Goal: Task Accomplishment & Management: Complete application form

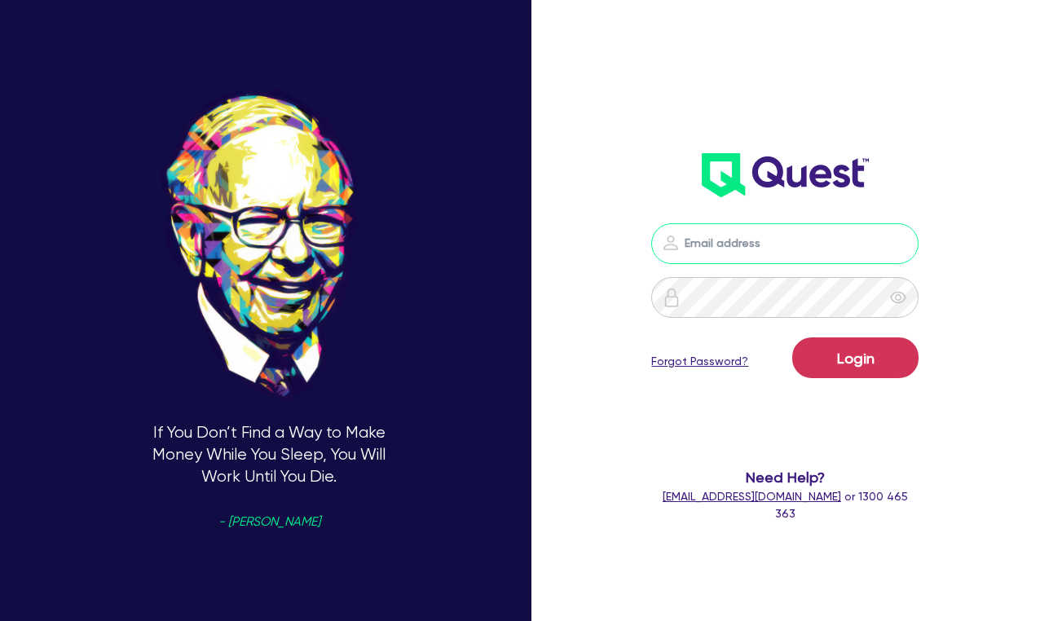
type input "[PERSON_NAME][EMAIL_ADDRESS][PERSON_NAME][DOMAIN_NAME]"
click at [855, 358] on button "Login" at bounding box center [855, 357] width 126 height 41
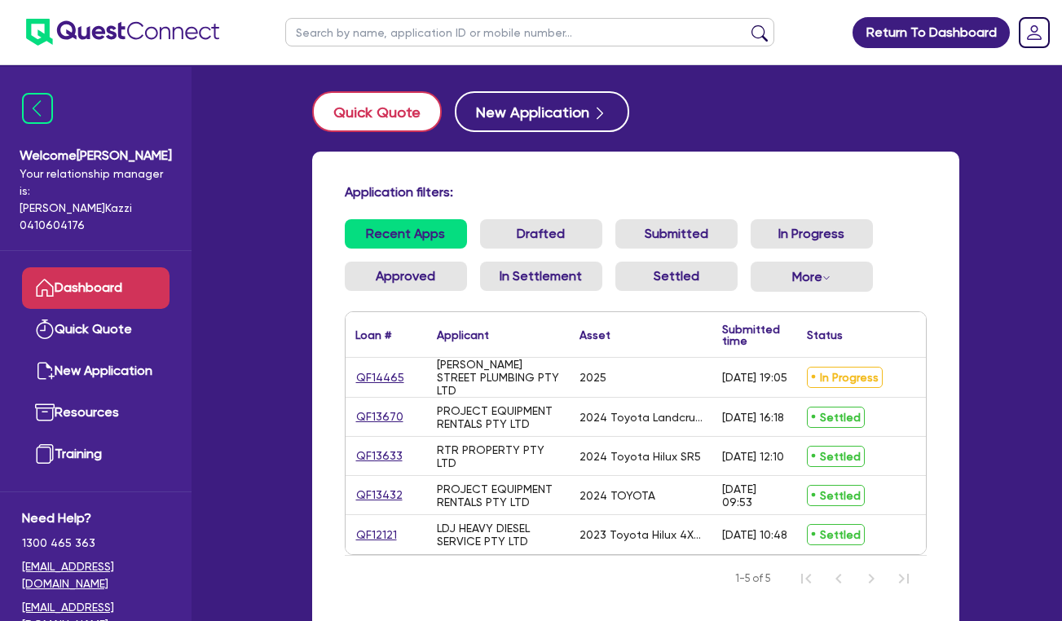
click at [379, 111] on button "Quick Quote" at bounding box center [377, 111] width 130 height 41
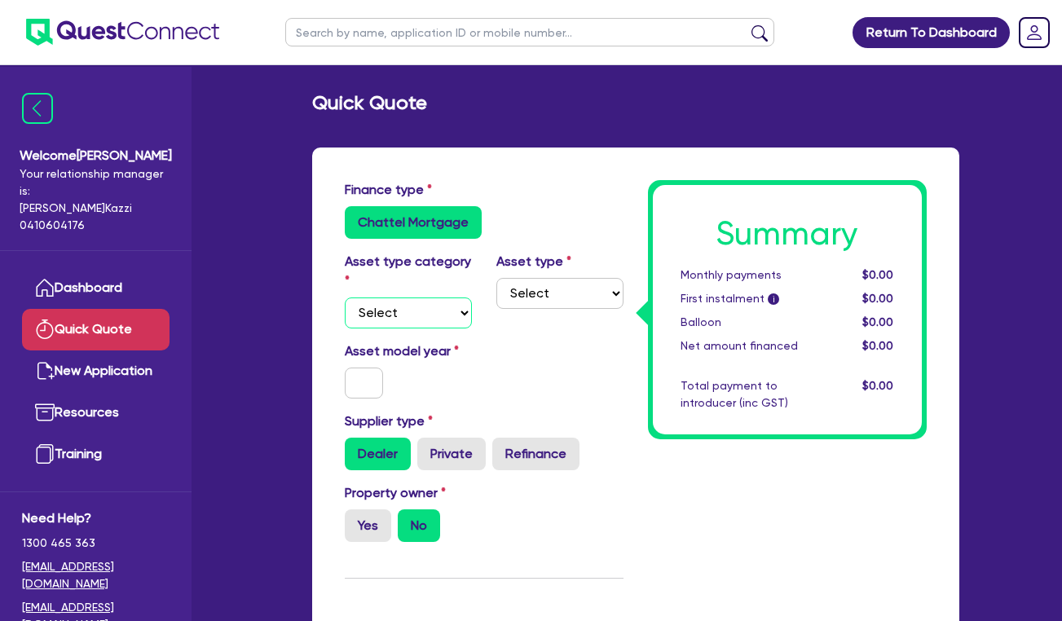
select select "CARS_AND_LIGHT_TRUCKS"
select select "VANS_AND_UTES"
click at [363, 383] on input "text" at bounding box center [364, 382] width 39 height 31
type input "2023"
click at [465, 451] on label "Private" at bounding box center [451, 454] width 68 height 33
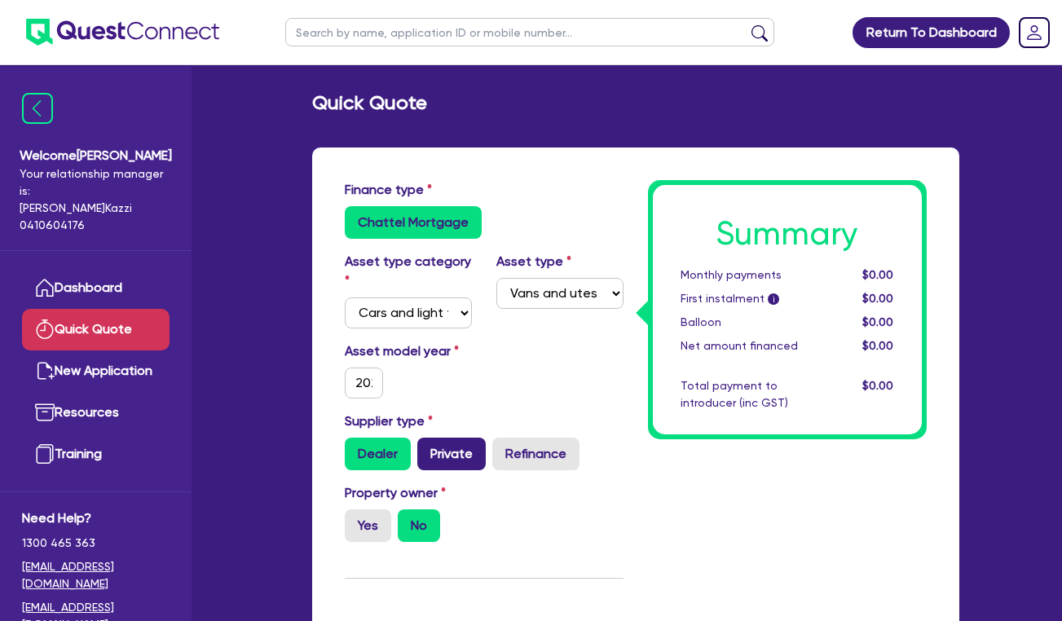
click at [428, 448] on input "Private" at bounding box center [422, 443] width 11 height 11
radio input "true"
click at [423, 522] on label "No" at bounding box center [419, 525] width 42 height 33
click at [408, 520] on input "No" at bounding box center [403, 514] width 11 height 11
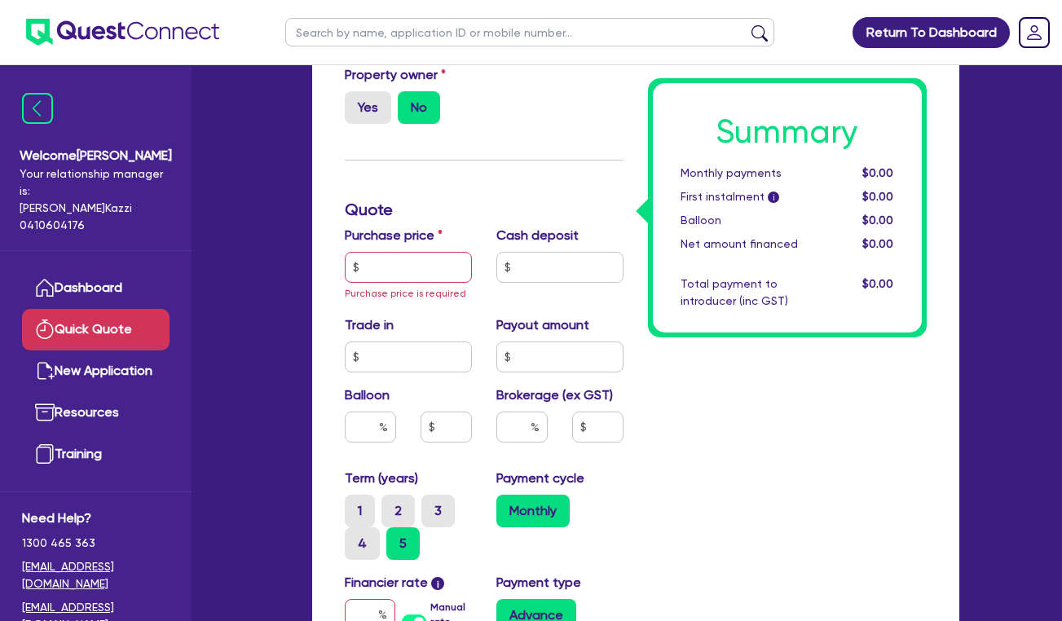
scroll to position [429, 0]
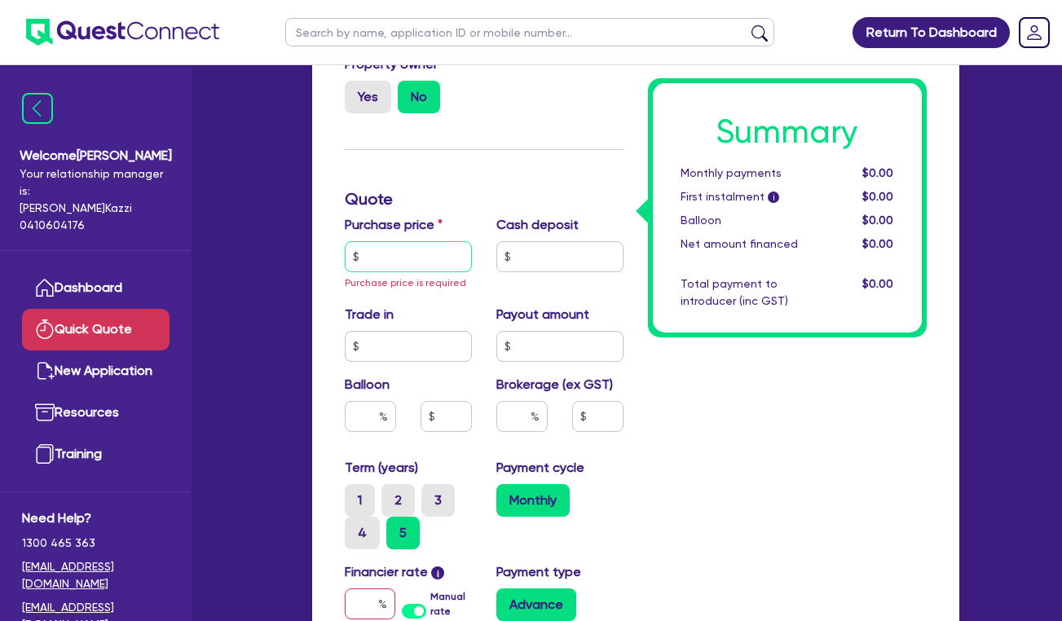
click at [384, 256] on input "text" at bounding box center [408, 256] width 127 height 31
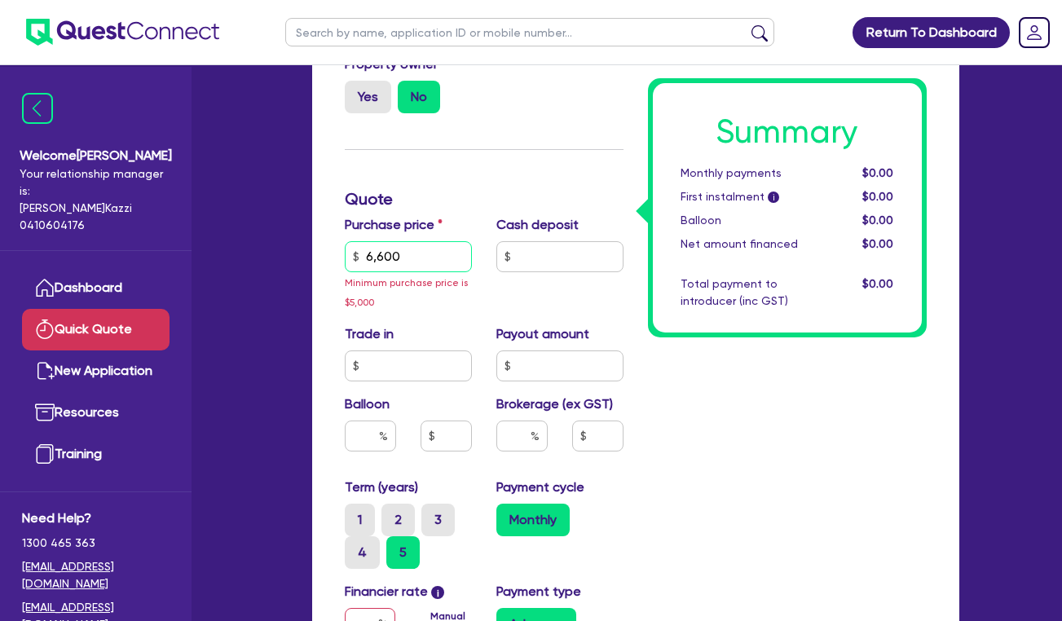
type input "66,000"
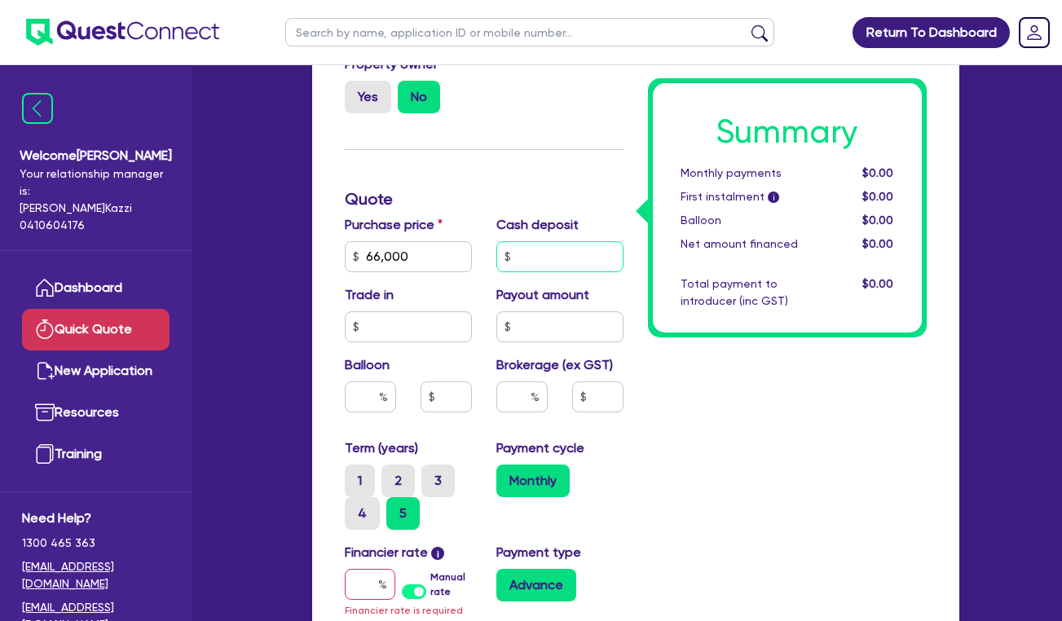
click at [539, 257] on input "text" at bounding box center [559, 256] width 127 height 31
type input "1,000"
click at [394, 325] on input "text" at bounding box center [408, 326] width 127 height 31
type input "0"
click at [544, 326] on input "text" at bounding box center [559, 326] width 127 height 31
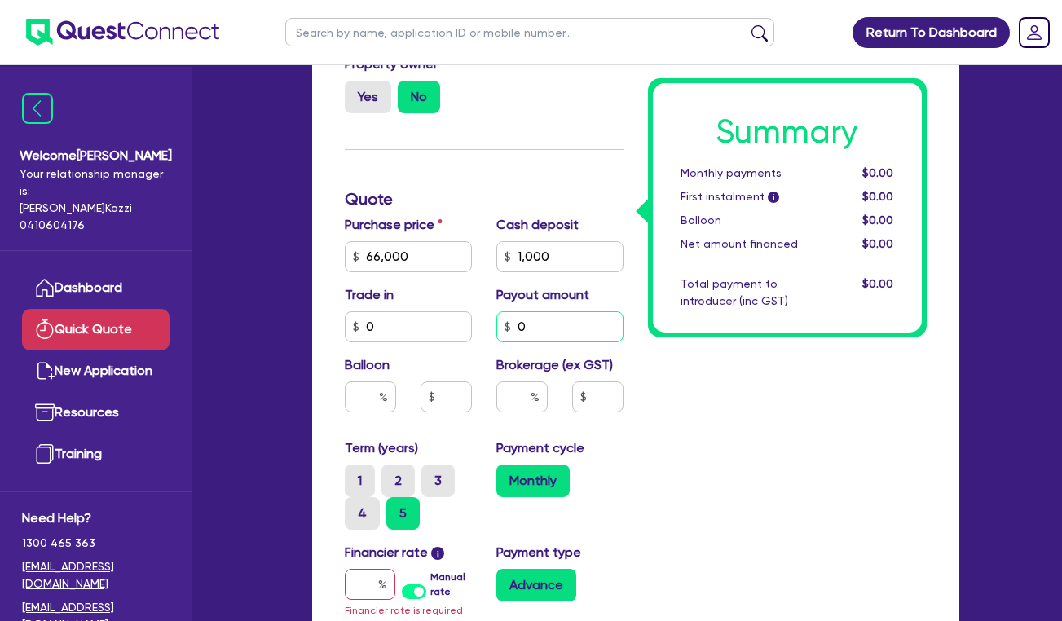
type input "0"
click at [368, 398] on input "text" at bounding box center [370, 396] width 51 height 31
type input "0"
click at [526, 392] on input "text" at bounding box center [521, 396] width 51 height 31
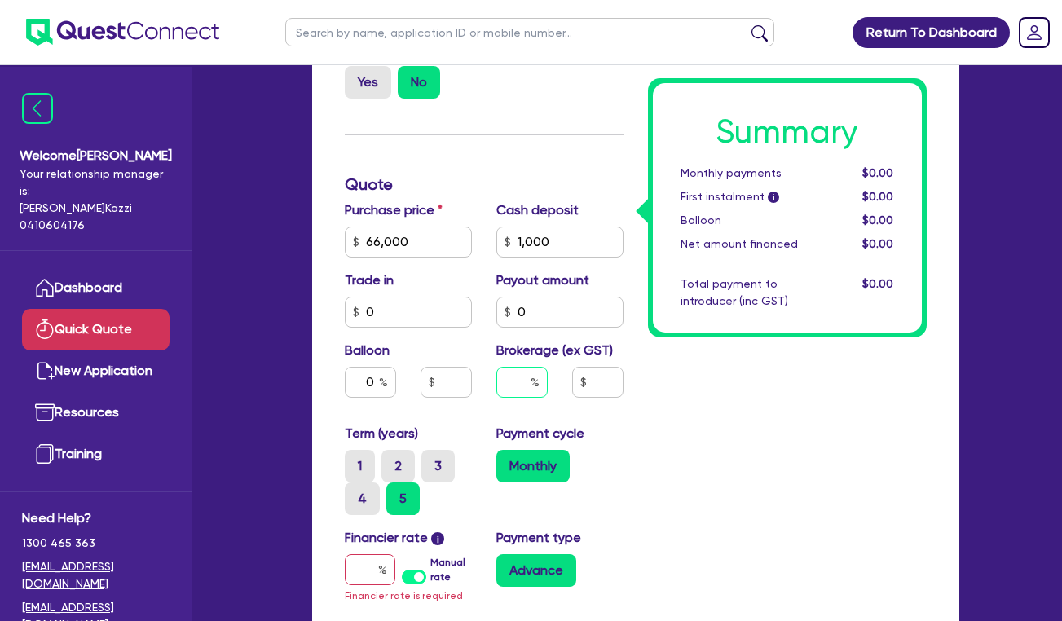
scroll to position [443, 0]
type input "3"
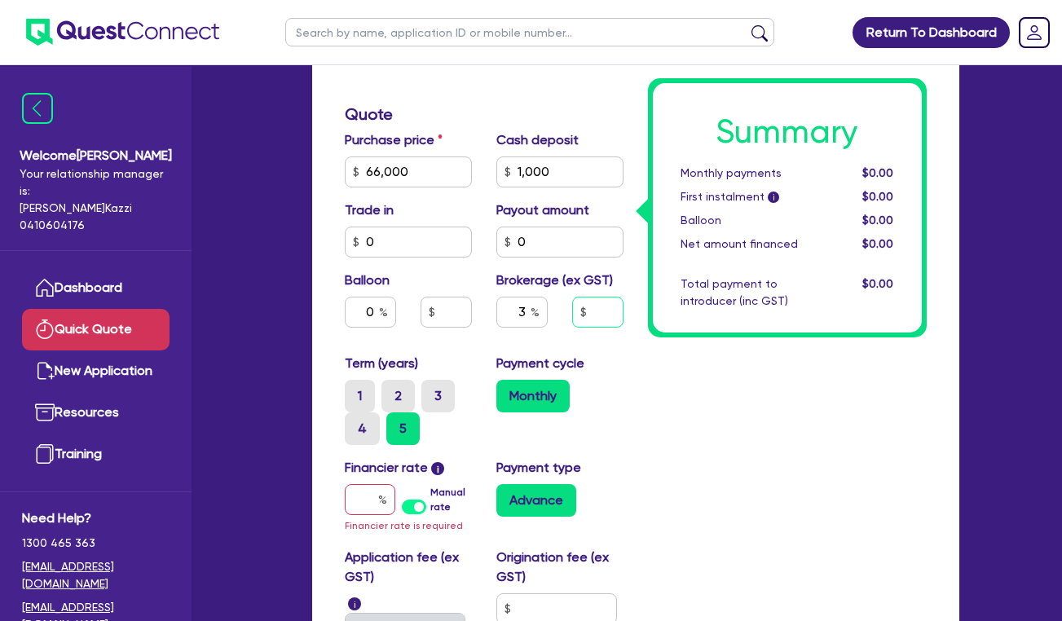
scroll to position [513, 0]
click at [529, 311] on input "3" at bounding box center [521, 312] width 51 height 31
type input "4"
click at [662, 411] on div "Summary Monthly payments $0.00 First instalment i $0.00 Balloon $0.00 Net amoun…" at bounding box center [787, 207] width 303 height 1081
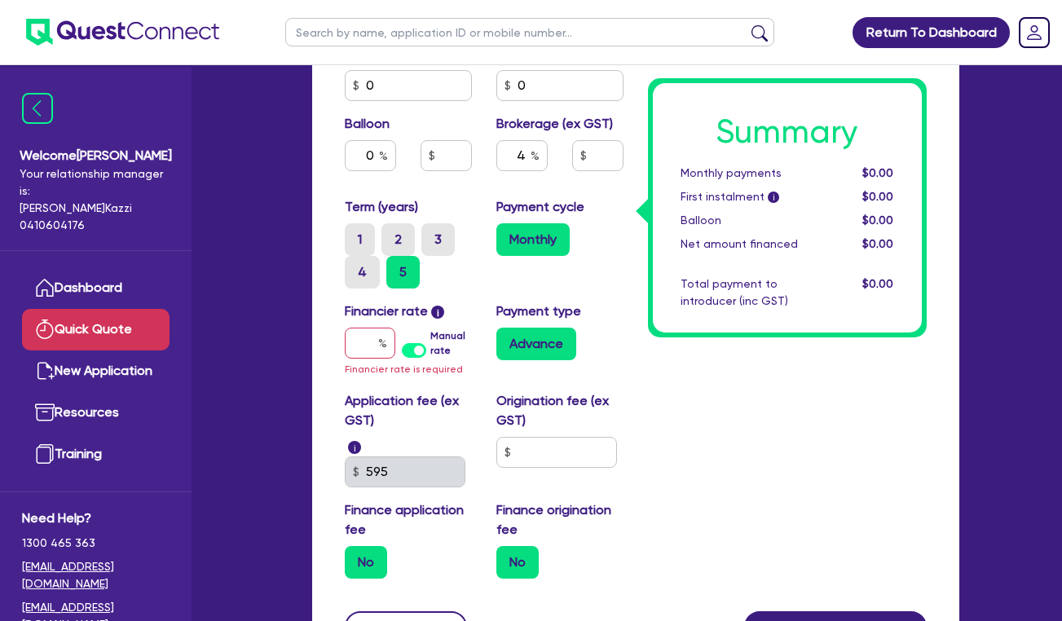
scroll to position [669, 0]
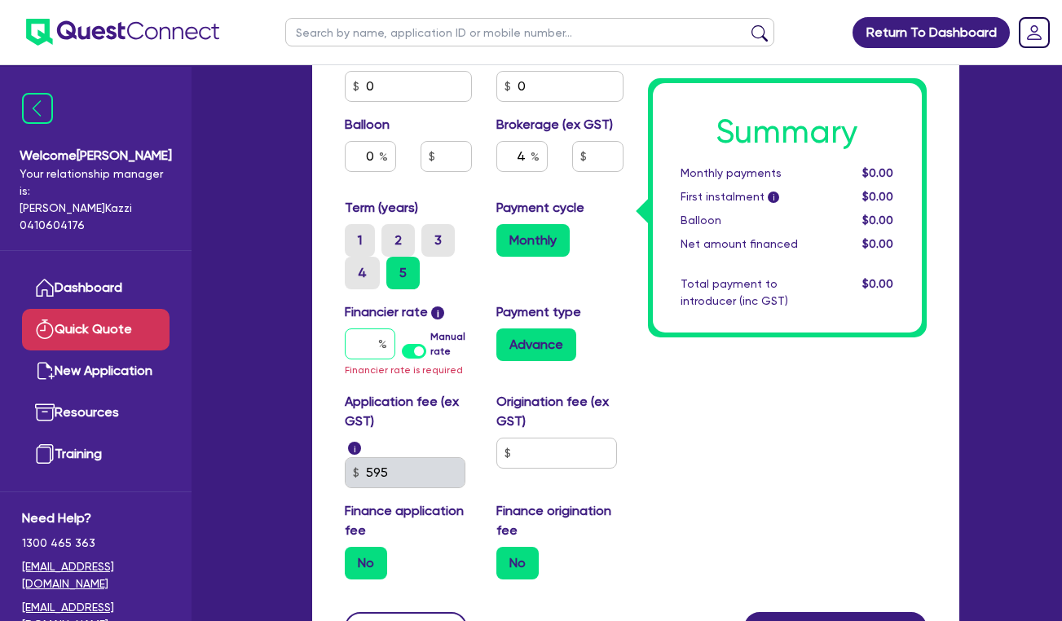
click at [368, 340] on input "text" at bounding box center [370, 343] width 51 height 31
type input "10"
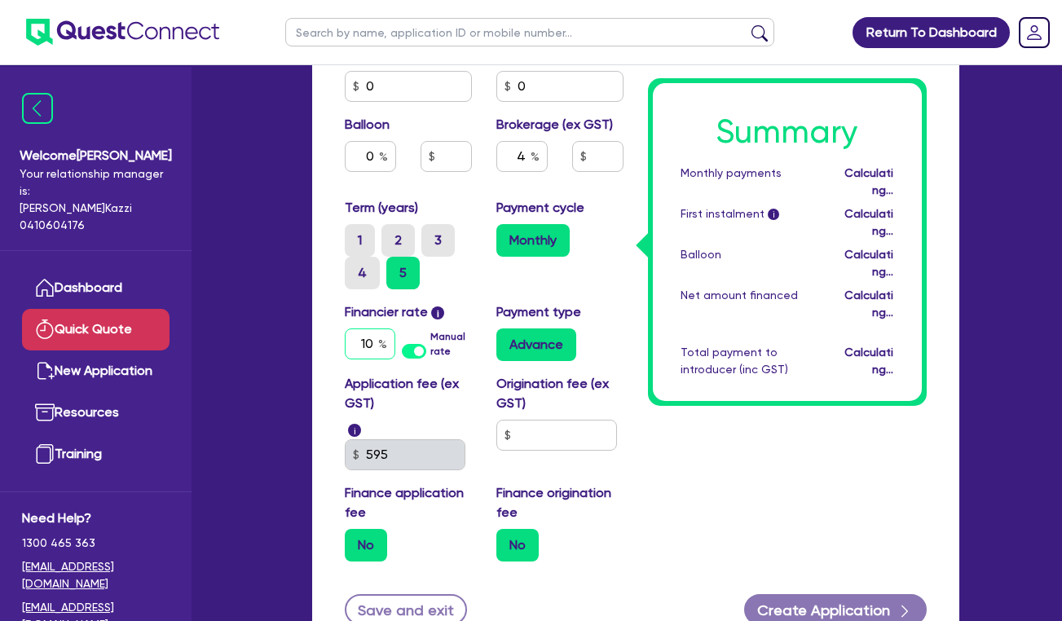
type input "2,600"
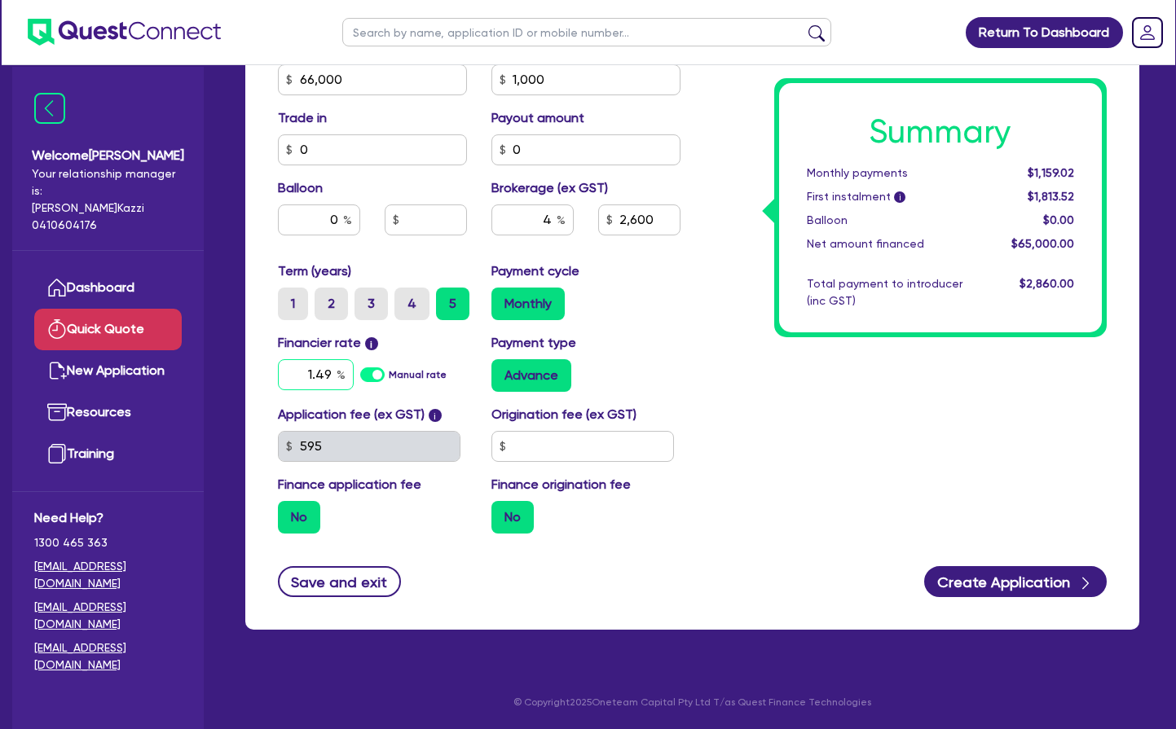
scroll to position [585, 0]
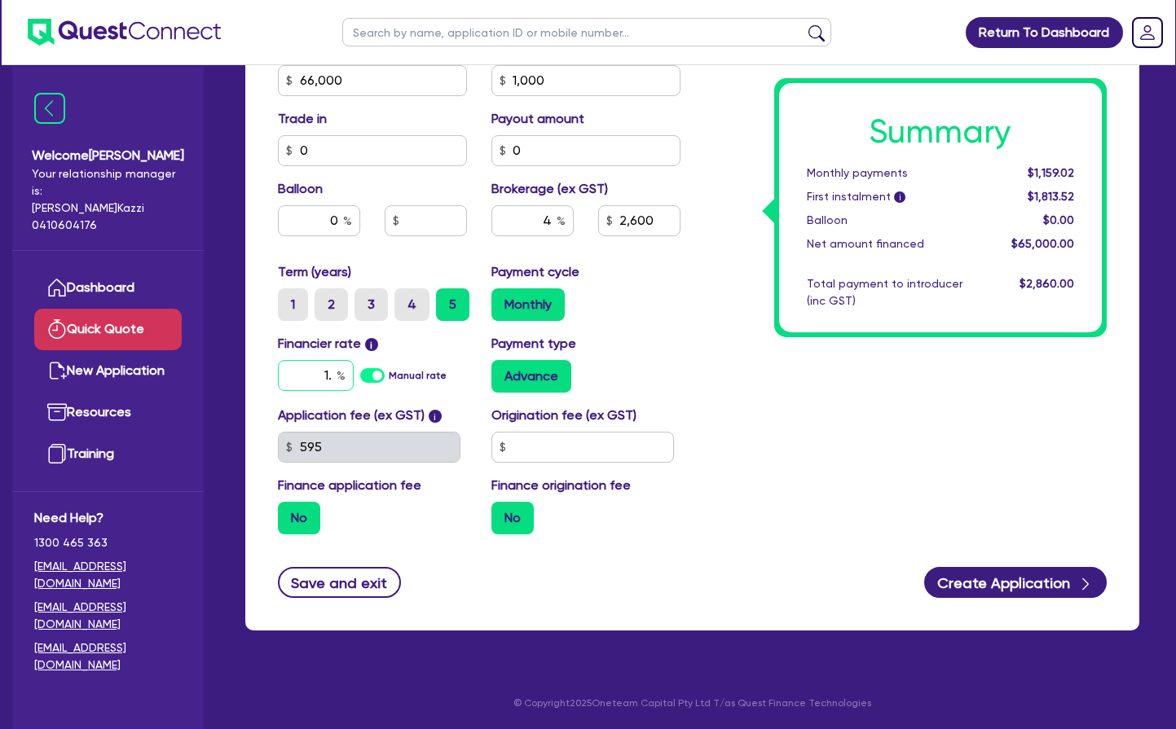
type input "1"
type input "10.49"
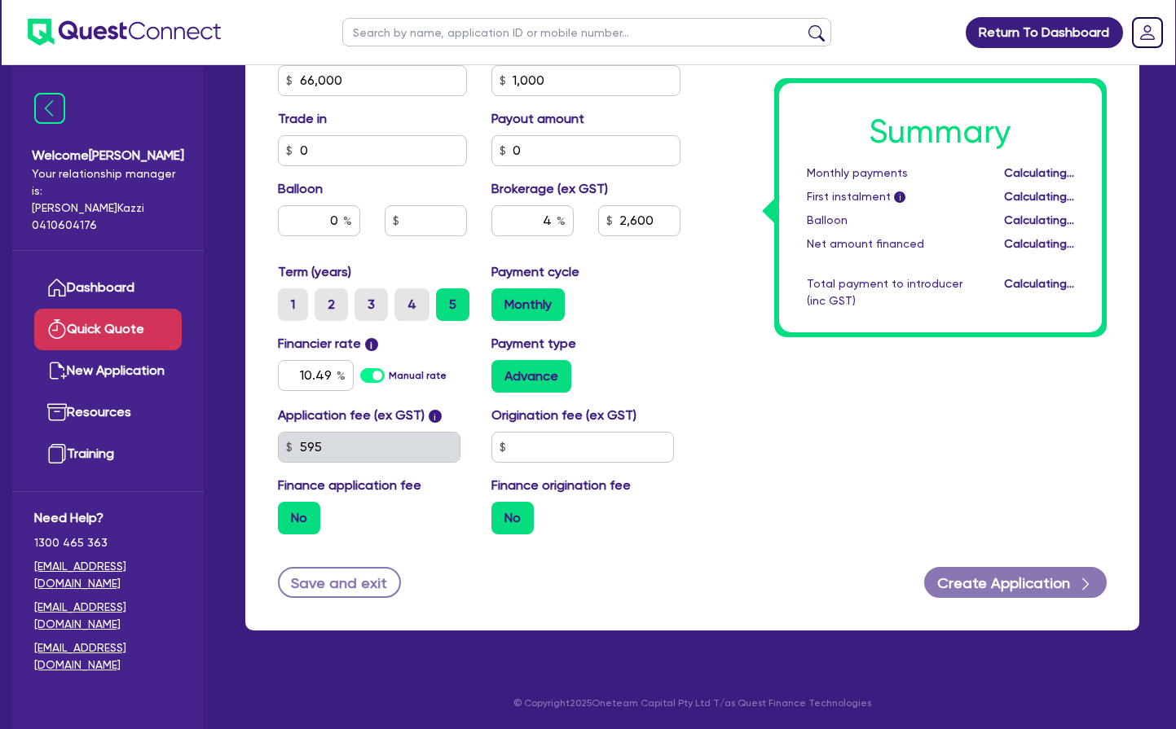
click at [788, 419] on div "Summary Monthly payments Calculating... First instalment i Calculating... Ballo…" at bounding box center [906, 71] width 427 height 952
type input "2,600"
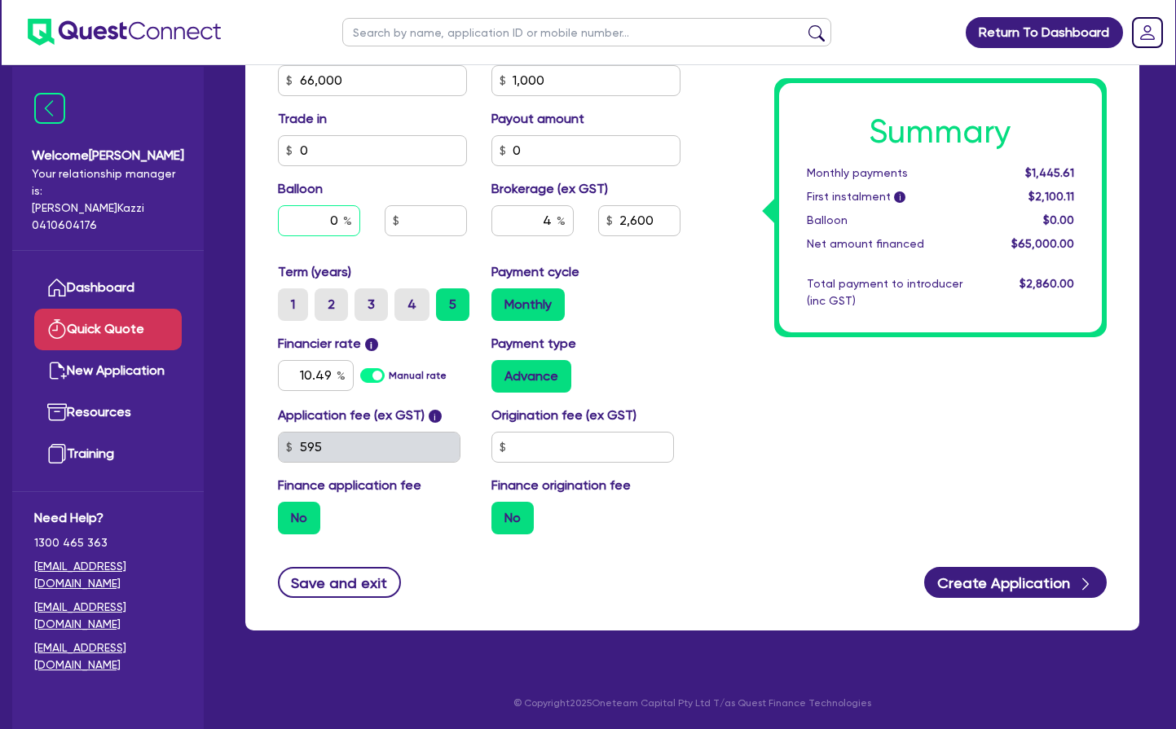
click at [328, 218] on input "0" at bounding box center [319, 220] width 82 height 31
type input "20"
type input "2,600"
click at [664, 325] on div "Term (years) 1 2 3 4 5 Payment cycle Monthly" at bounding box center [479, 298] width 427 height 72
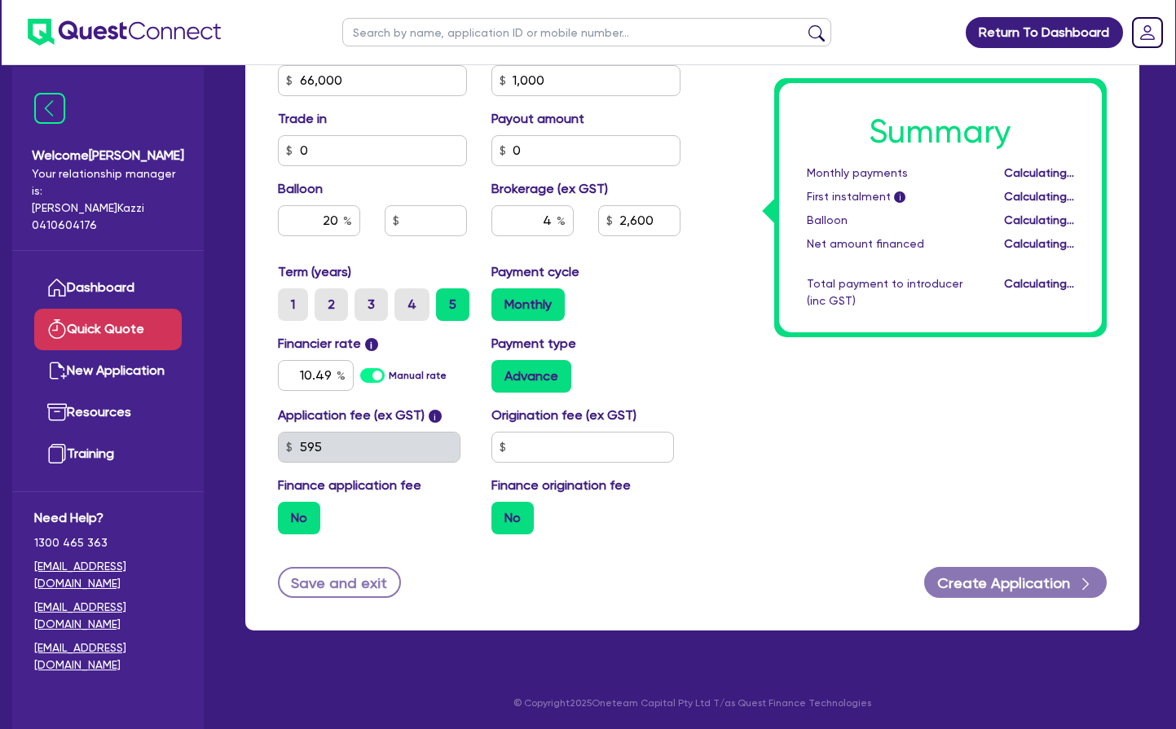
type input "13,200"
type input "2,600"
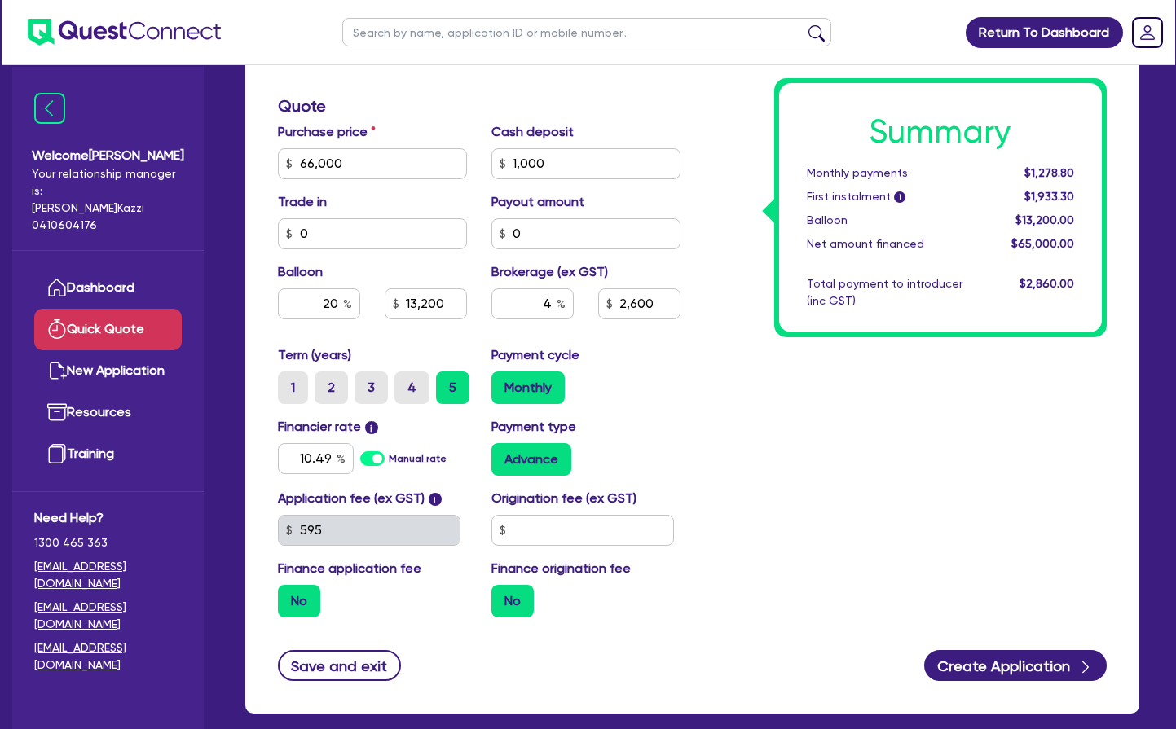
scroll to position [509, 0]
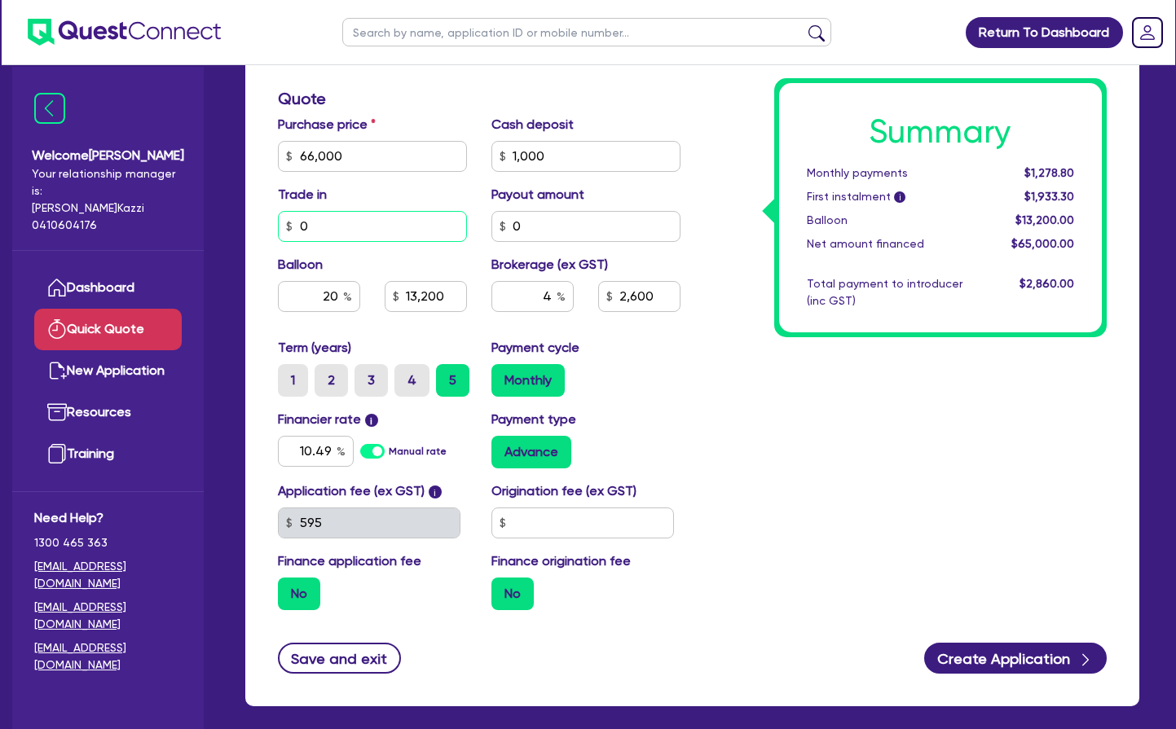
click at [321, 228] on input "0" at bounding box center [372, 226] width 189 height 31
type input "13,200"
type input "2,600"
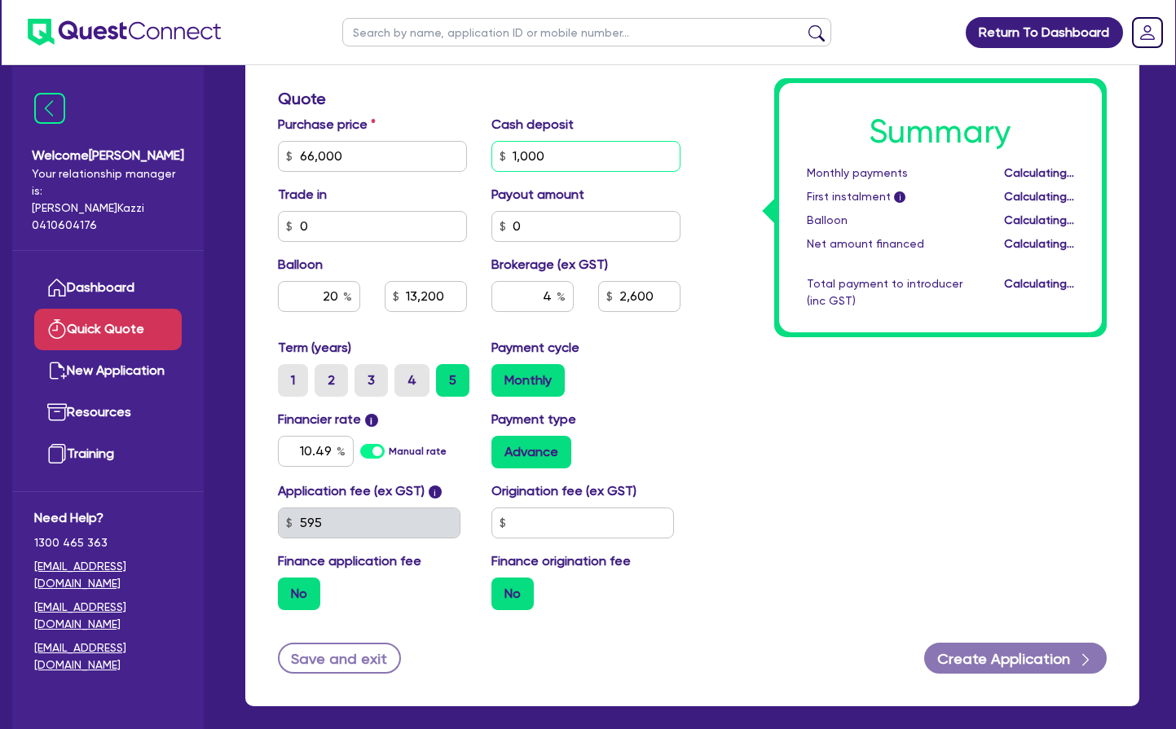
click at [553, 155] on input "1,000" at bounding box center [585, 156] width 189 height 31
type input "13,200"
type input "2,600"
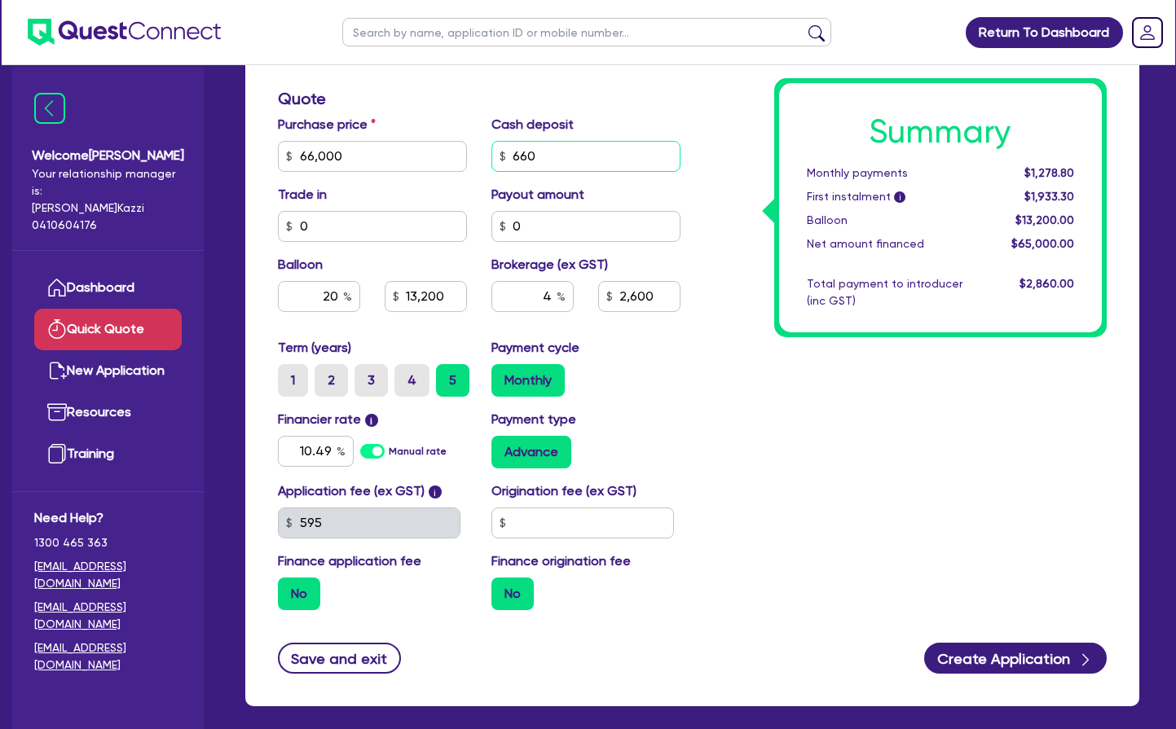
type input "6,600"
type input "13,200"
type input "2,600"
type input "13,200"
type input "2,376"
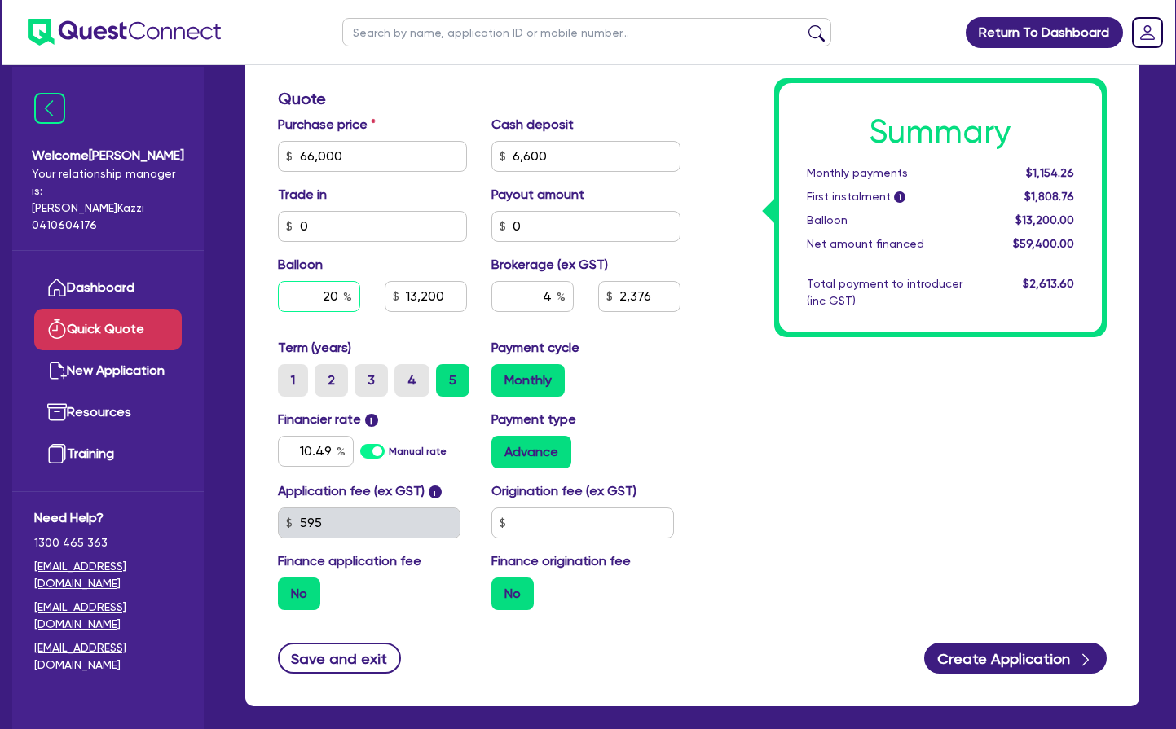
type input "13,200"
type input "2,376"
click at [336, 292] on input "20" at bounding box center [319, 296] width 82 height 31
type input "13,200"
type input "2,376"
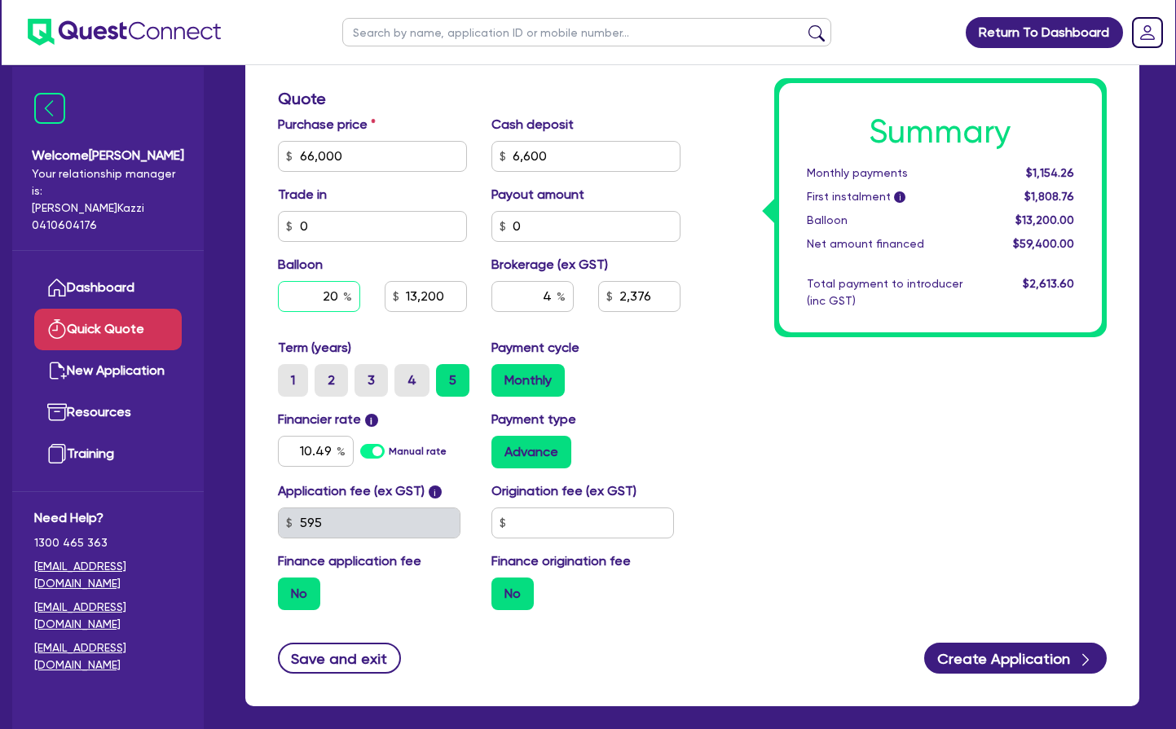
click at [336, 292] on input "20" at bounding box center [319, 296] width 82 height 31
type input "0"
type input "13,200"
type input "2,376"
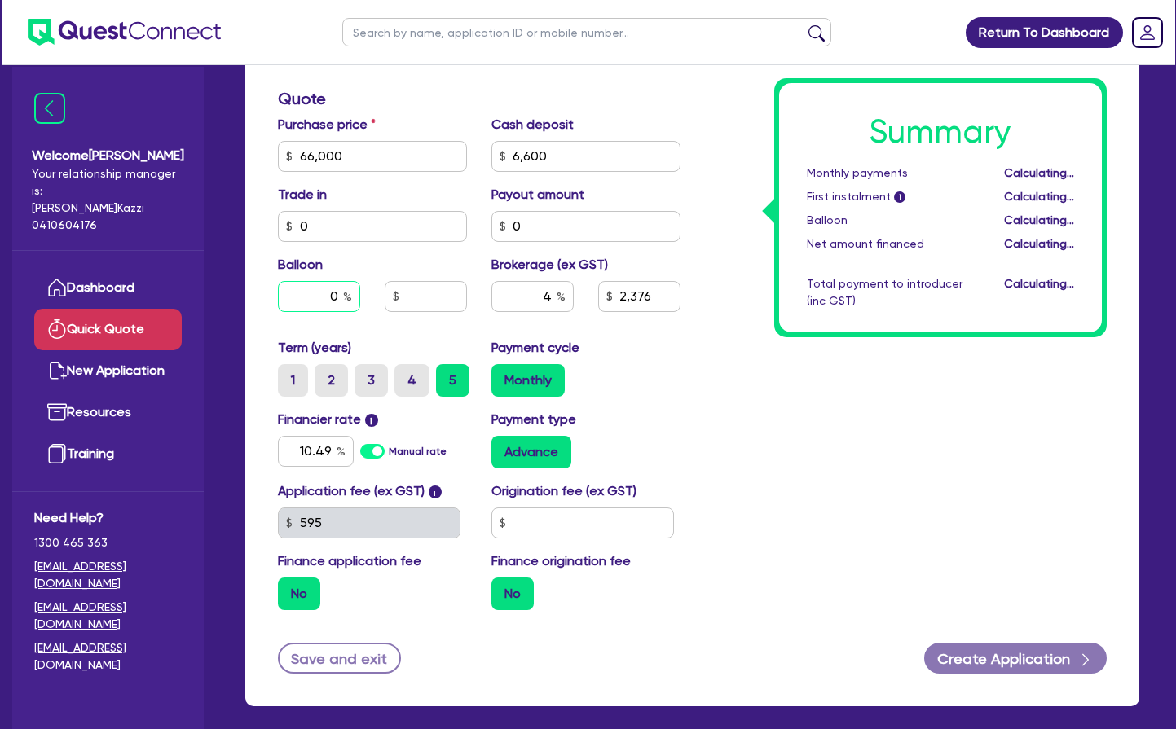
click at [337, 296] on input "0" at bounding box center [319, 296] width 82 height 31
type input "2,376"
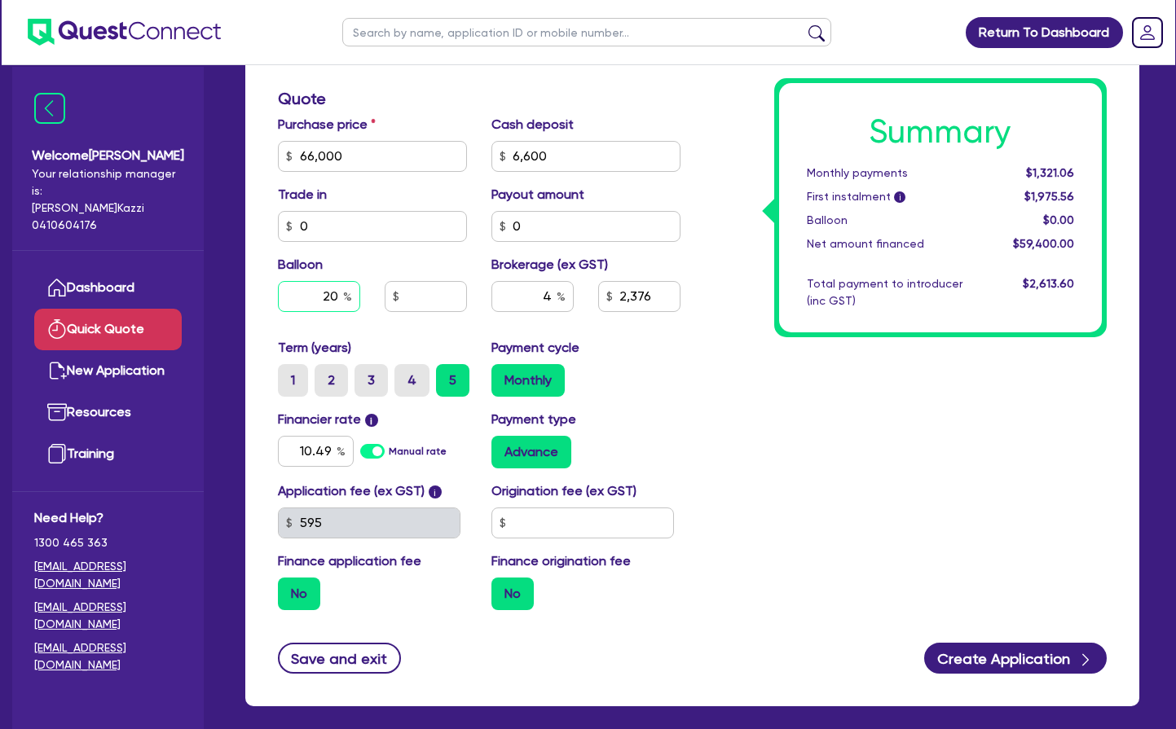
type input "20"
type input "2,376"
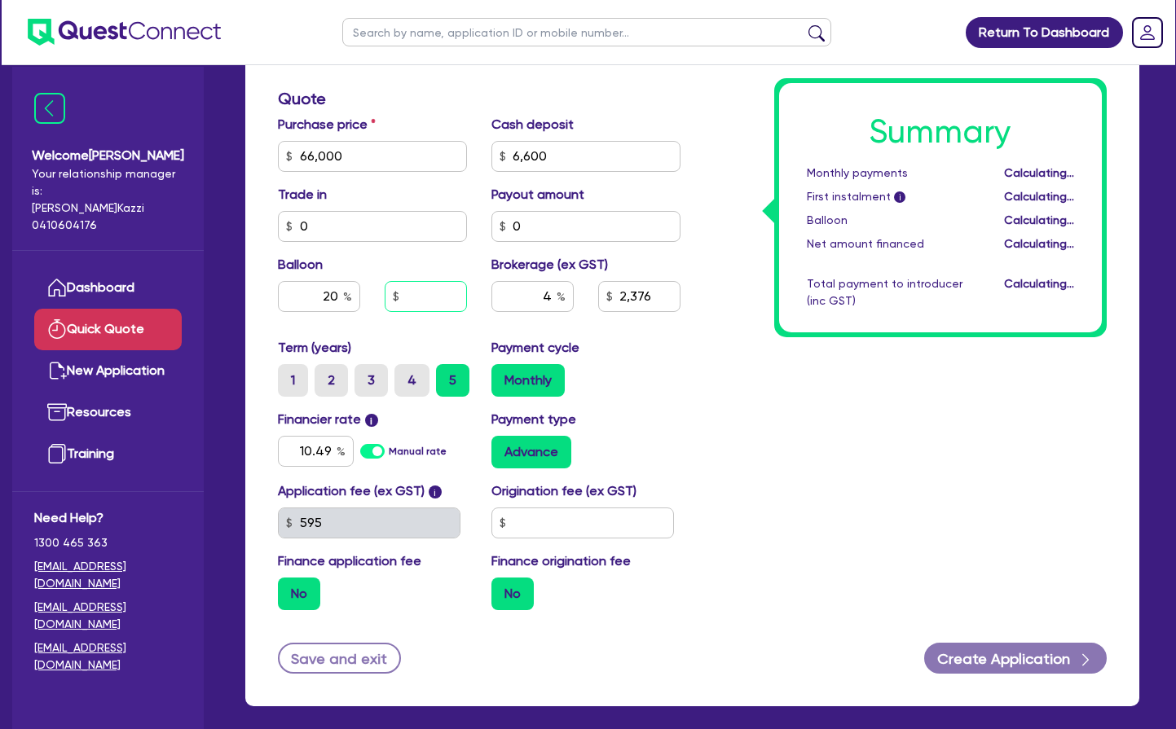
type input "13,200"
type input "2,376"
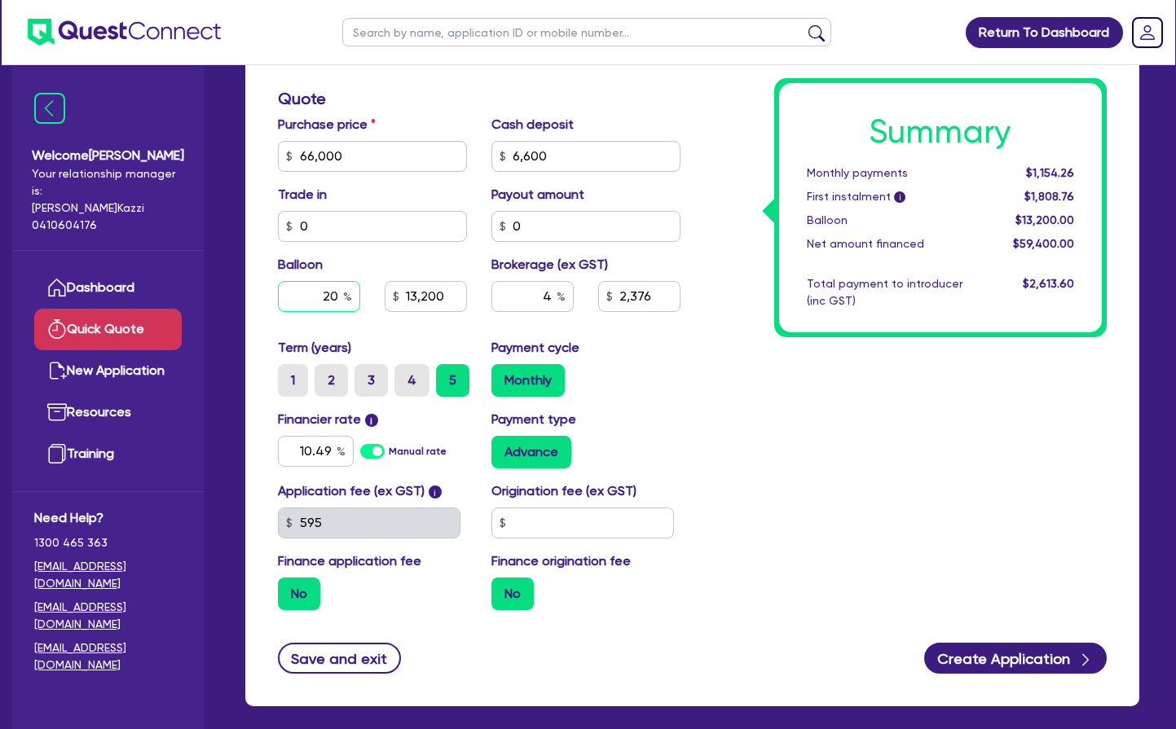
type input "13,200"
type input "2,376"
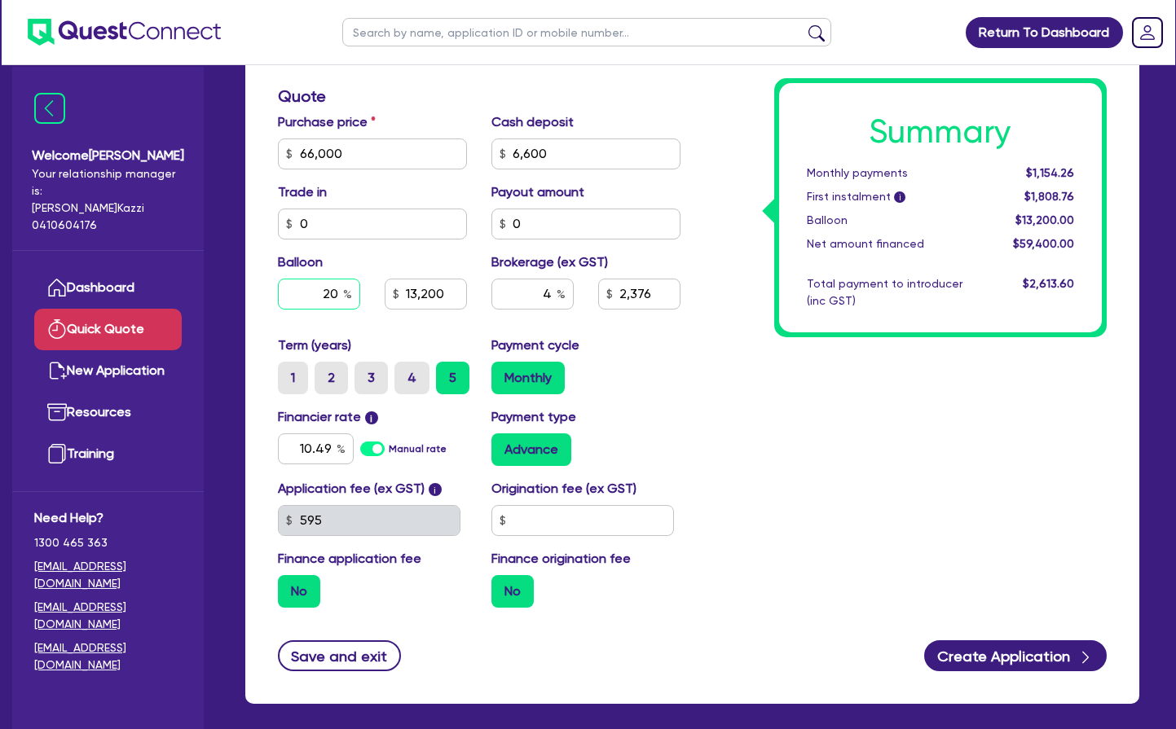
click at [337, 296] on input "20" at bounding box center [319, 294] width 82 height 31
type input "13,200"
type input "2,376"
type input "2"
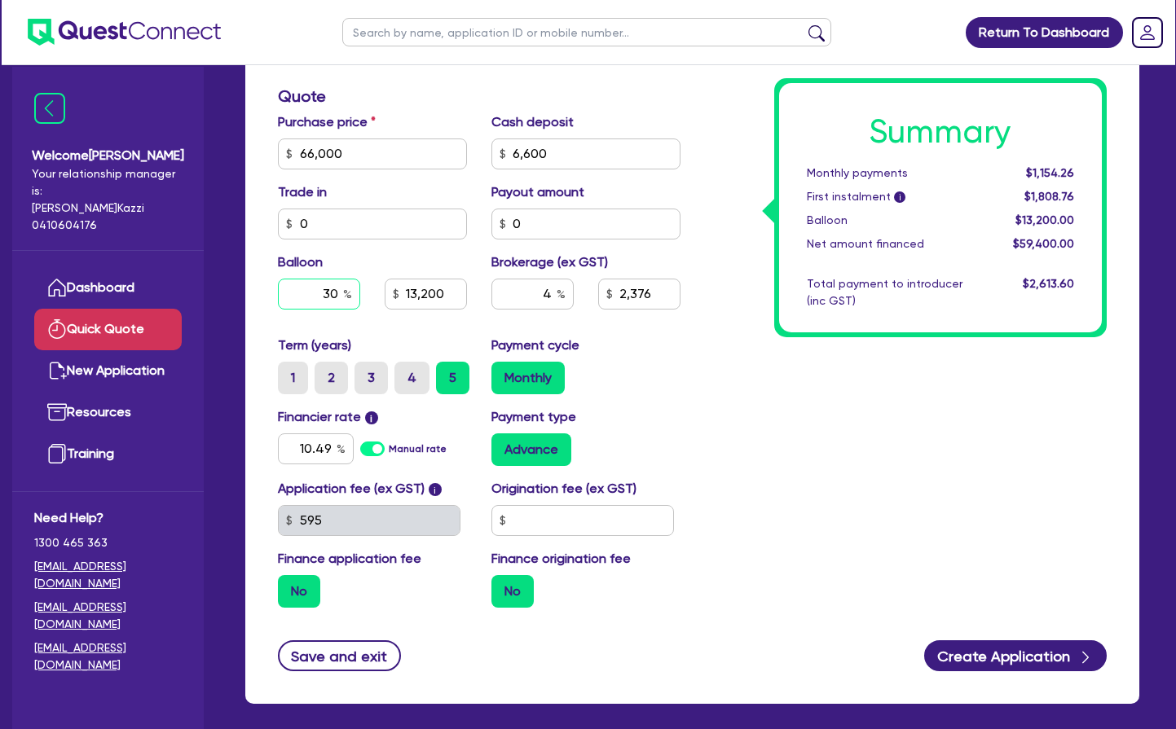
type input "3"
type input "0"
type input "13,200"
type input "2,376"
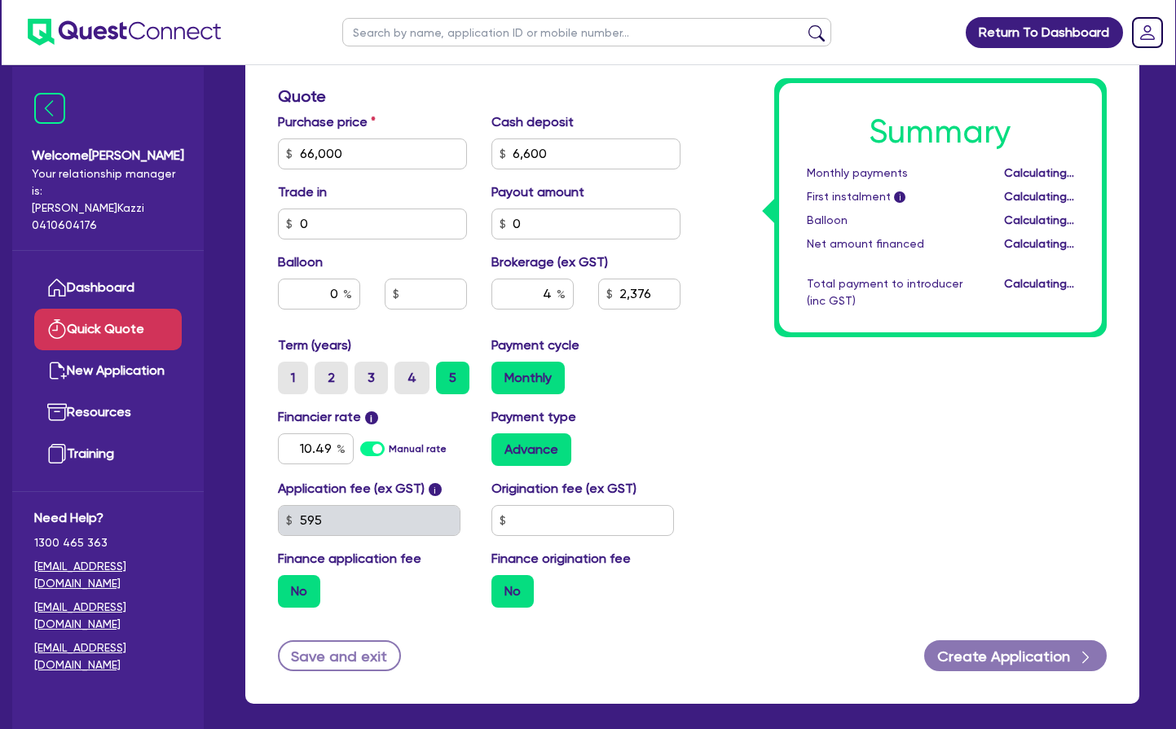
click at [710, 357] on div "Summary Monthly payments Calculating... First instalment i Calculating... Ballo…" at bounding box center [906, 144] width 427 height 952
type input "2,376"
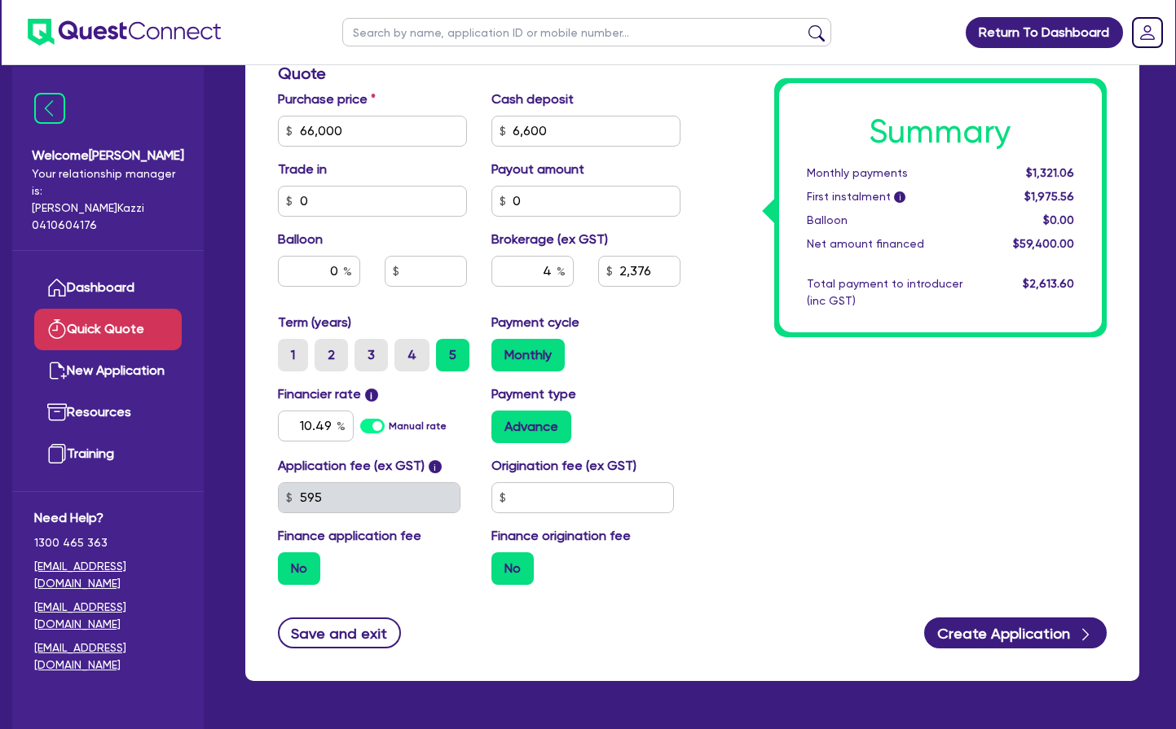
scroll to position [509, 0]
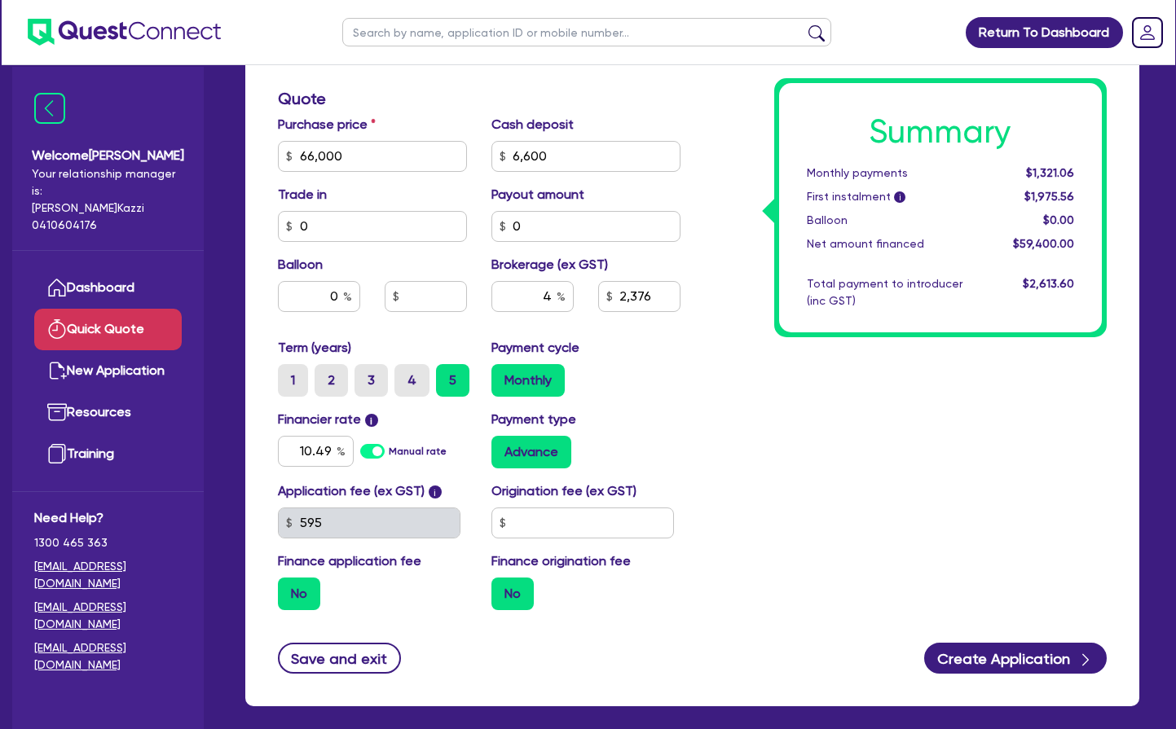
click at [323, 620] on button "Save and exit" at bounding box center [339, 658] width 123 height 31
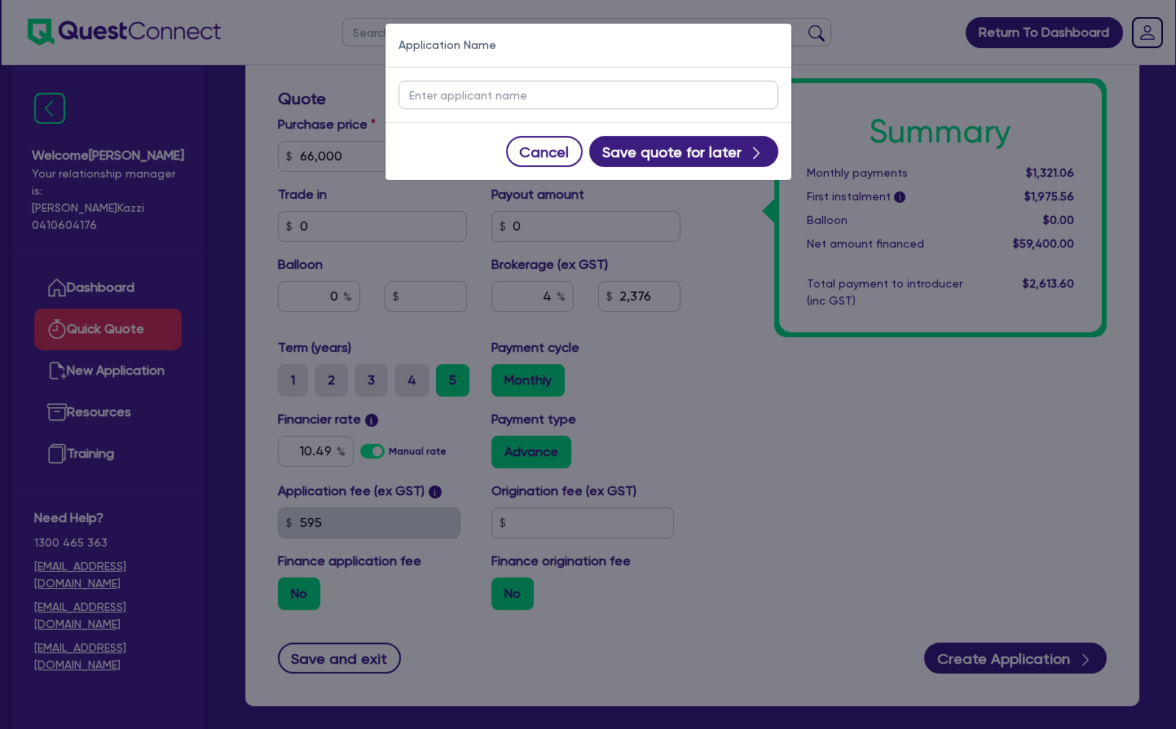
click at [480, 93] on input "text" at bounding box center [588, 95] width 380 height 29
click at [534, 153] on button "Cancel" at bounding box center [544, 151] width 77 height 31
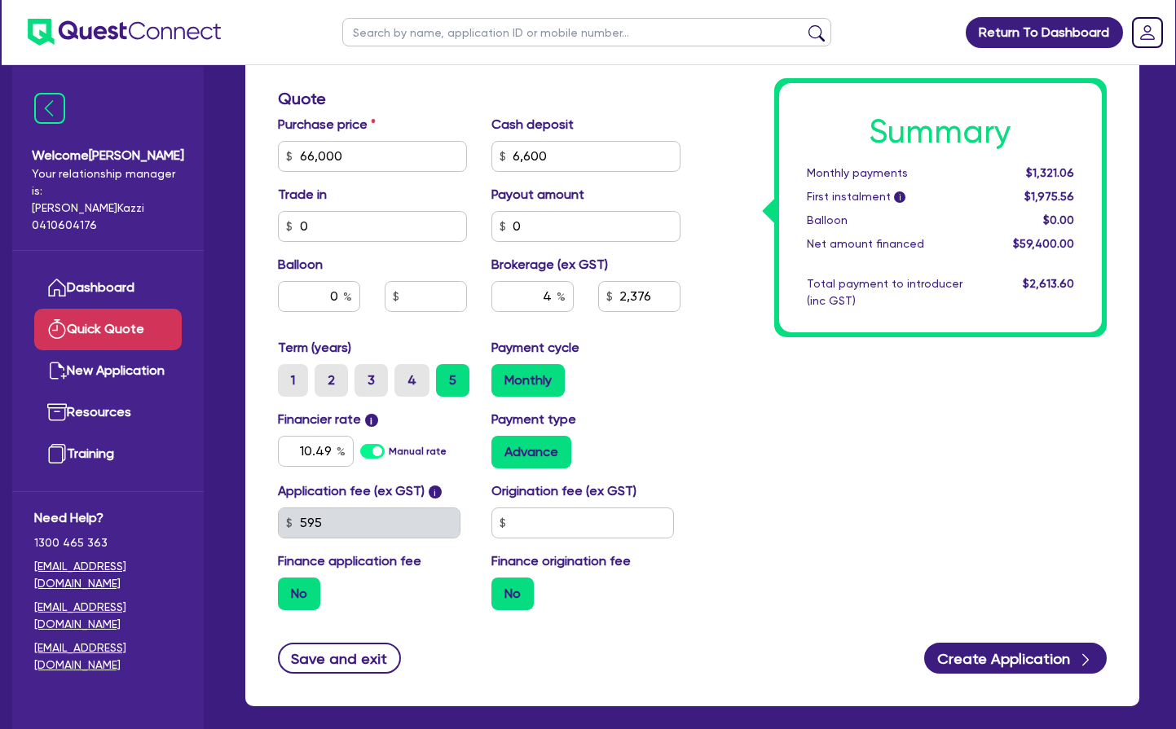
scroll to position [508, 0]
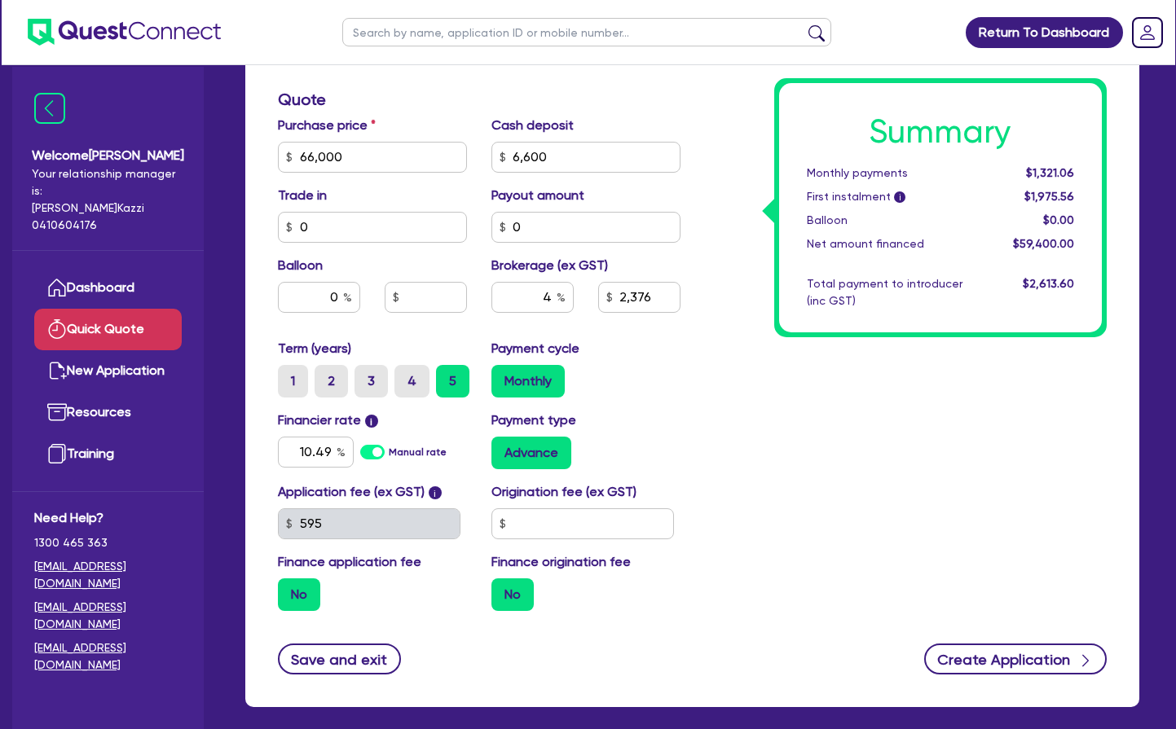
click at [989, 620] on button "Create Application" at bounding box center [1015, 659] width 183 height 31
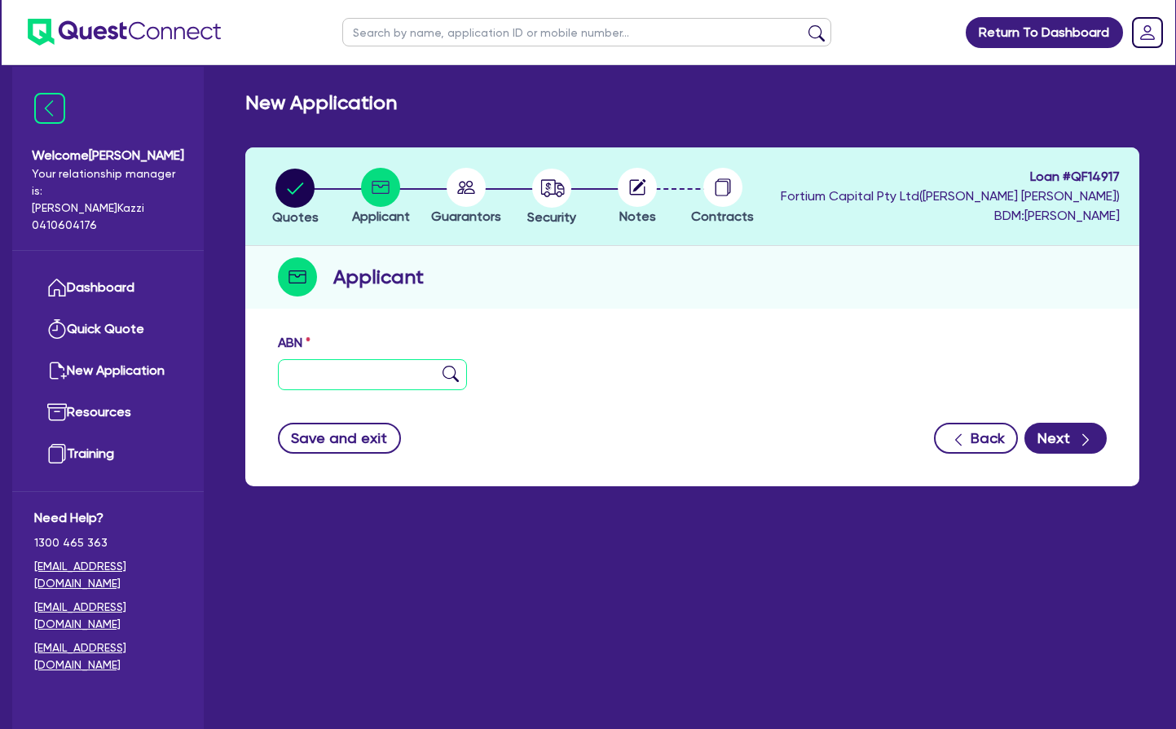
click at [332, 372] on input "text" at bounding box center [372, 374] width 189 height 31
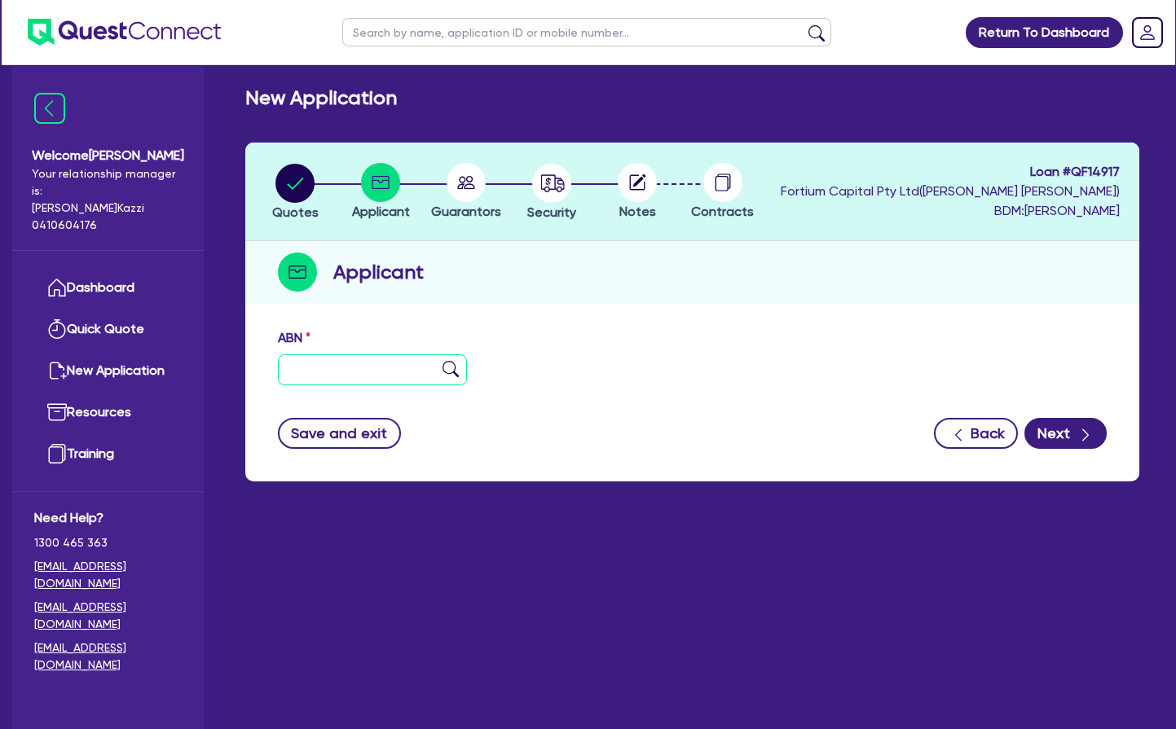
click at [326, 374] on input "text" at bounding box center [372, 369] width 189 height 31
type input "34 676 126 391"
click at [451, 366] on img at bounding box center [450, 369] width 16 height 16
type input "RATTAWAN PTY LTD"
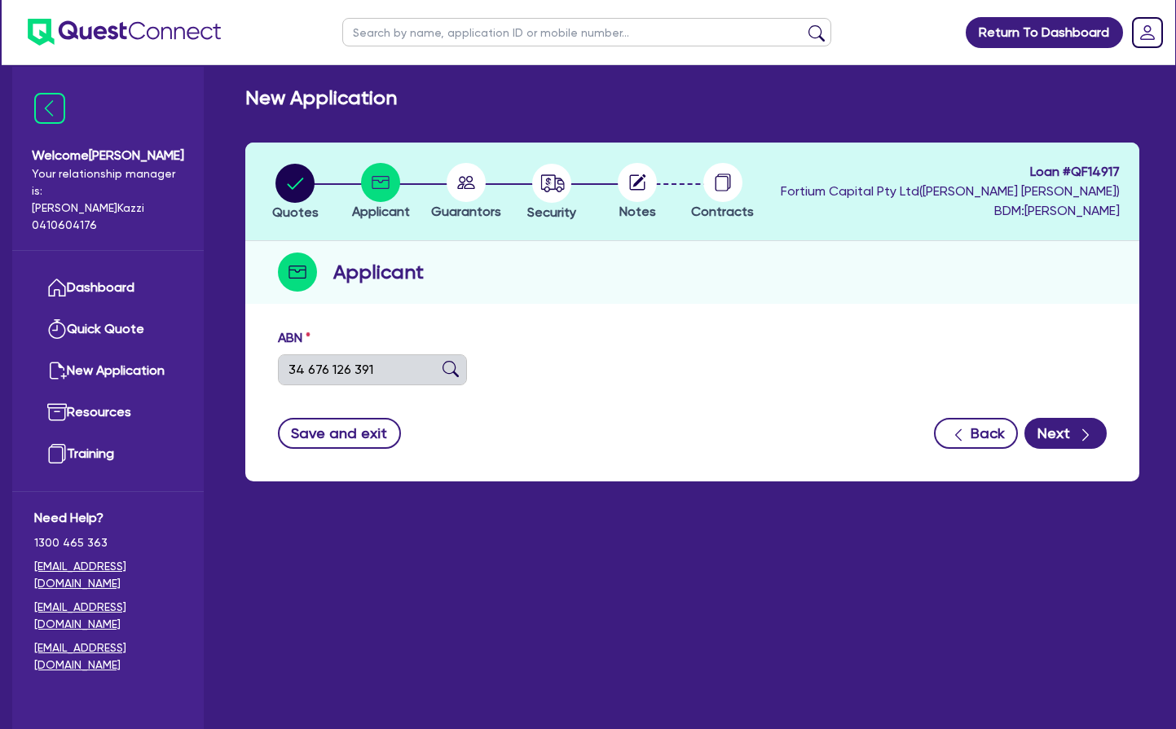
select select "COMPANY"
type input "[DATE]"
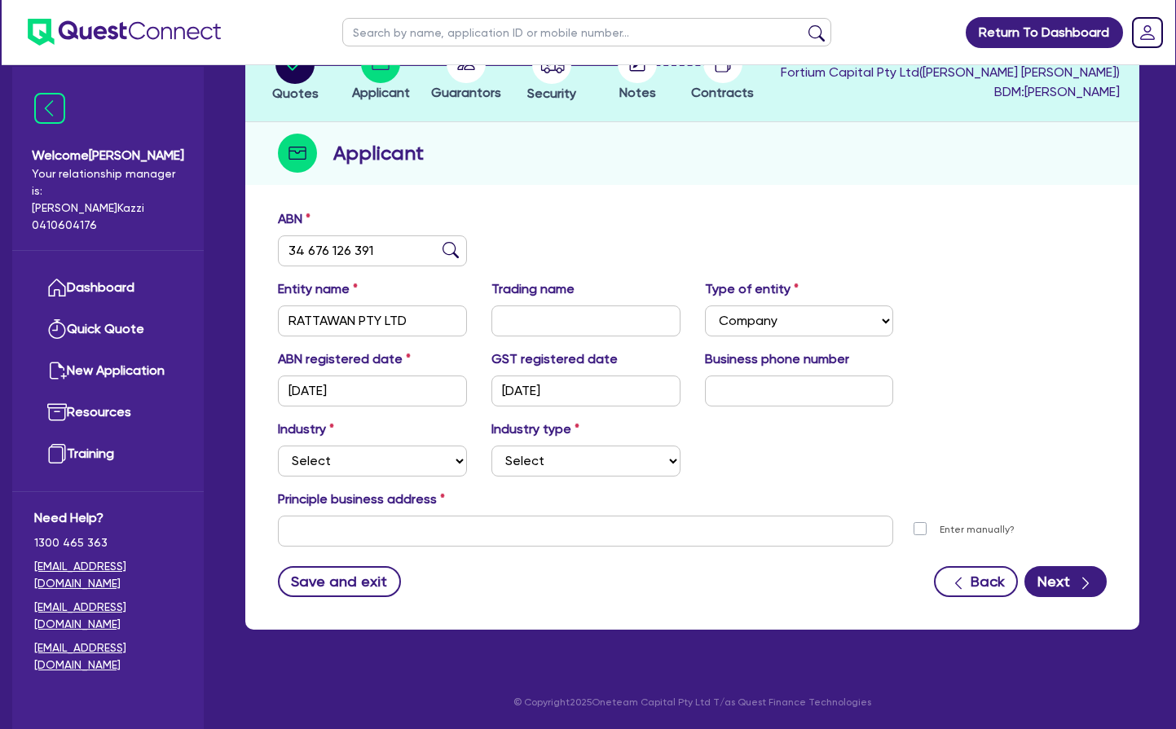
scroll to position [123, 0]
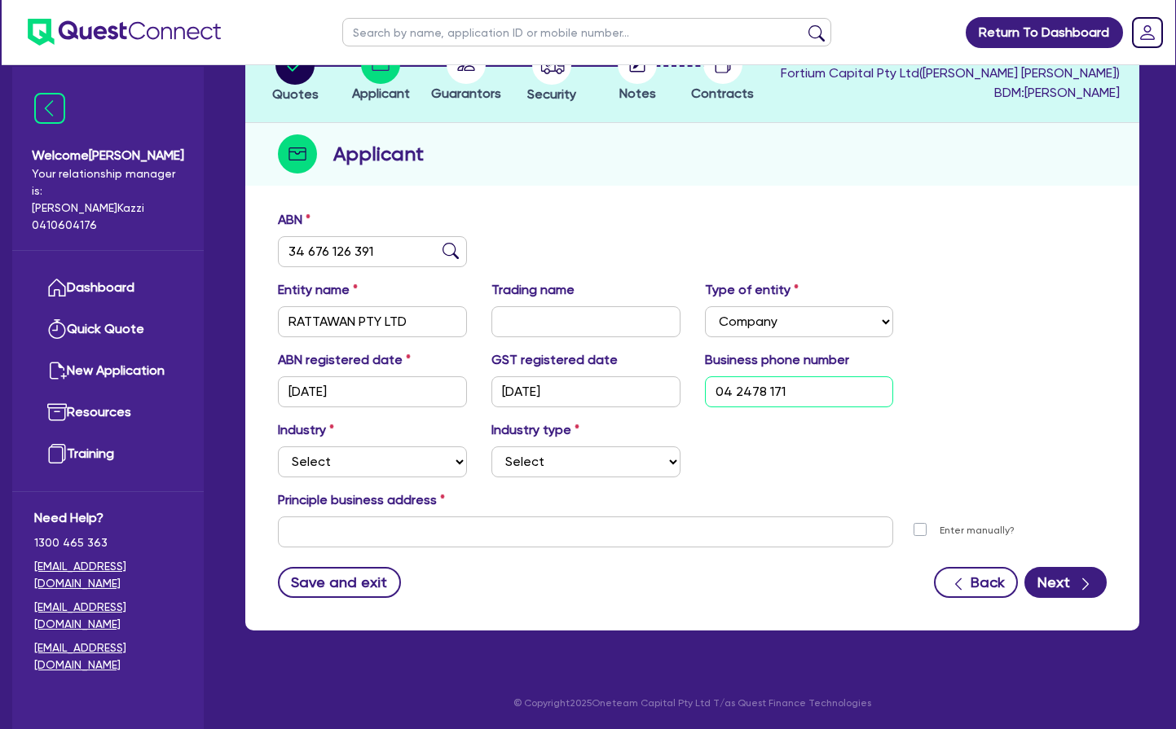
type input "04 2478 1718"
select select "TRANSPORT_WAREHOUSING"
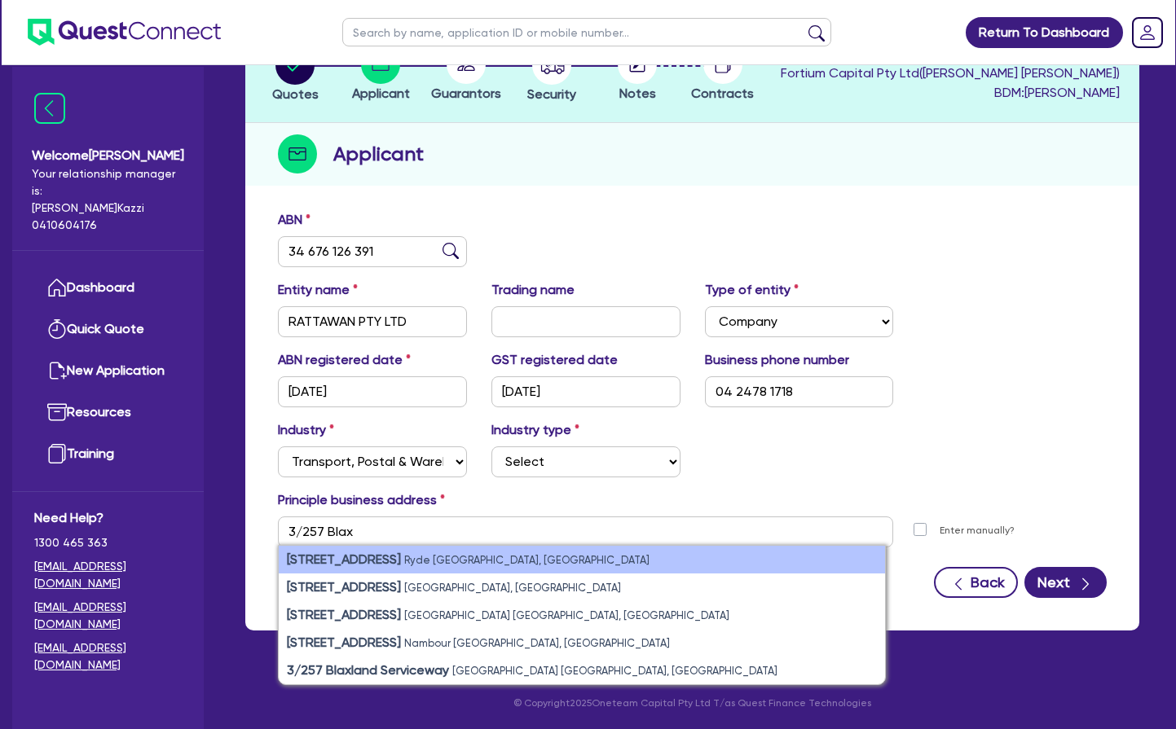
click at [382, 559] on strong "[STREET_ADDRESS]" at bounding box center [344, 559] width 114 height 15
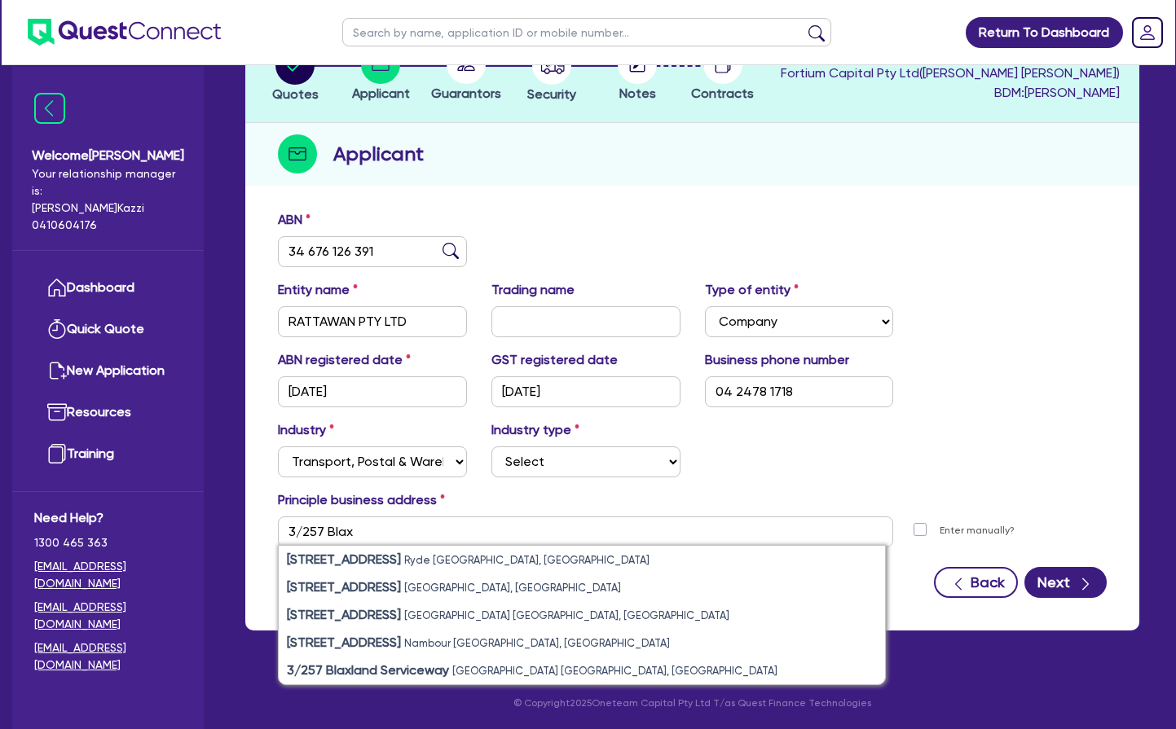
type input "3 [STREET_ADDRESS]"
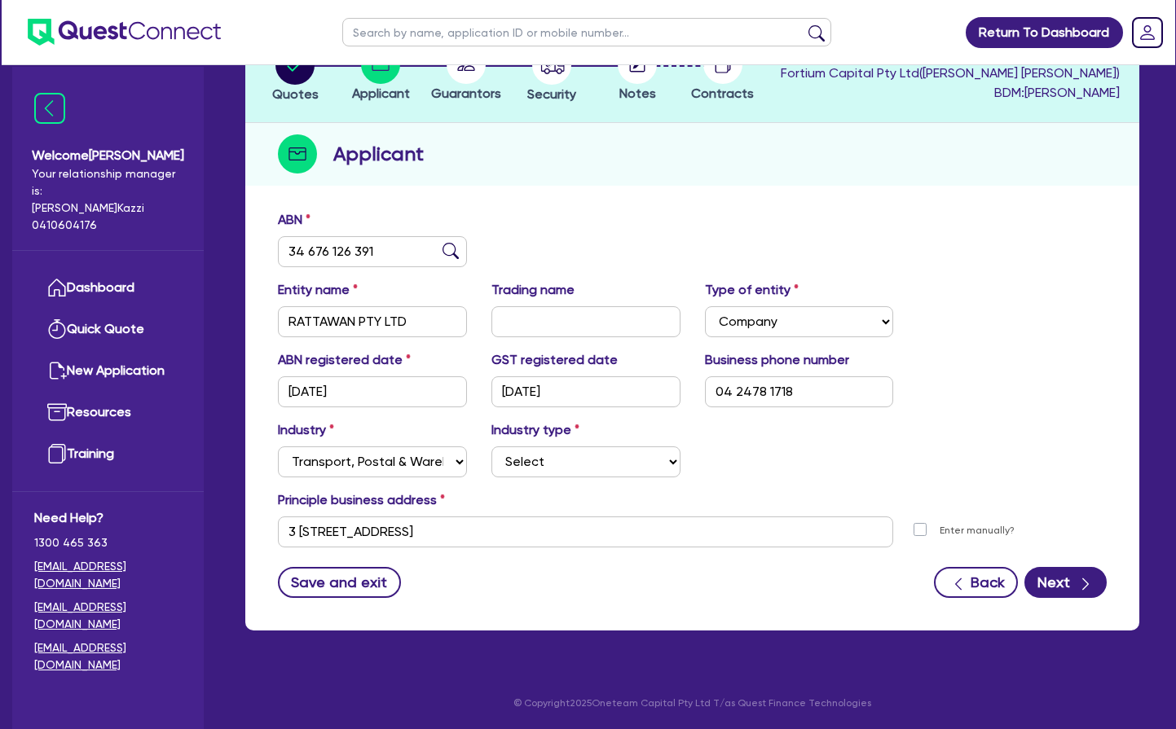
scroll to position [122, 0]
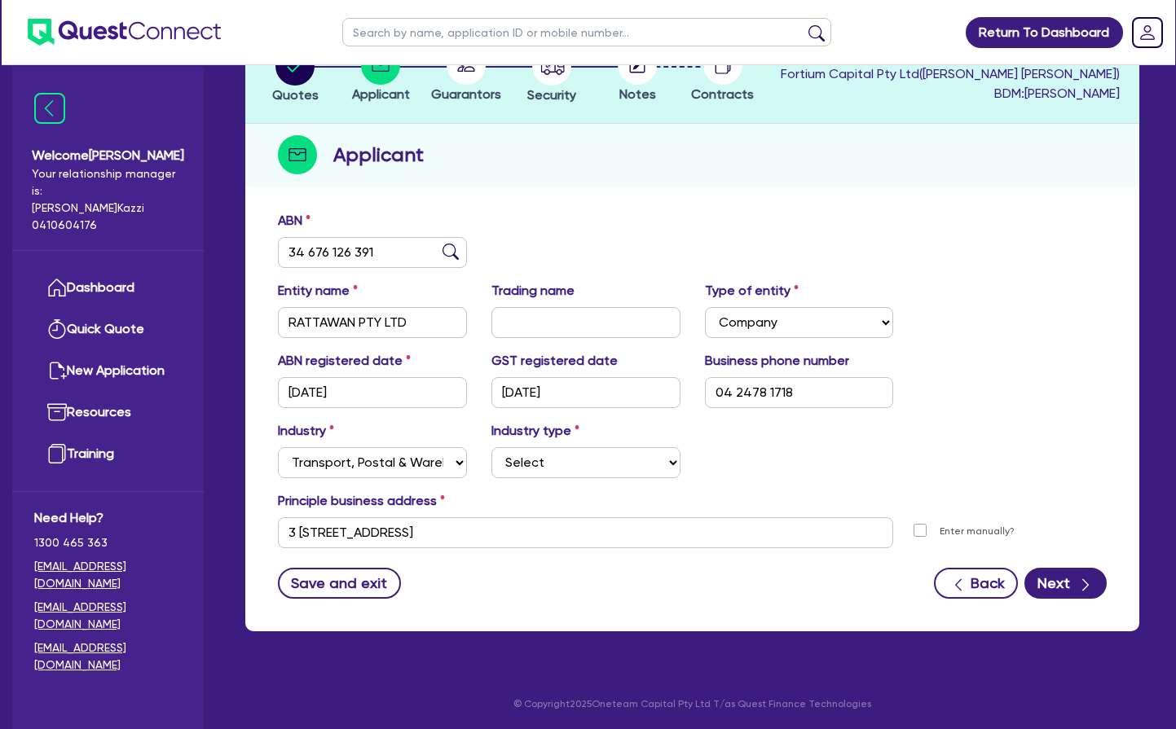
click at [580, 173] on div "Applicant" at bounding box center [692, 155] width 894 height 63
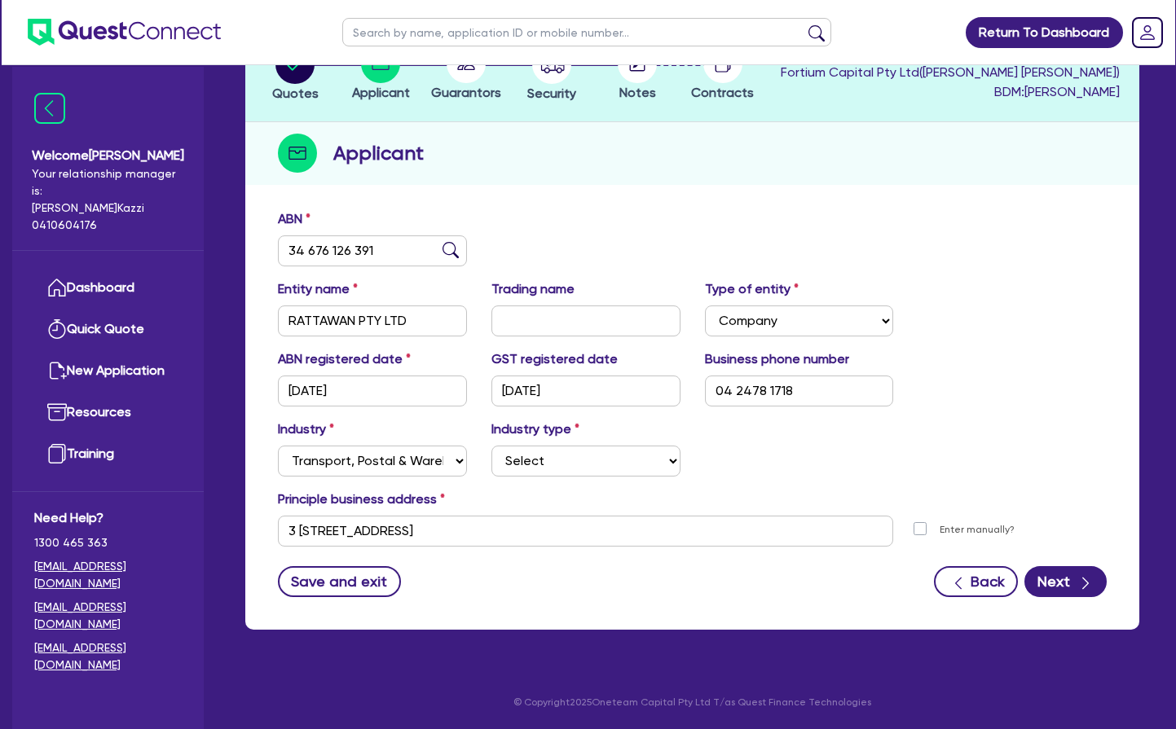
scroll to position [123, 0]
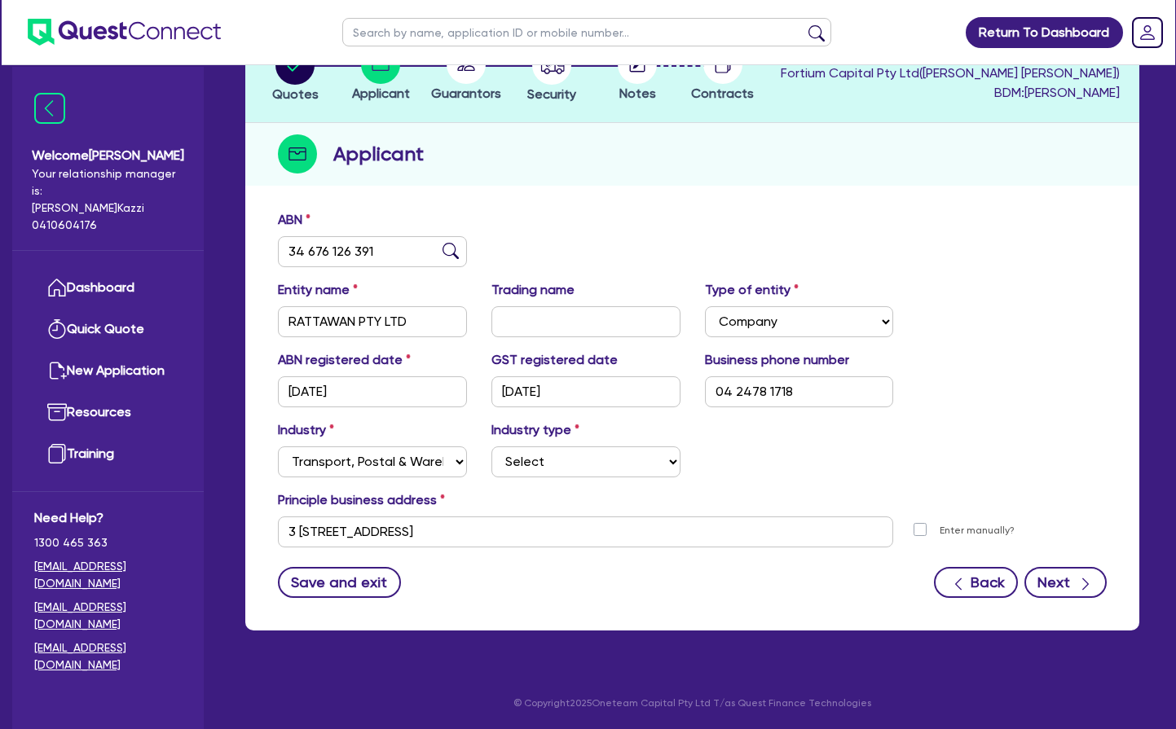
click at [1053, 583] on button "Next" at bounding box center [1065, 582] width 82 height 31
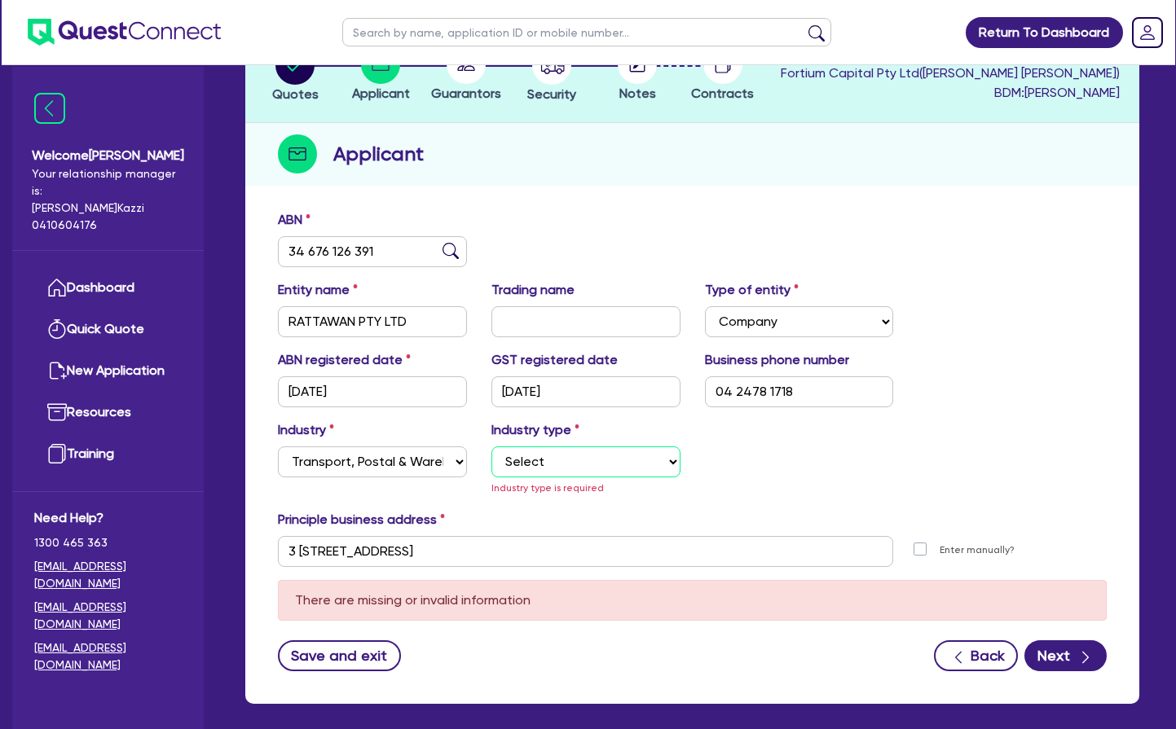
select select "POSTAL_DELIVERY"
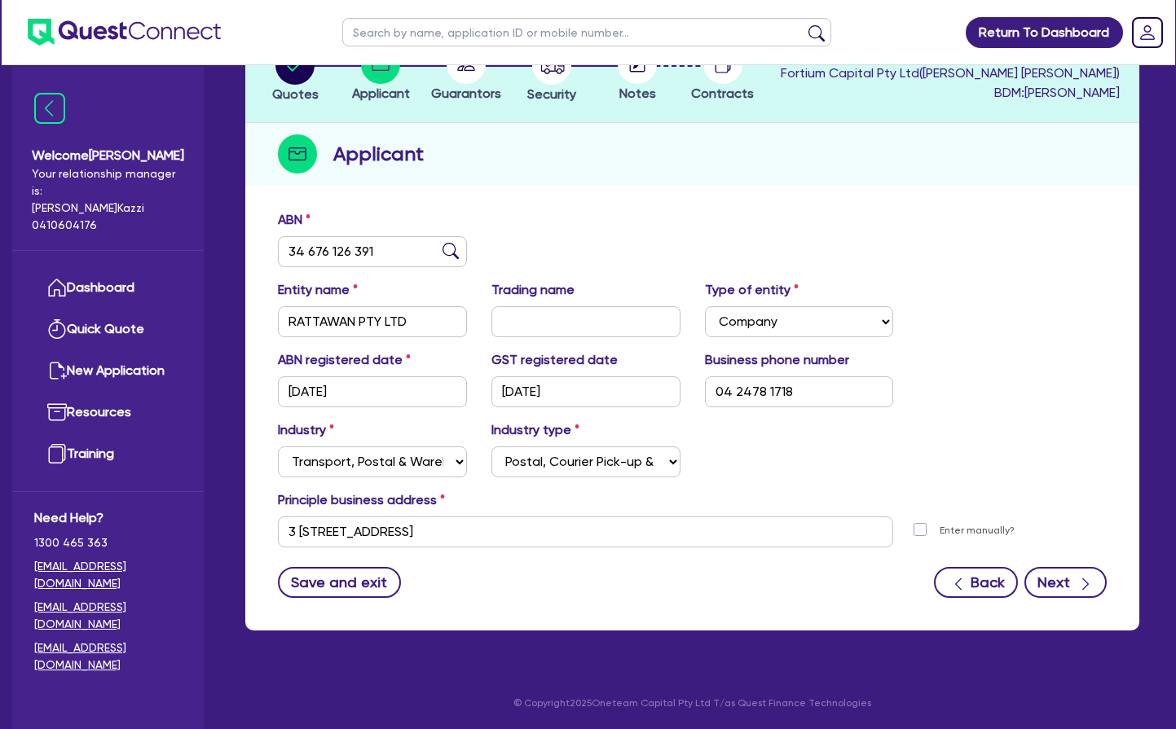
click at [1060, 583] on button "Next" at bounding box center [1065, 582] width 82 height 31
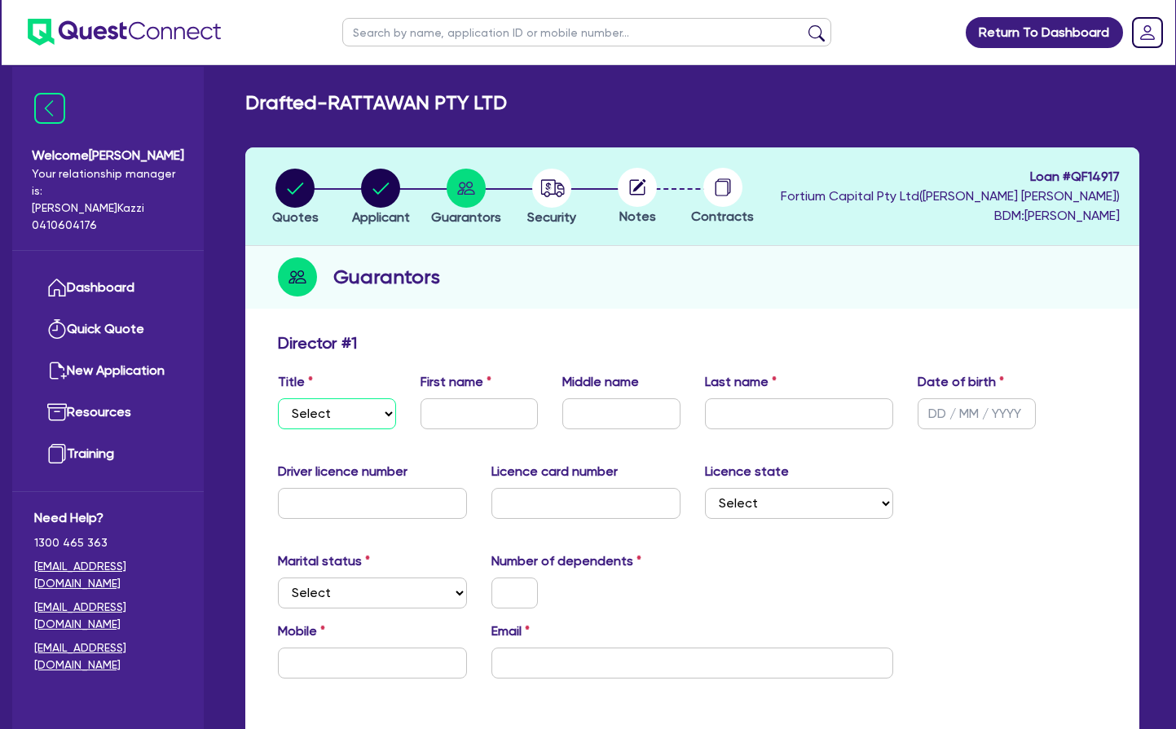
select select "MS"
type input "Rattawan"
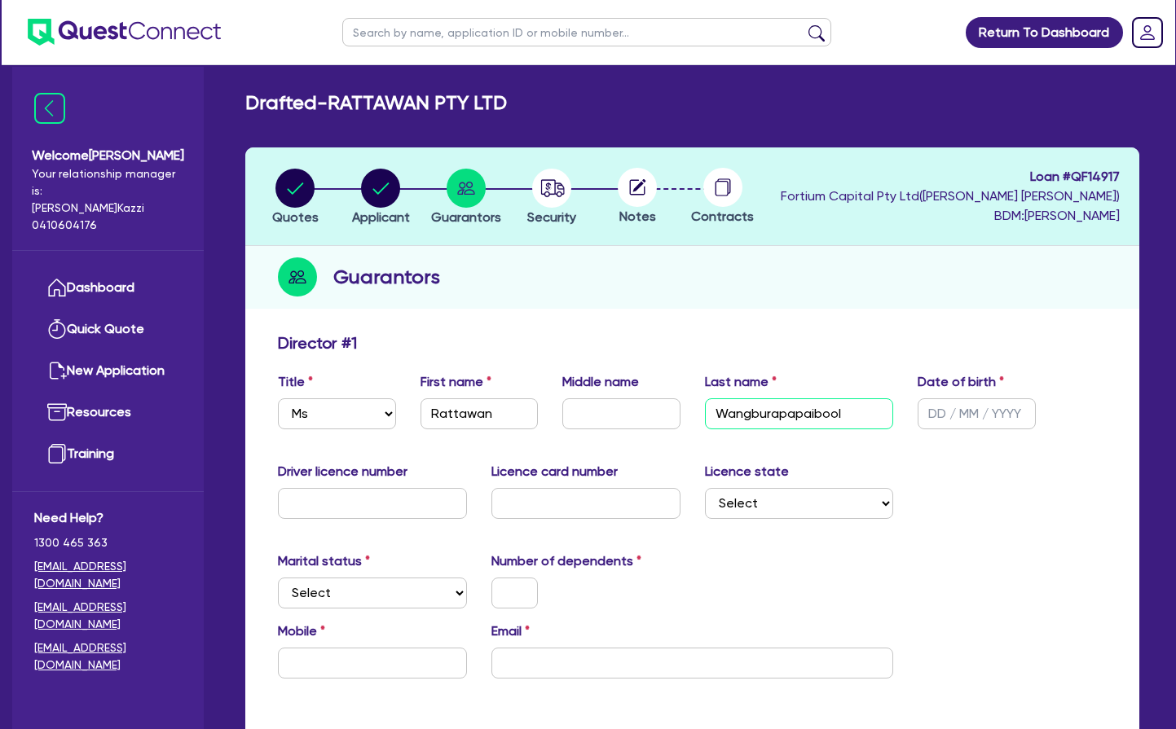
type input "Wangburapapaibool"
click at [944, 416] on input "11/ /" at bounding box center [976, 413] width 118 height 31
click at [947, 412] on input "11/ /" at bounding box center [976, 413] width 118 height 31
click at [1021, 414] on input "11/ /" at bounding box center [976, 413] width 118 height 31
click at [977, 411] on input "11/ /" at bounding box center [976, 413] width 118 height 31
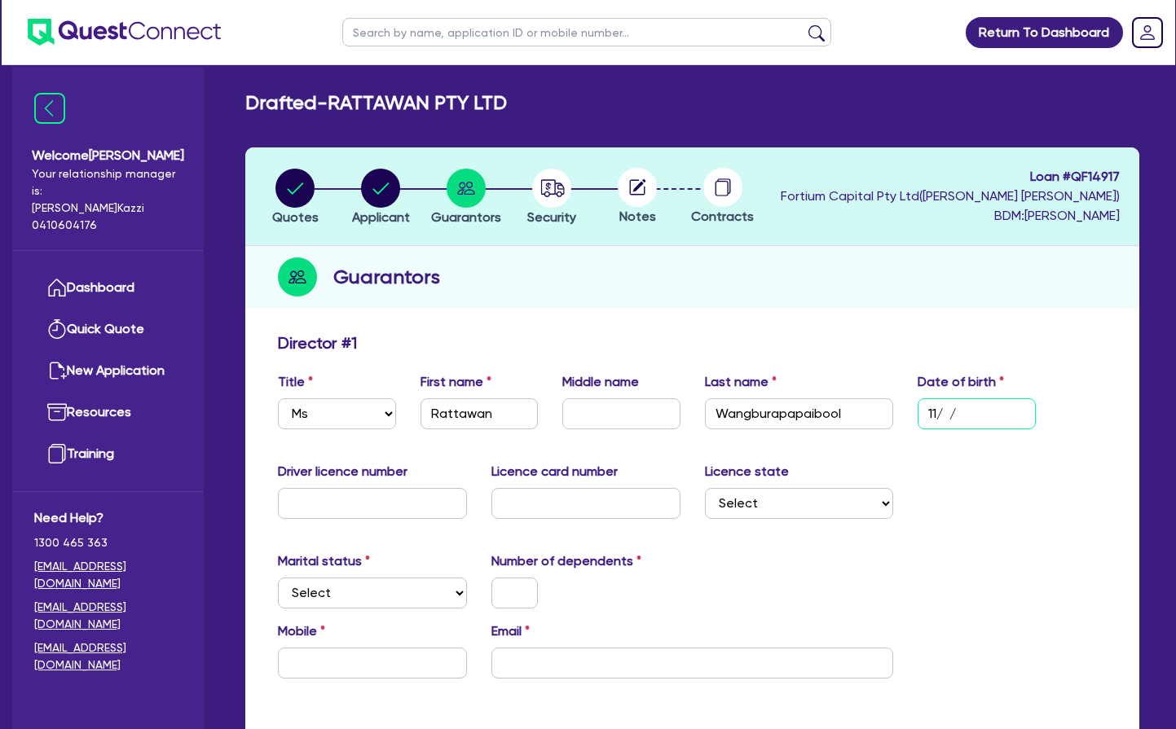
click at [959, 412] on input "11/ /" at bounding box center [976, 413] width 118 height 31
click at [947, 413] on input "11/ /" at bounding box center [976, 413] width 118 height 31
click at [965, 413] on input "11/ /" at bounding box center [976, 413] width 118 height 31
click at [948, 412] on input "11/ /" at bounding box center [976, 413] width 118 height 31
click at [948, 411] on input "11/ /" at bounding box center [976, 413] width 118 height 31
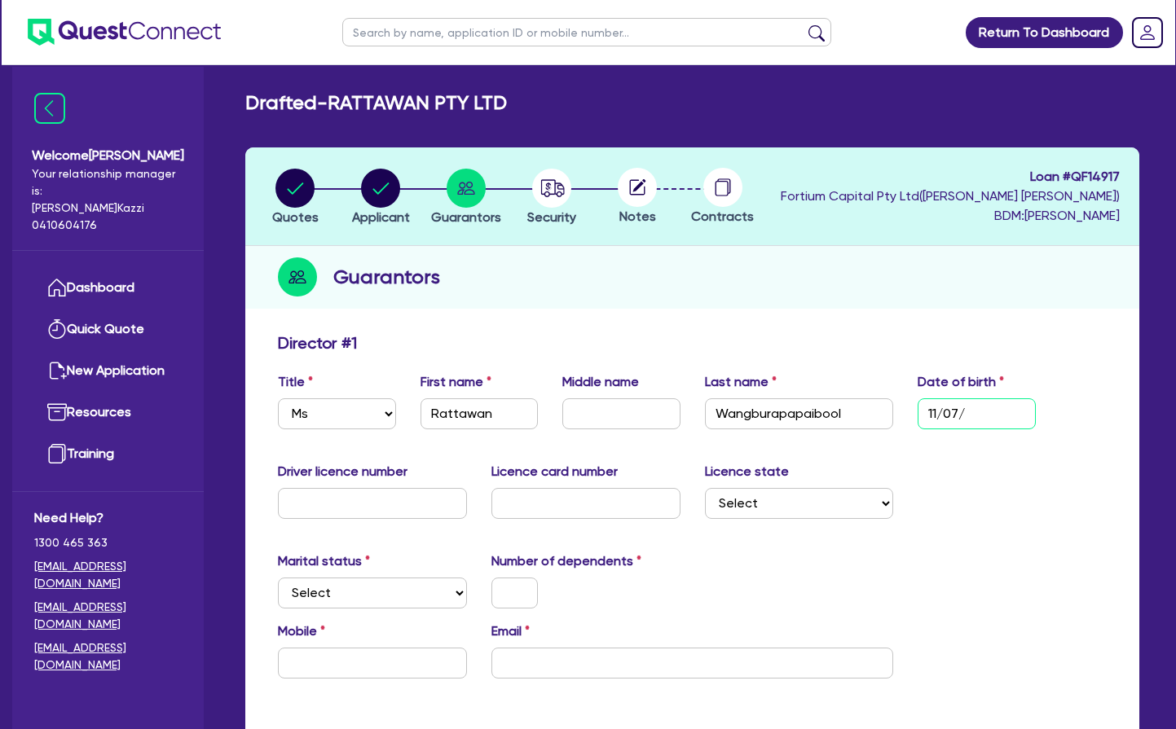
click at [971, 410] on input "11/07/" at bounding box center [976, 413] width 118 height 31
click at [972, 411] on input "11/07/" at bounding box center [976, 413] width 118 height 31
type input "[DATE]"
click at [326, 507] on input "text" at bounding box center [372, 503] width 189 height 31
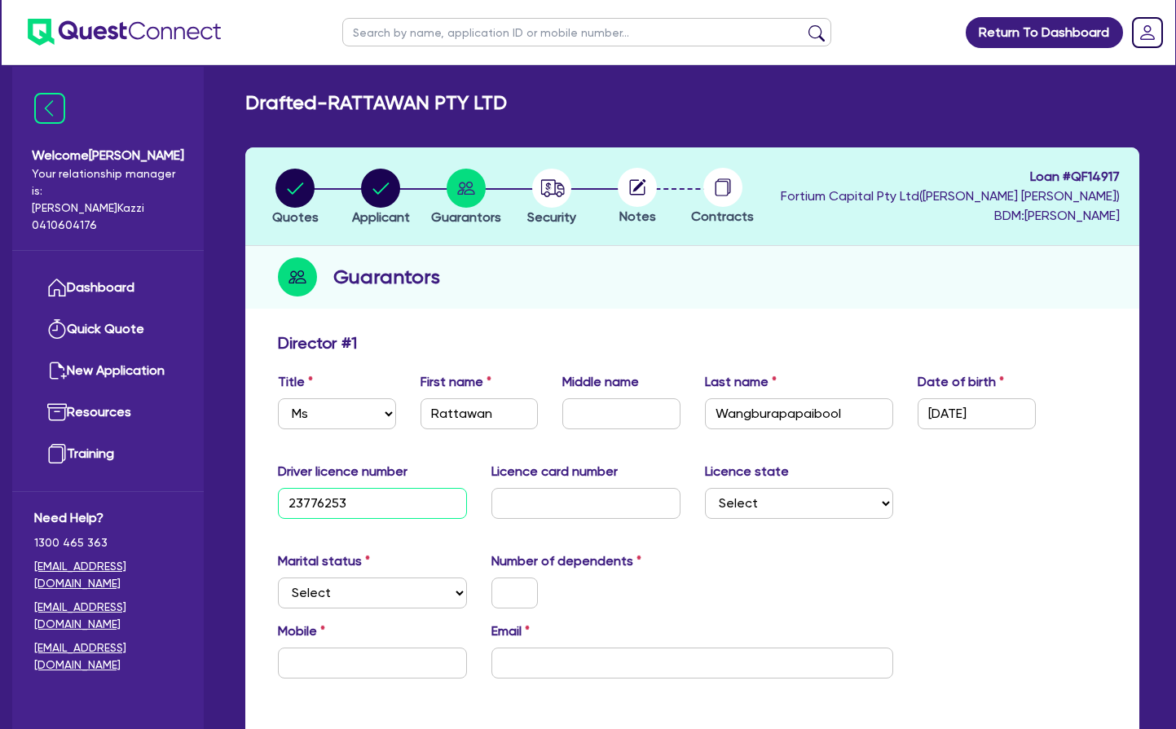
type input "23776253"
click at [523, 505] on input "text" at bounding box center [585, 503] width 189 height 31
type input "2059943378"
select select "[GEOGRAPHIC_DATA]"
select select "SINGLE"
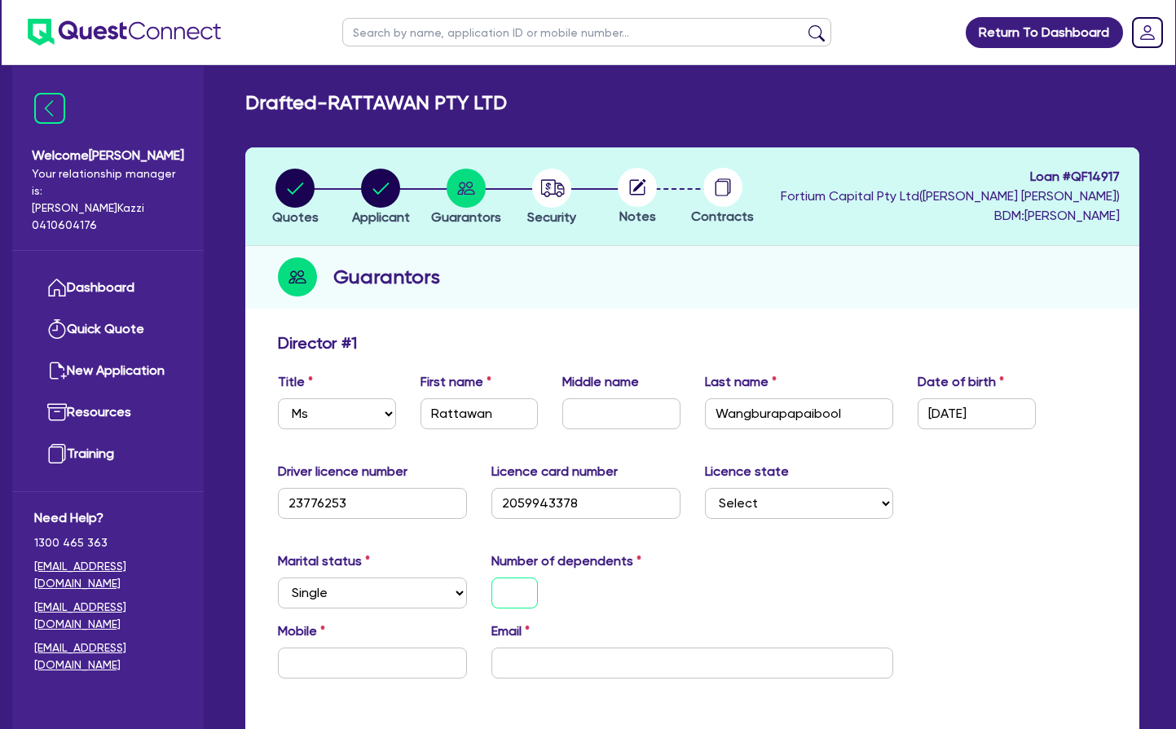
click at [515, 592] on input "text" at bounding box center [514, 593] width 46 height 31
click at [351, 620] on input "text" at bounding box center [372, 663] width 189 height 31
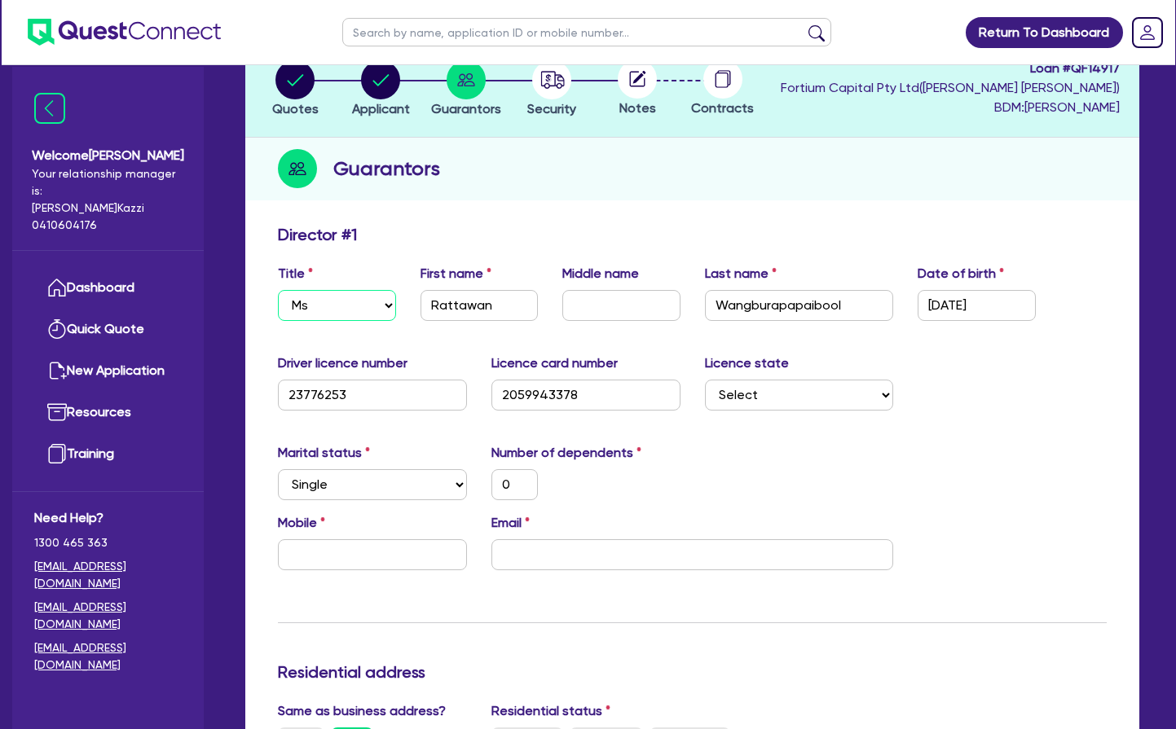
scroll to position [110, 0]
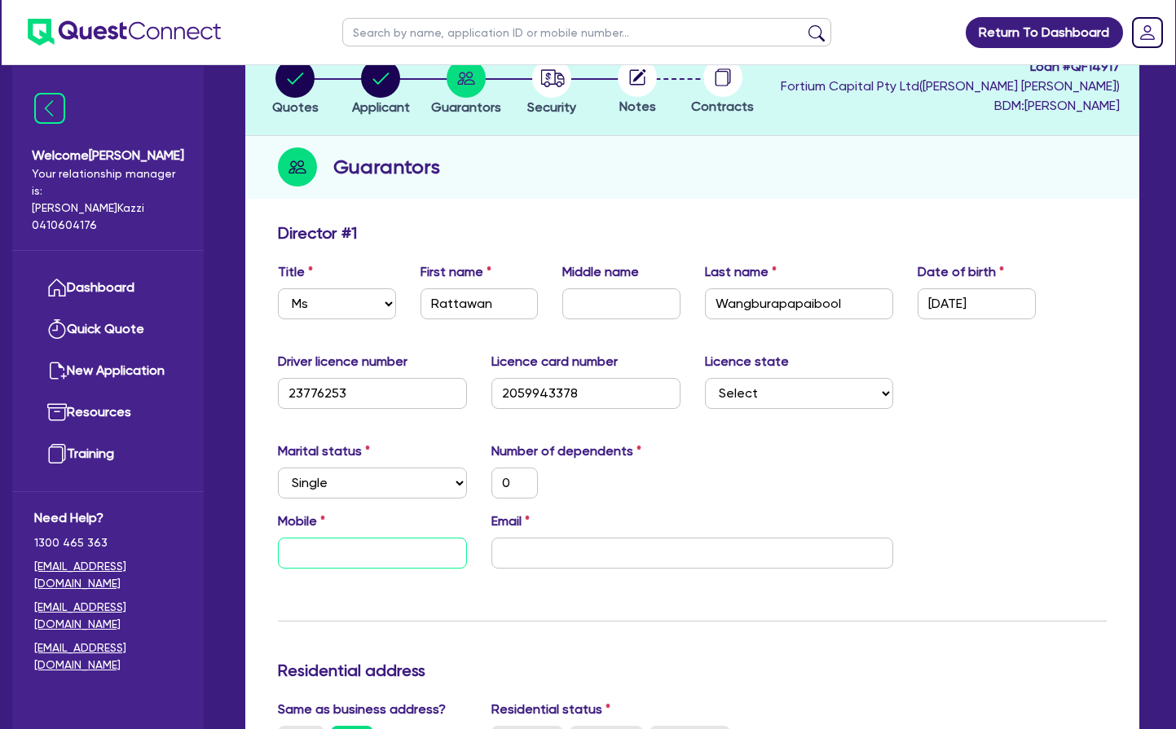
click at [318, 549] on input "text" at bounding box center [372, 553] width 189 height 31
type input "0"
type input "04"
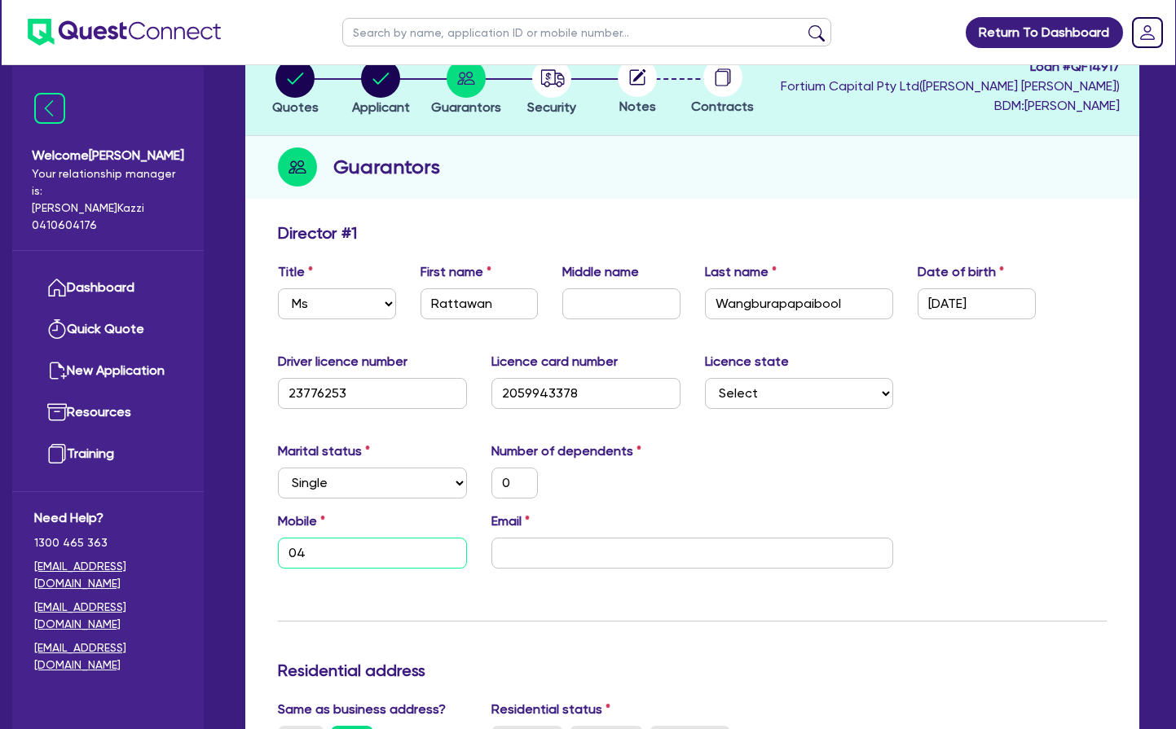
type input "0"
type input "042"
type input "0"
type input "0424"
type input "0"
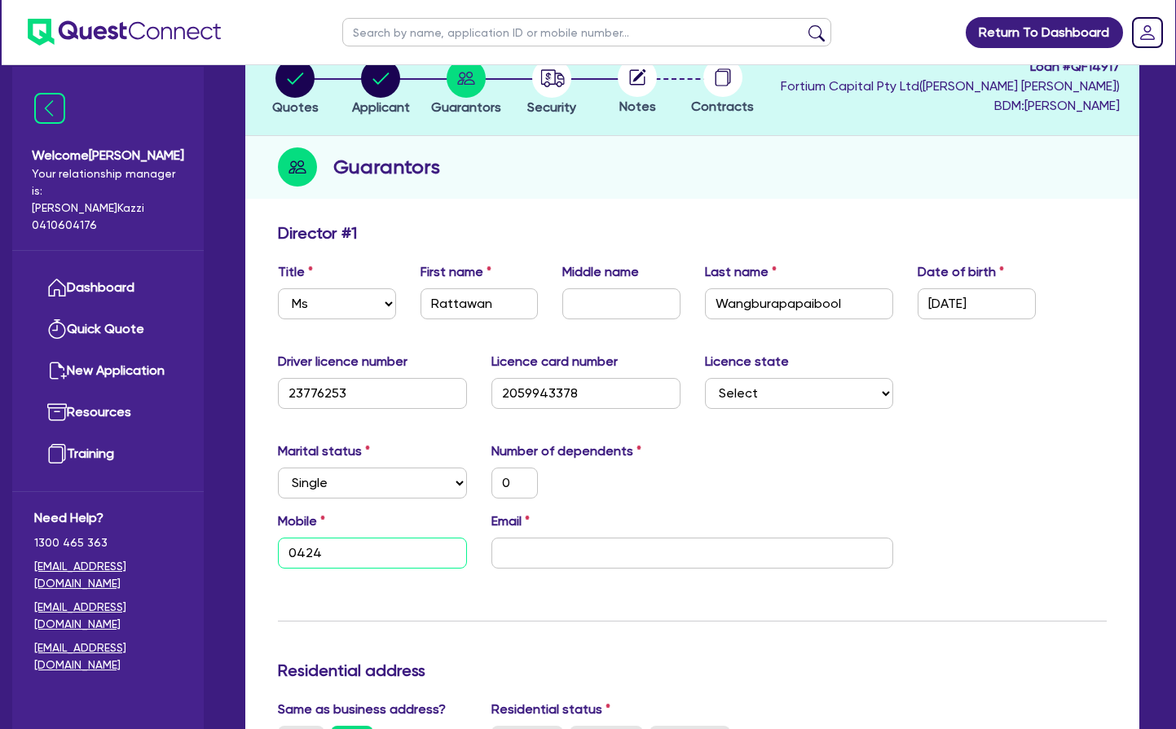
type input "0424 7"
type input "0"
type input "0424 78"
type input "0"
type input "0424 781"
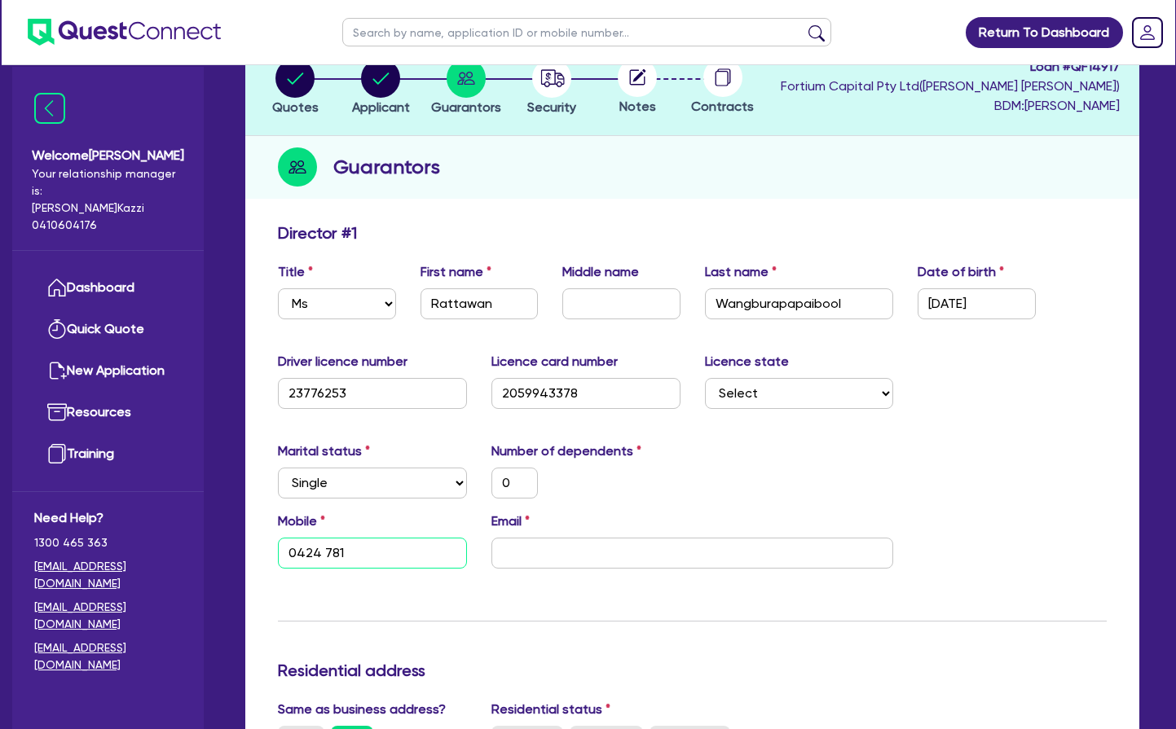
type input "0"
type input "0424 781 7"
type input "0"
type input "0424 781 71"
type input "0"
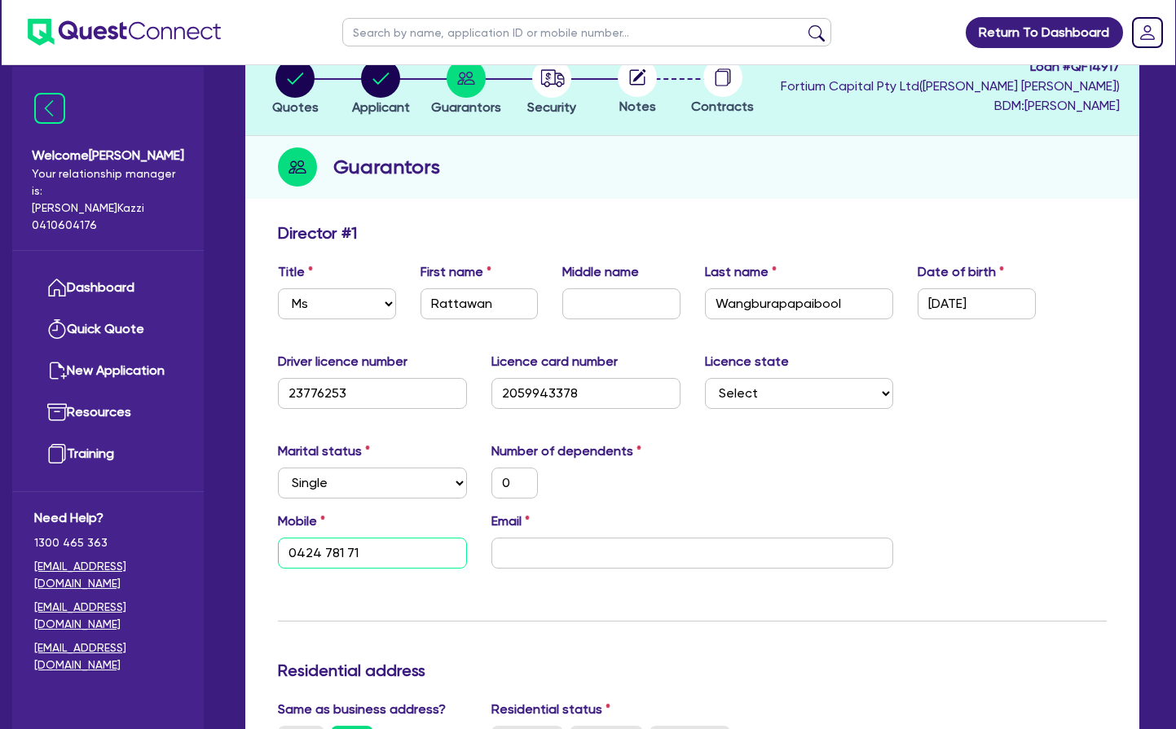
type input "0424 781 718"
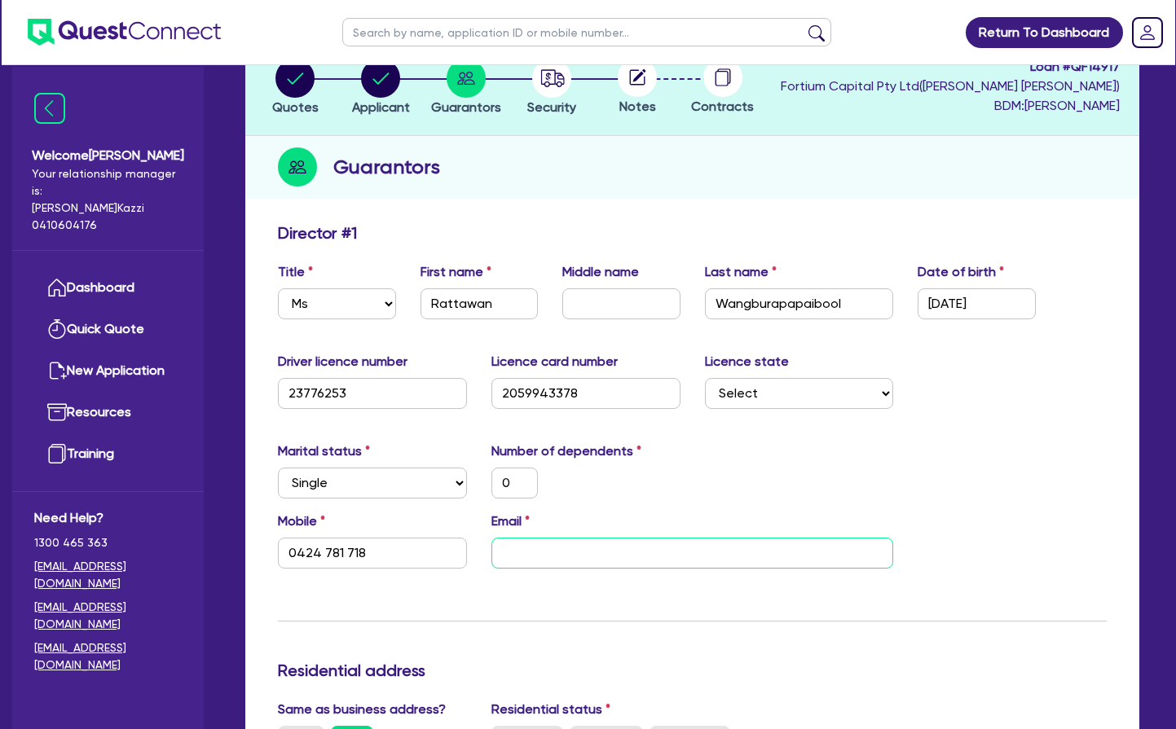
scroll to position [112, 0]
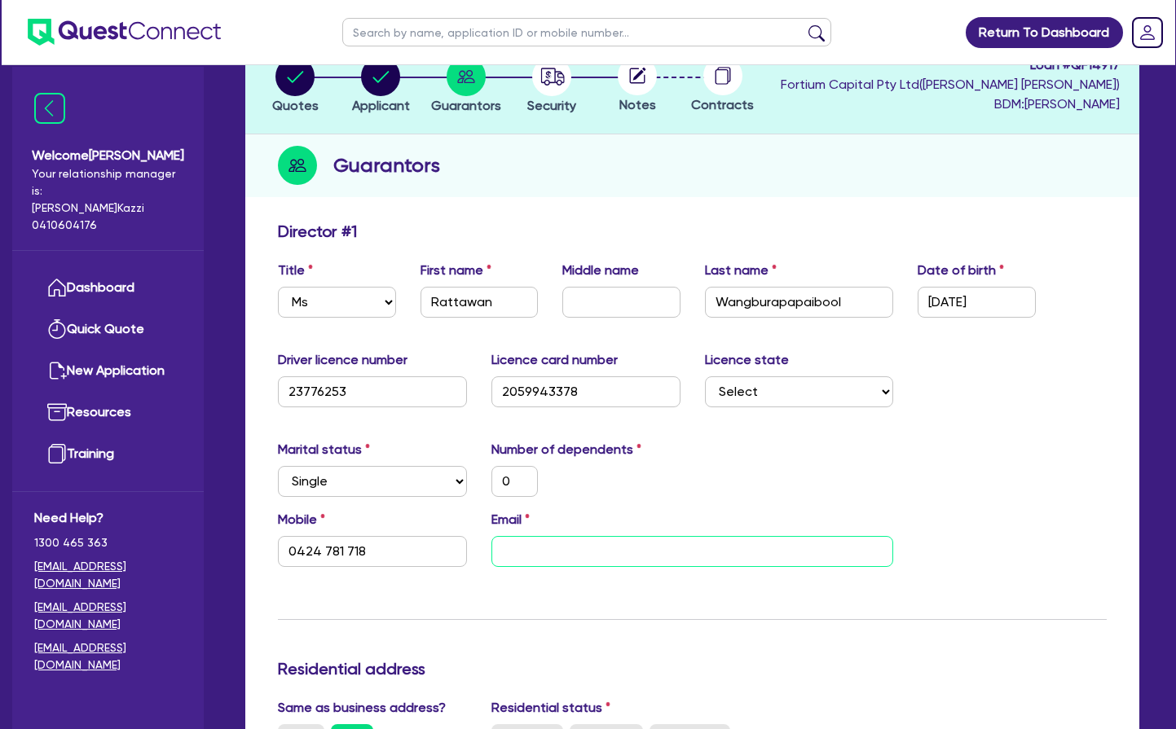
paste input "[EMAIL_ADDRESS][DOMAIN_NAME]"
type input "[EMAIL_ADDRESS][DOMAIN_NAME]"
type input "0"
type input "0424 781 718"
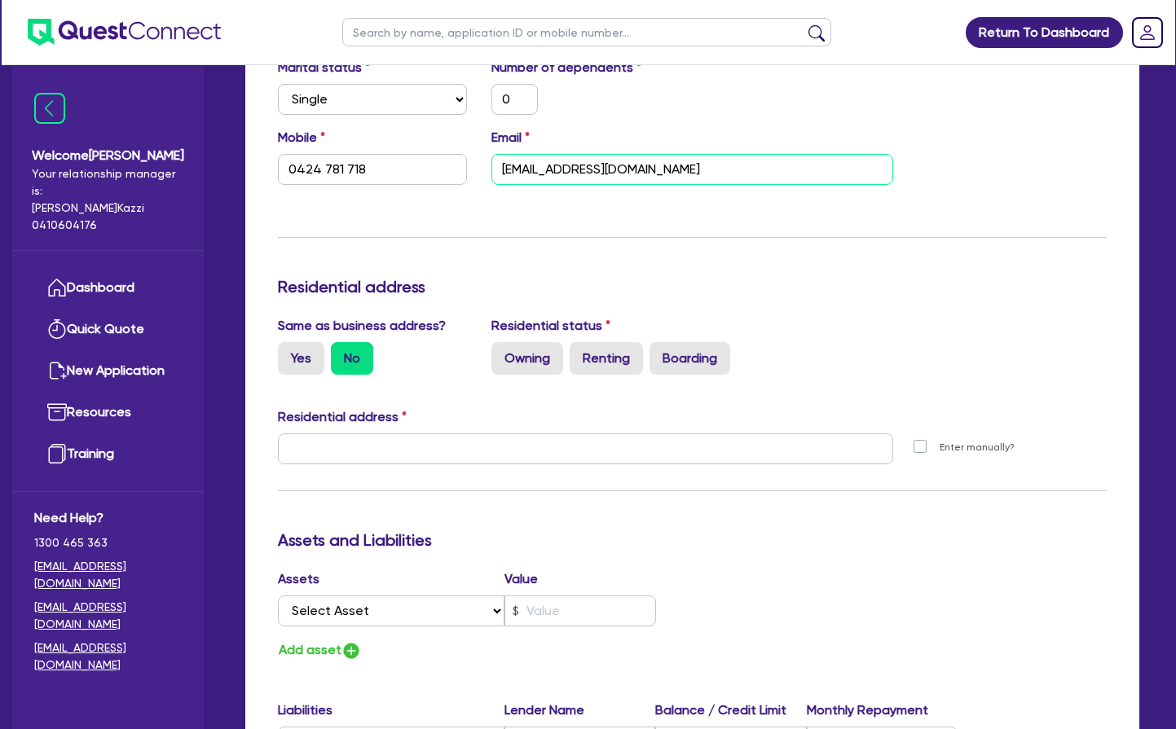
scroll to position [508, 0]
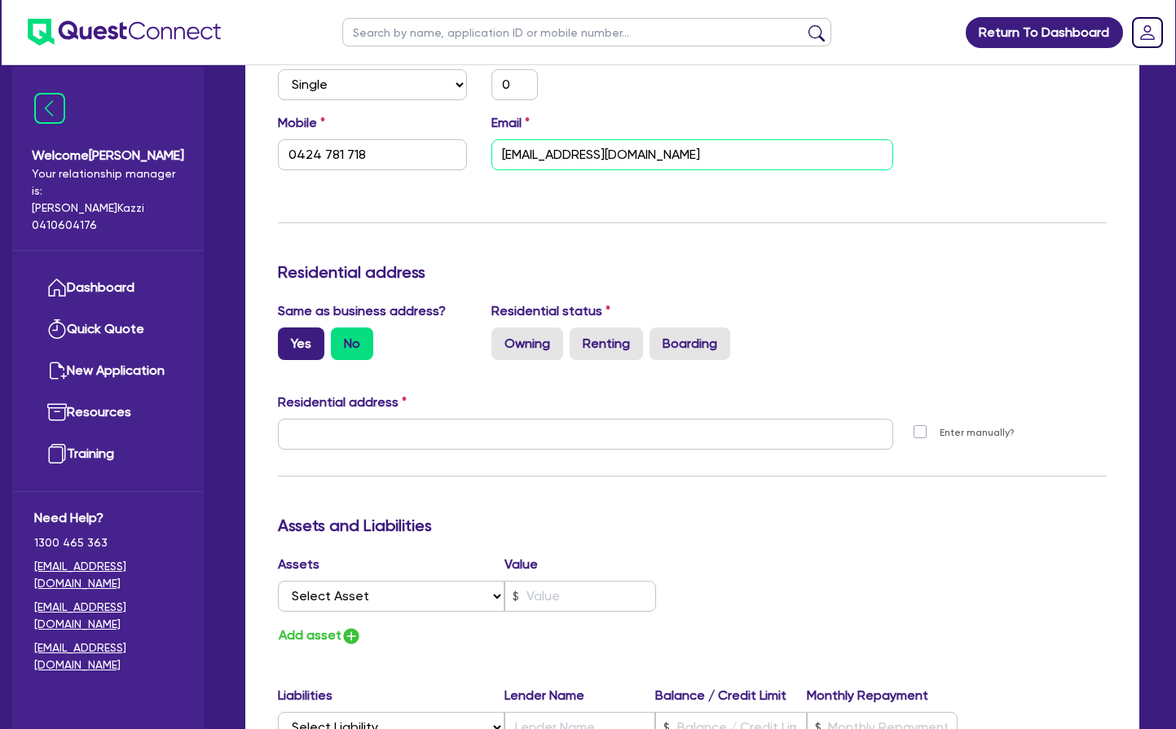
type input "[EMAIL_ADDRESS][DOMAIN_NAME]"
click at [301, 341] on label "Yes" at bounding box center [301, 344] width 46 height 33
click at [288, 338] on input "Yes" at bounding box center [283, 333] width 11 height 11
radio input "true"
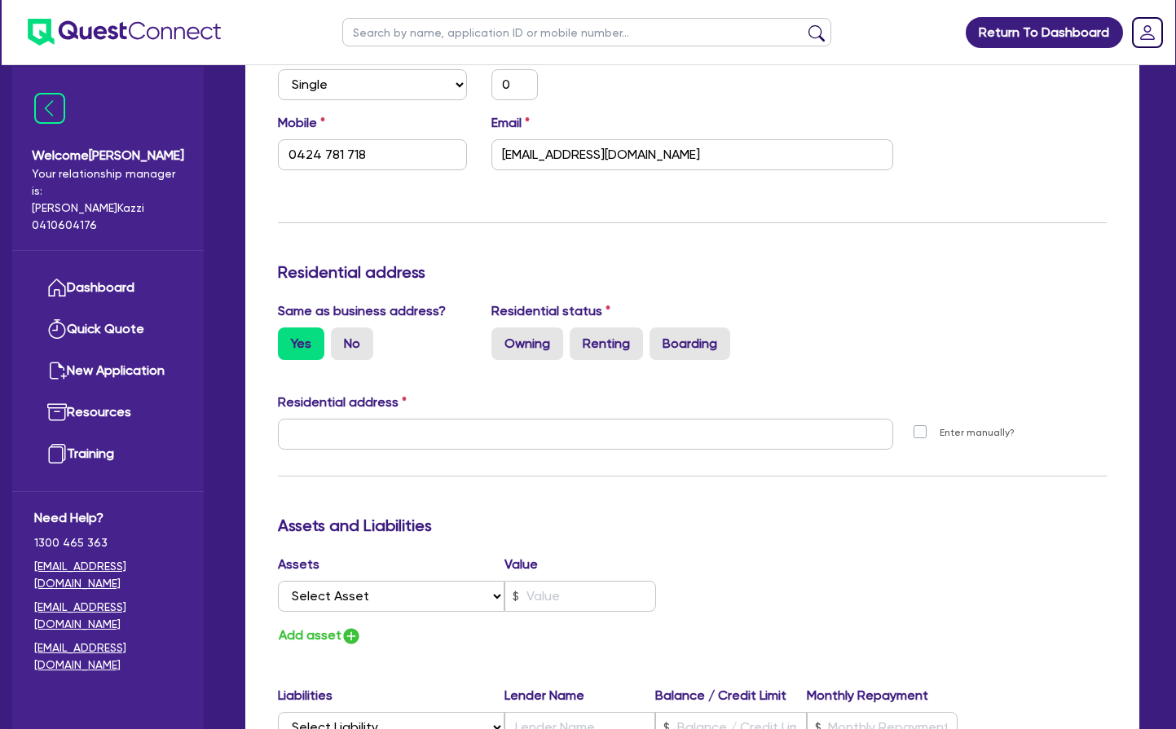
type input "0"
type input "0424 781 718"
type input "3 [STREET_ADDRESS]"
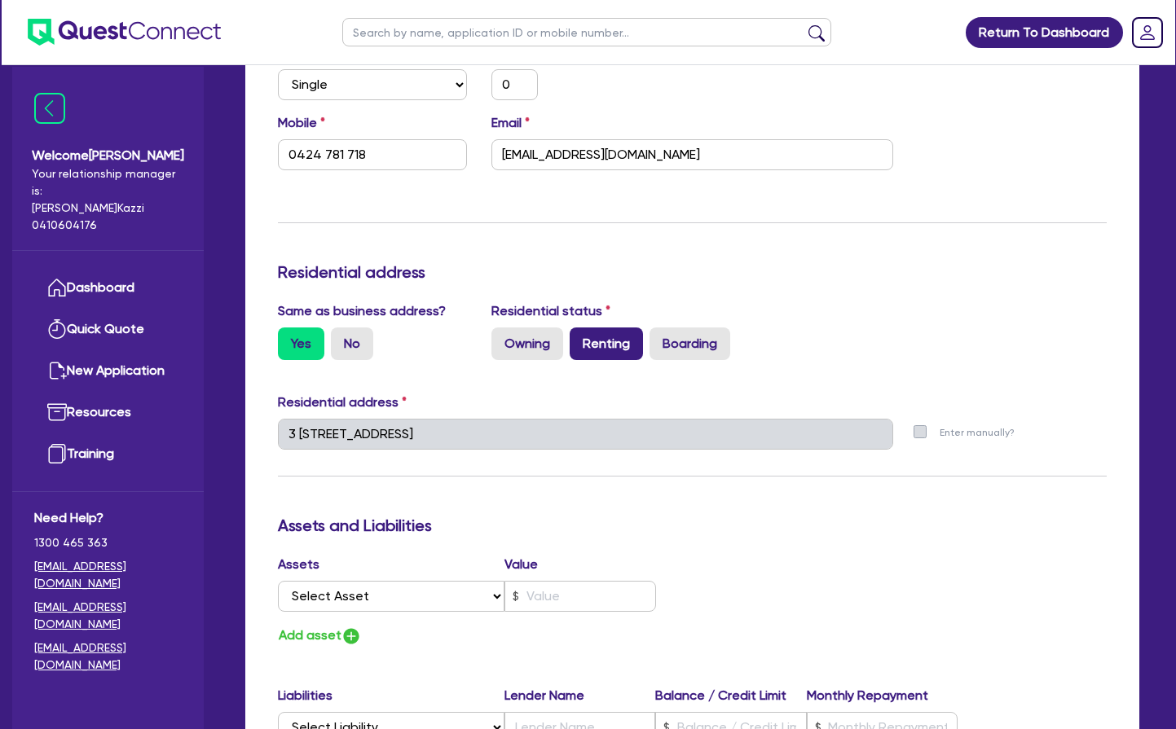
click at [612, 340] on label "Renting" at bounding box center [606, 344] width 73 height 33
click at [580, 338] on input "Renting" at bounding box center [575, 333] width 11 height 11
radio input "true"
type input "0"
type input "0424 781 718"
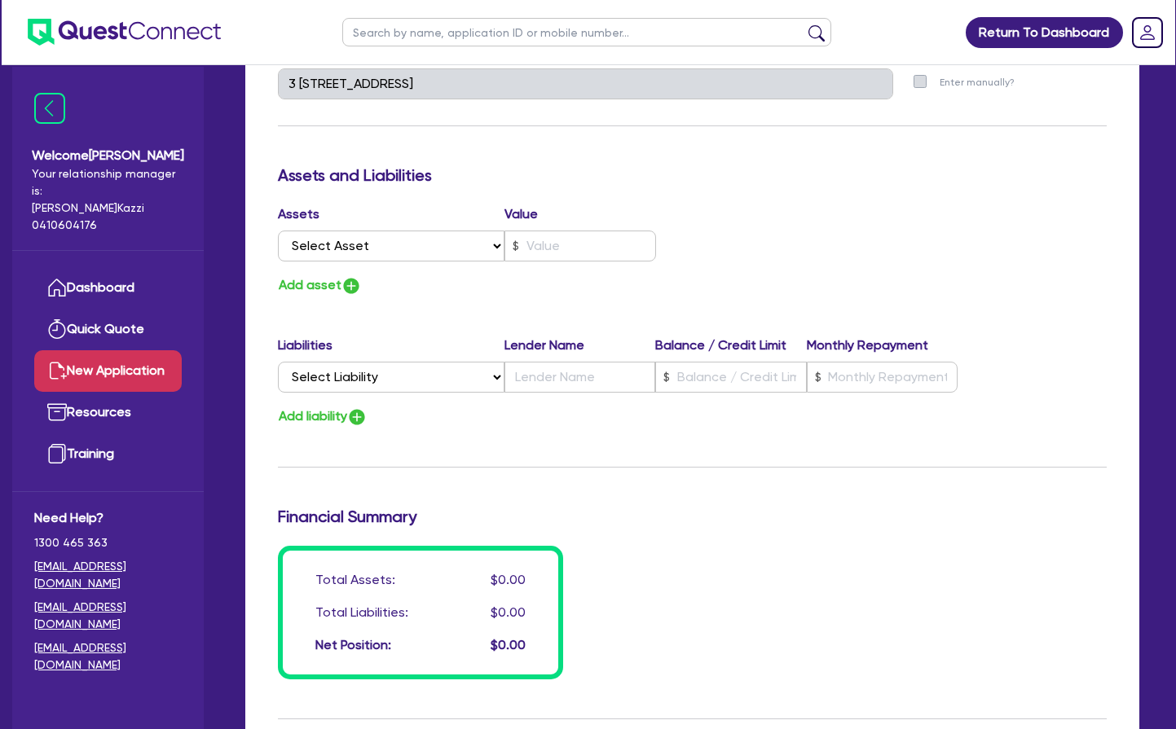
scroll to position [851, 0]
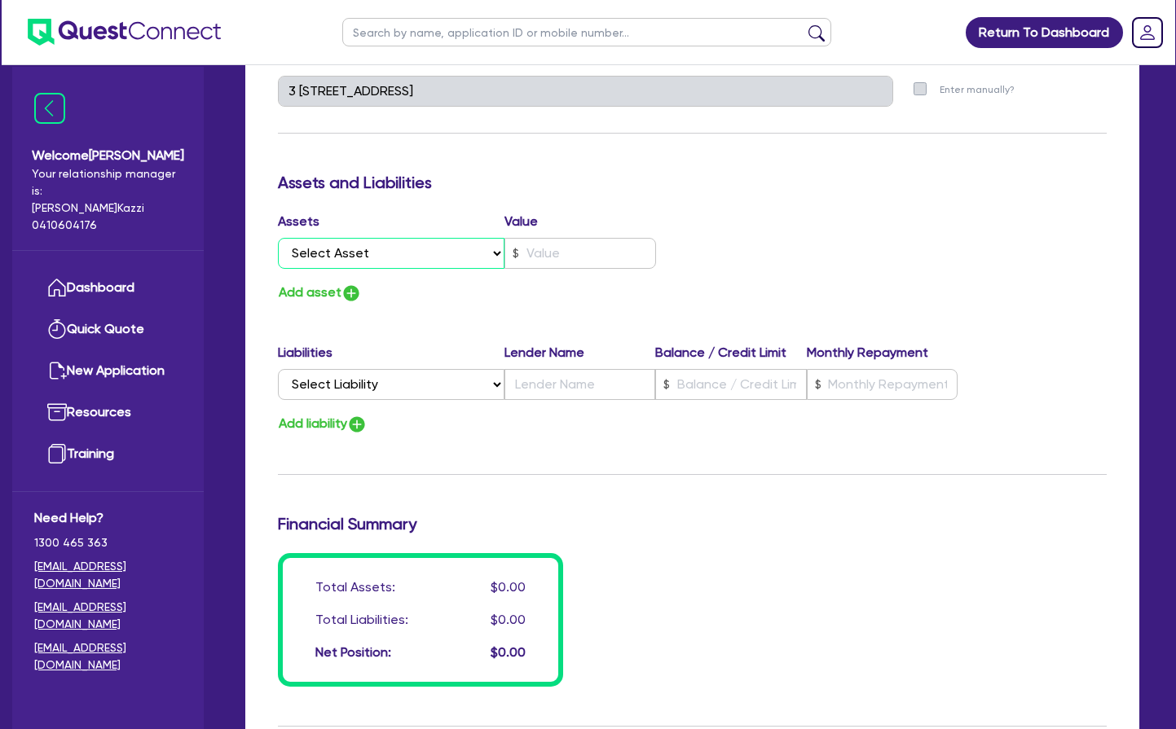
select select "CASH"
type input "0"
type input "0424 781 718"
click at [552, 253] on input "text" at bounding box center [580, 253] width 152 height 31
type input "0"
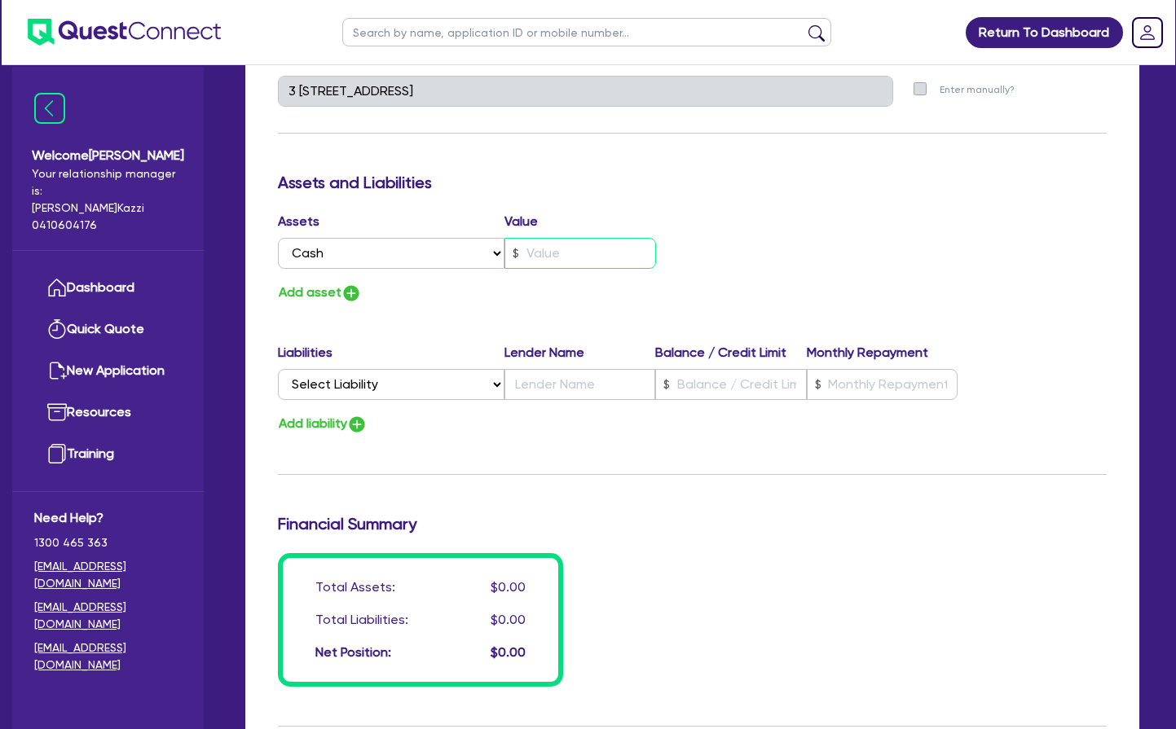
type input "0424 781 718"
type input "6"
type input "0"
type input "0424 781 718"
type input "64"
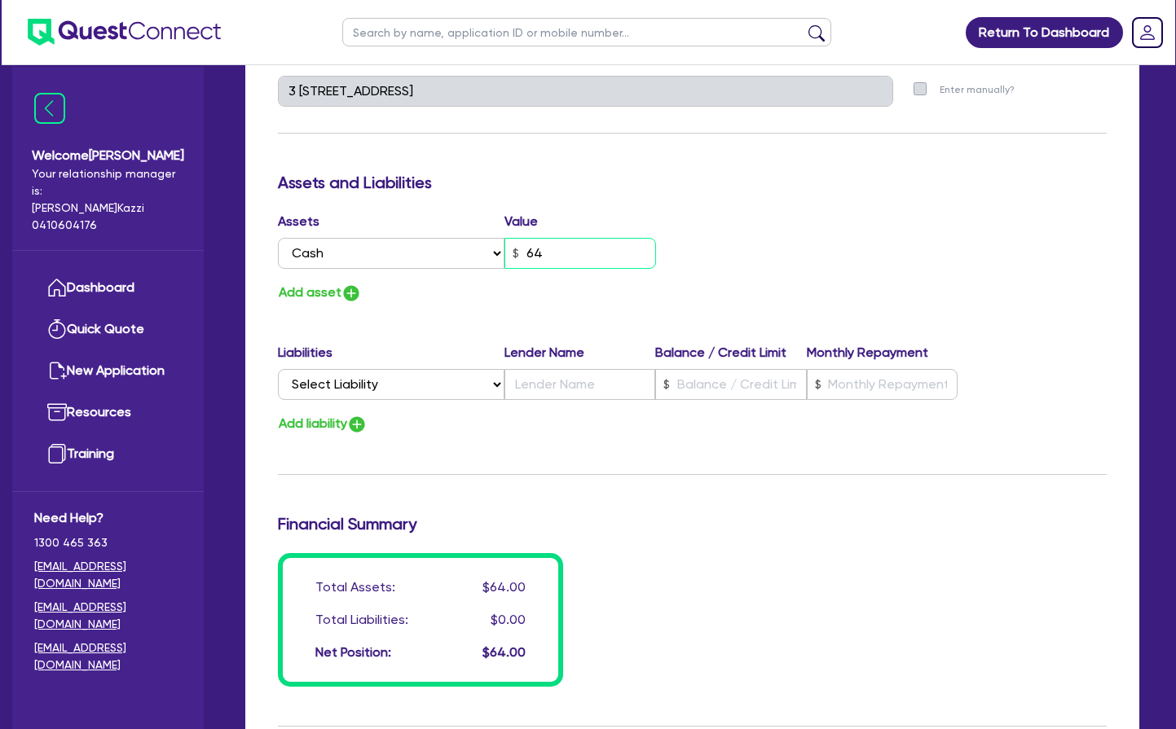
type input "0"
type input "0424 781 718"
type input "640"
type input "0"
type input "0424 781 718"
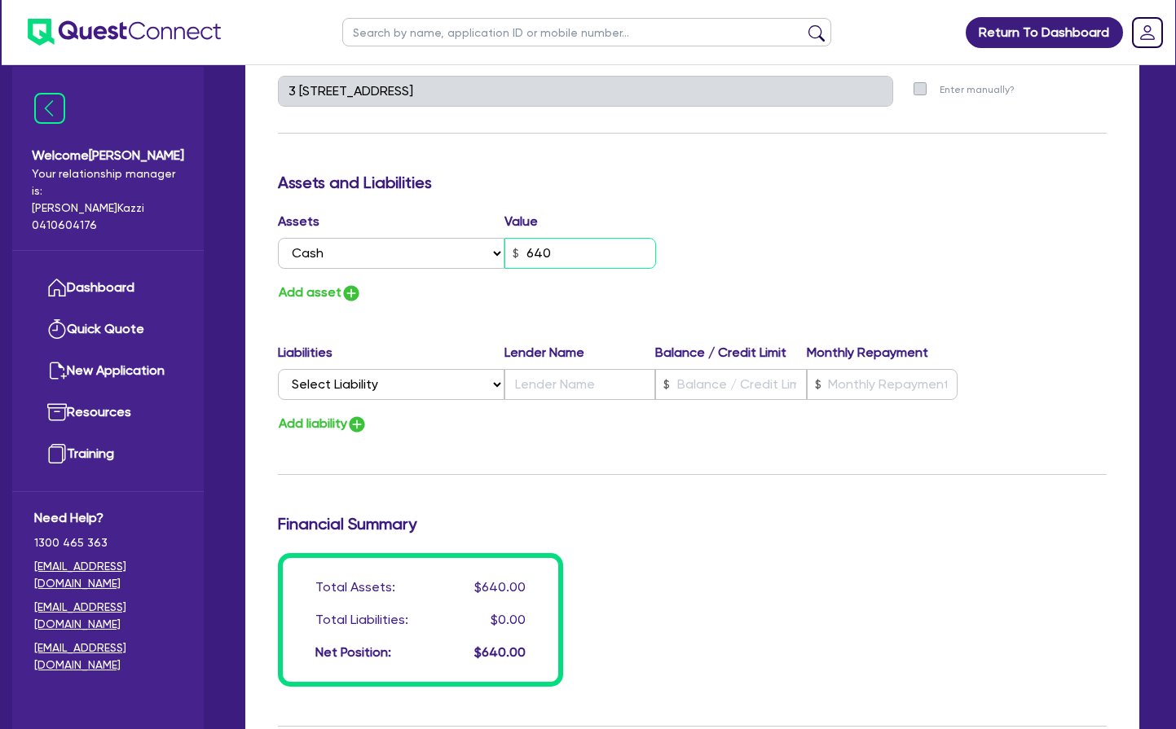
type input "6,400"
type input "0"
type input "0424 781 718"
type input "64,000"
click at [354, 292] on img "button" at bounding box center [351, 294] width 20 height 20
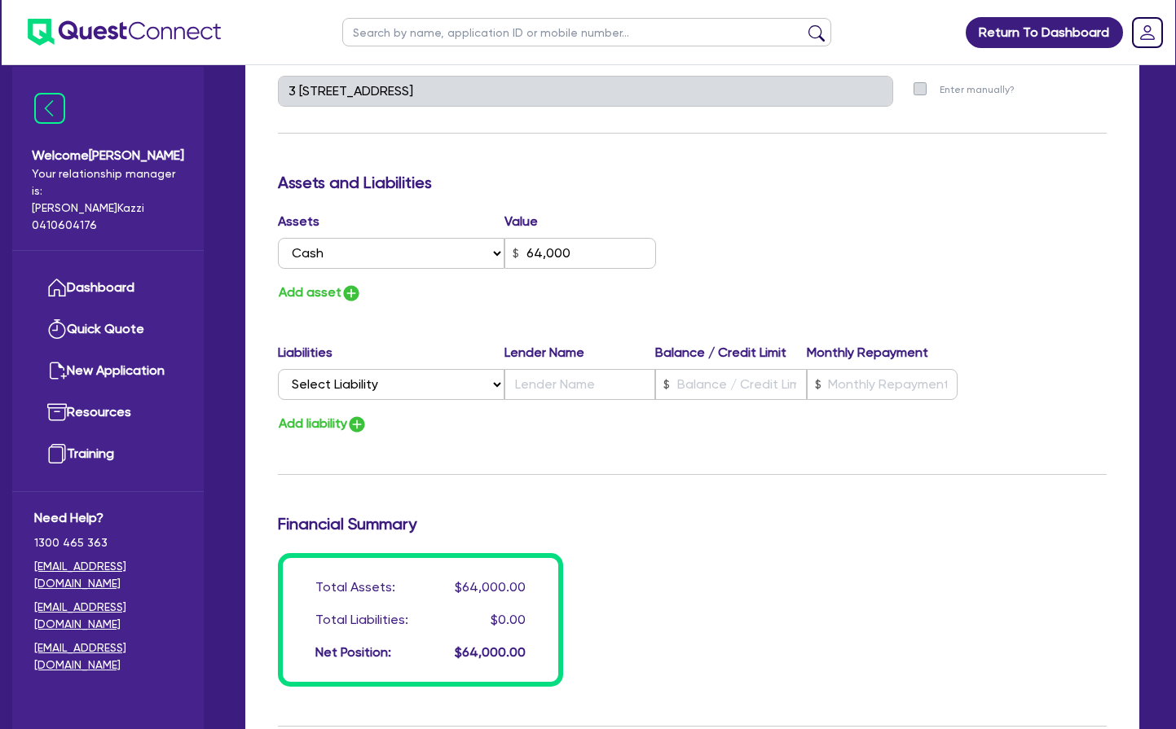
type input "0"
type input "0424 781 718"
type input "64,000"
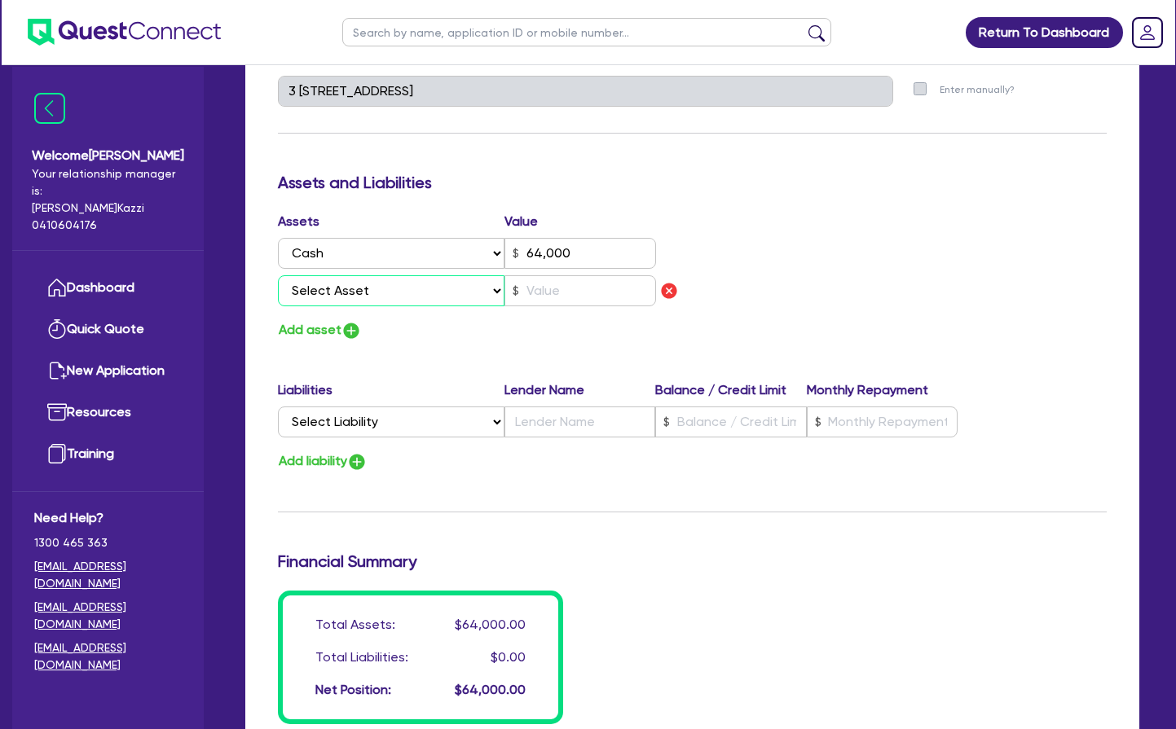
select select "VEHICLE"
type input "0"
type input "0424 781 718"
type input "64,000"
click at [552, 288] on input "text" at bounding box center [580, 290] width 152 height 31
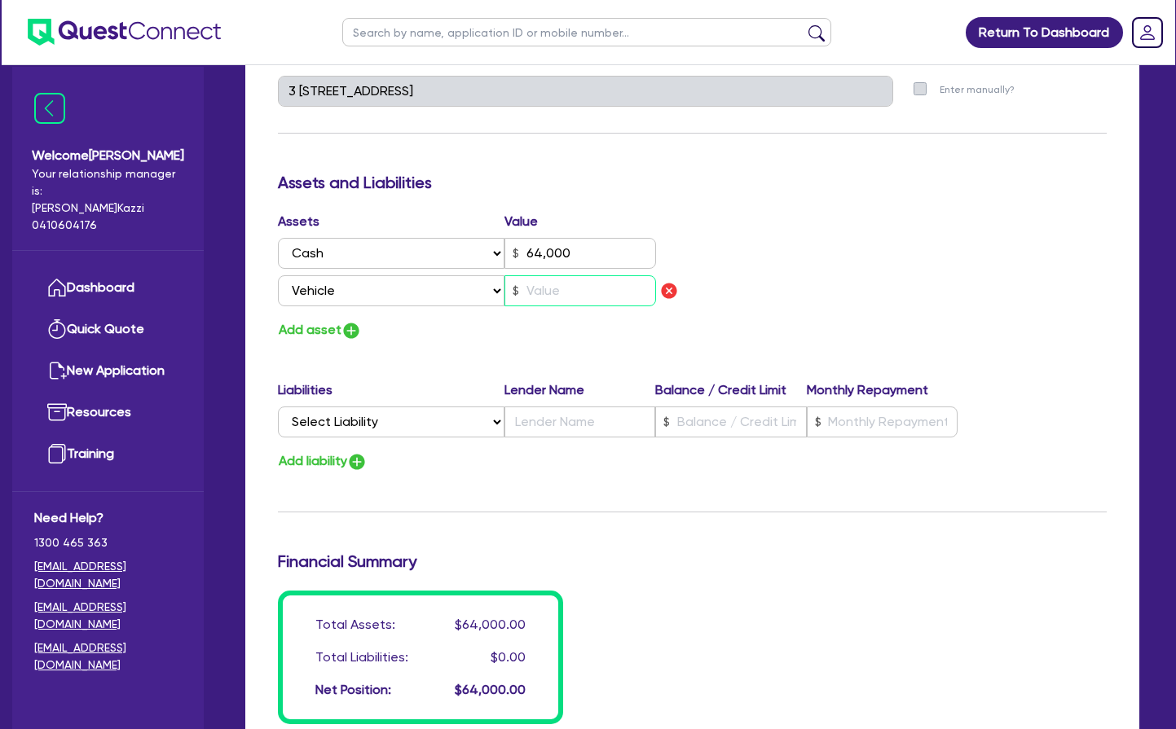
type input "0"
type input "0424 781 718"
type input "64,000"
type input "2"
type input "0"
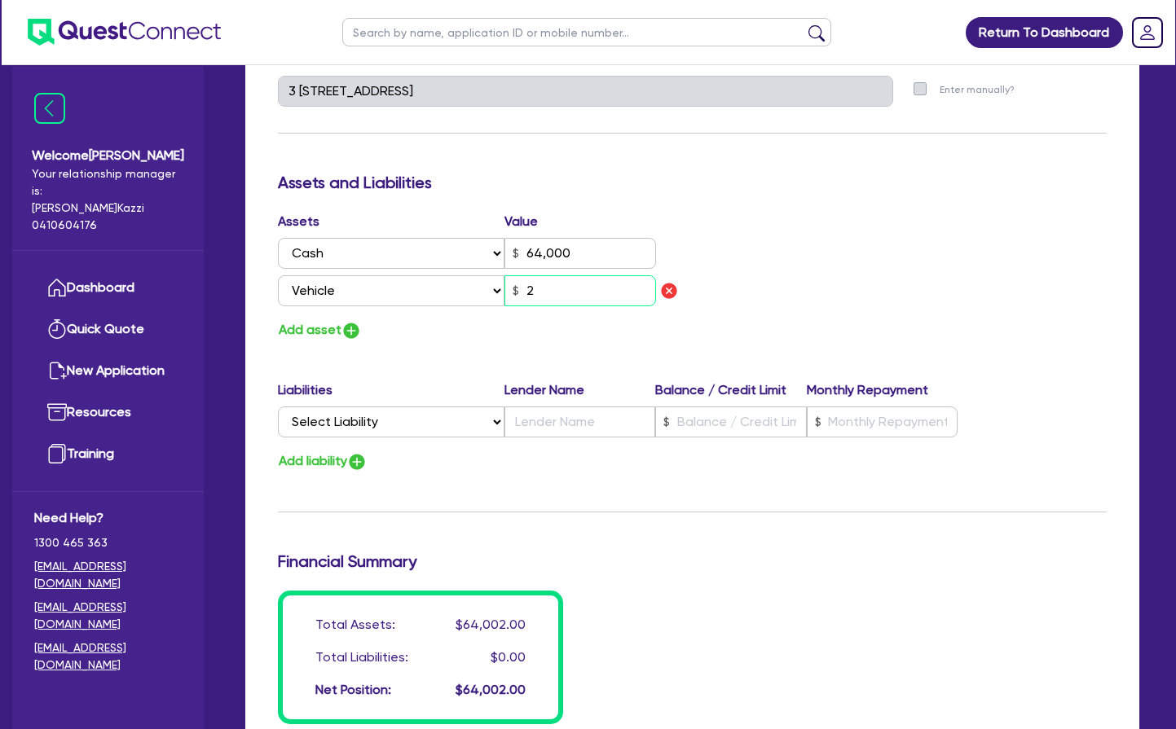
type input "0424 781 718"
type input "64,000"
type input "25"
type input "0"
type input "0424 781 718"
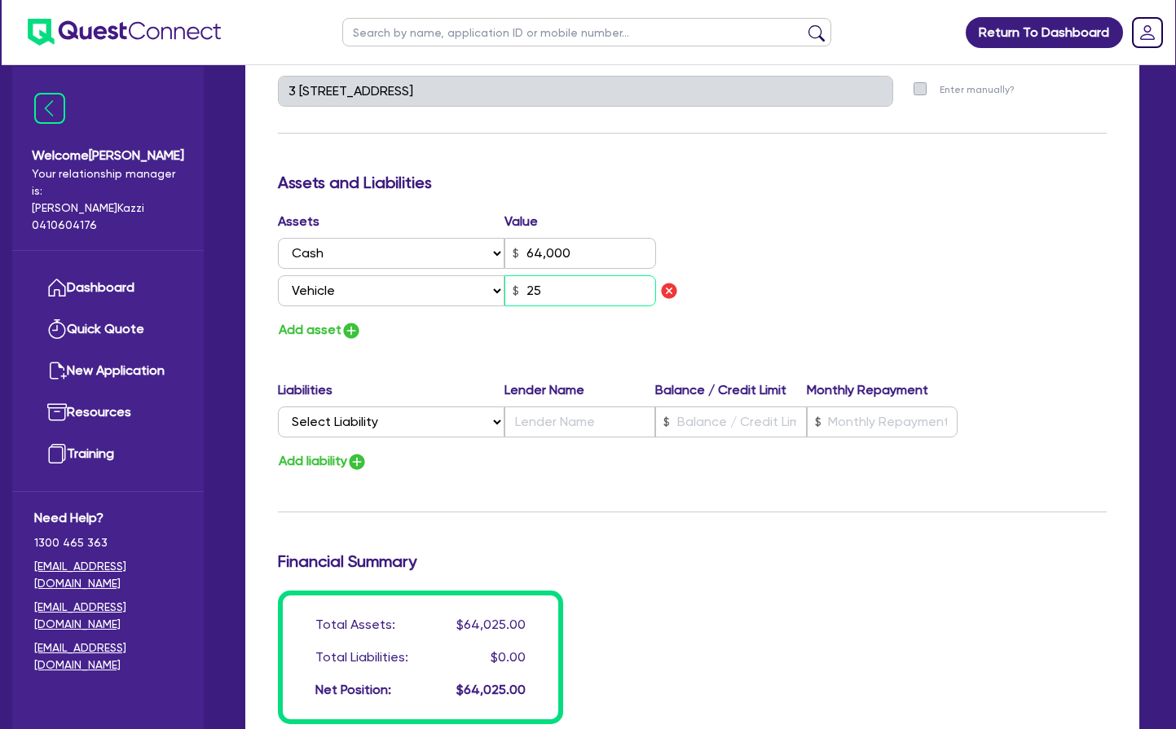
type input "64,000"
type input "250"
type input "0"
type input "0424 781 718"
type input "64,000"
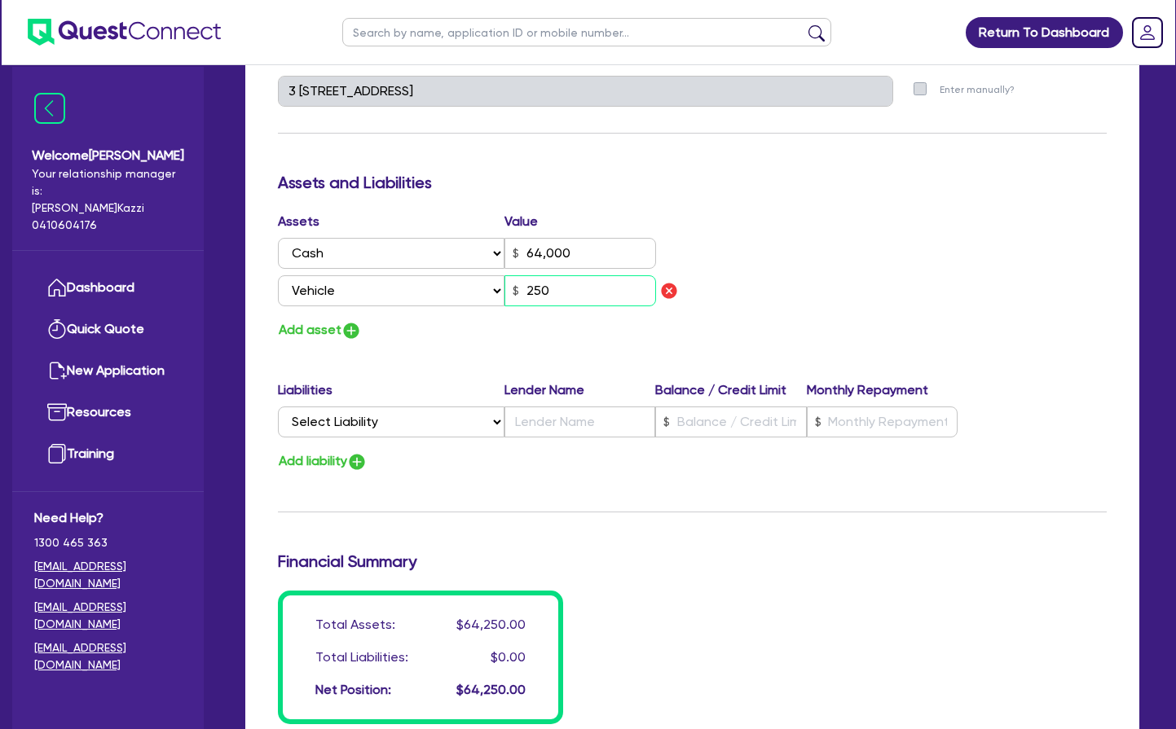
type input "2,500"
type input "0"
type input "0424 781 718"
type input "64,000"
type input "25,000"
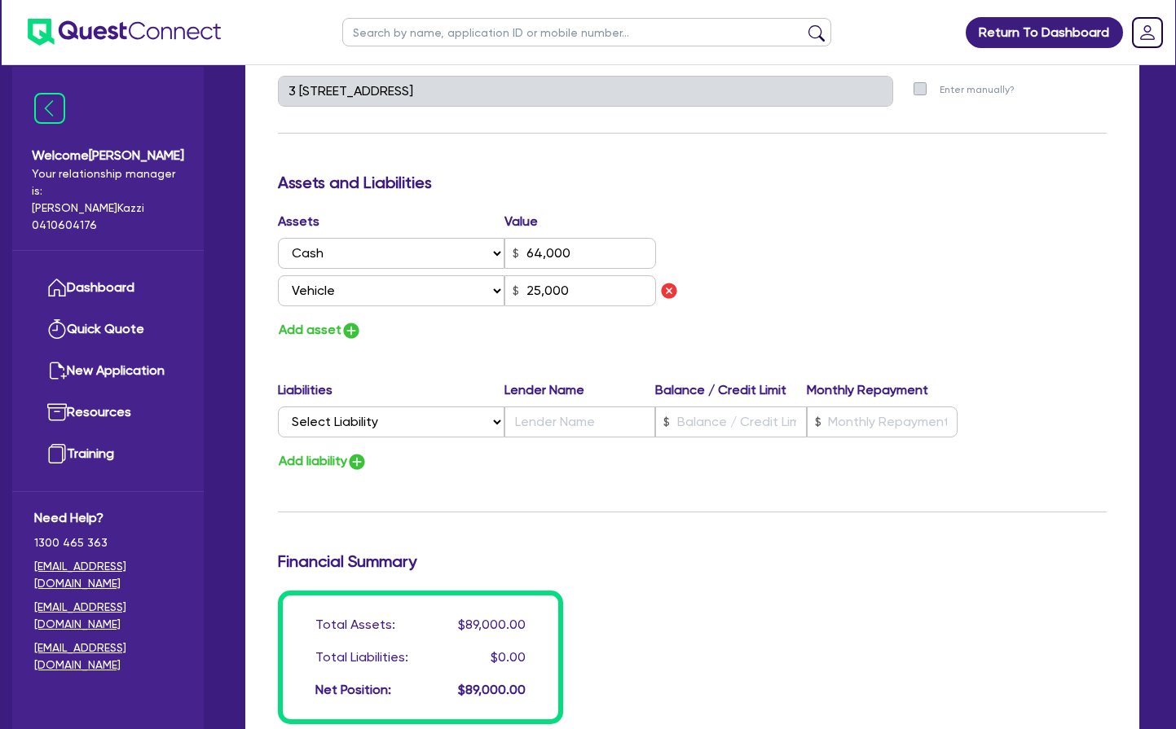
click at [358, 328] on img "button" at bounding box center [351, 331] width 20 height 20
type input "0"
type input "0424 781 718"
type input "64,000"
type input "25,000"
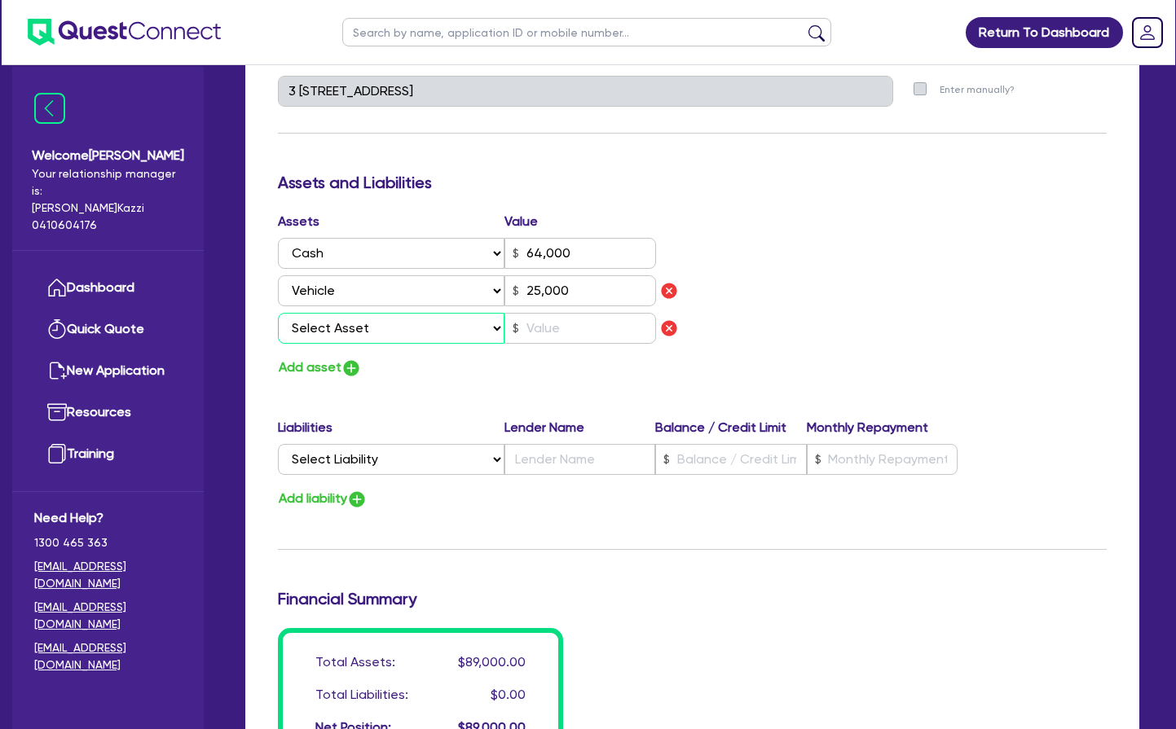
select select "VEHICLE"
type input "0"
type input "0424 781 718"
type input "64,000"
type input "25,000"
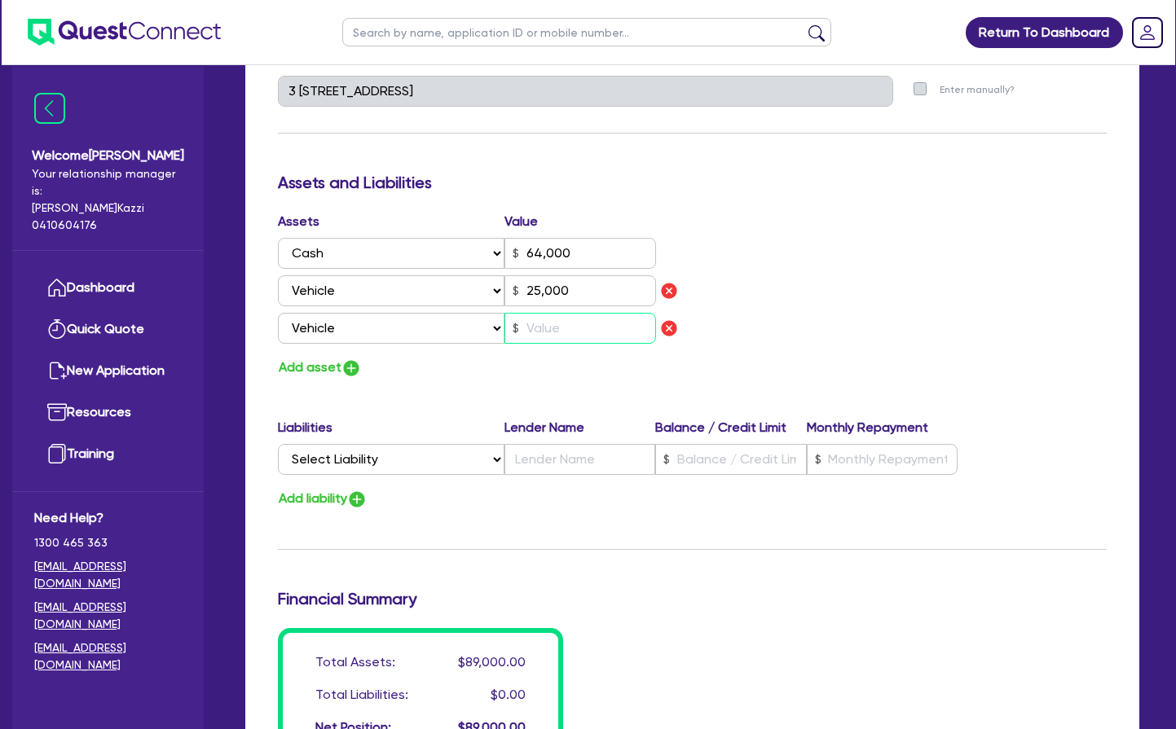
click at [548, 327] on input "text" at bounding box center [580, 328] width 152 height 31
type input "0"
type input "0424 781 718"
type input "64,000"
type input "25,000"
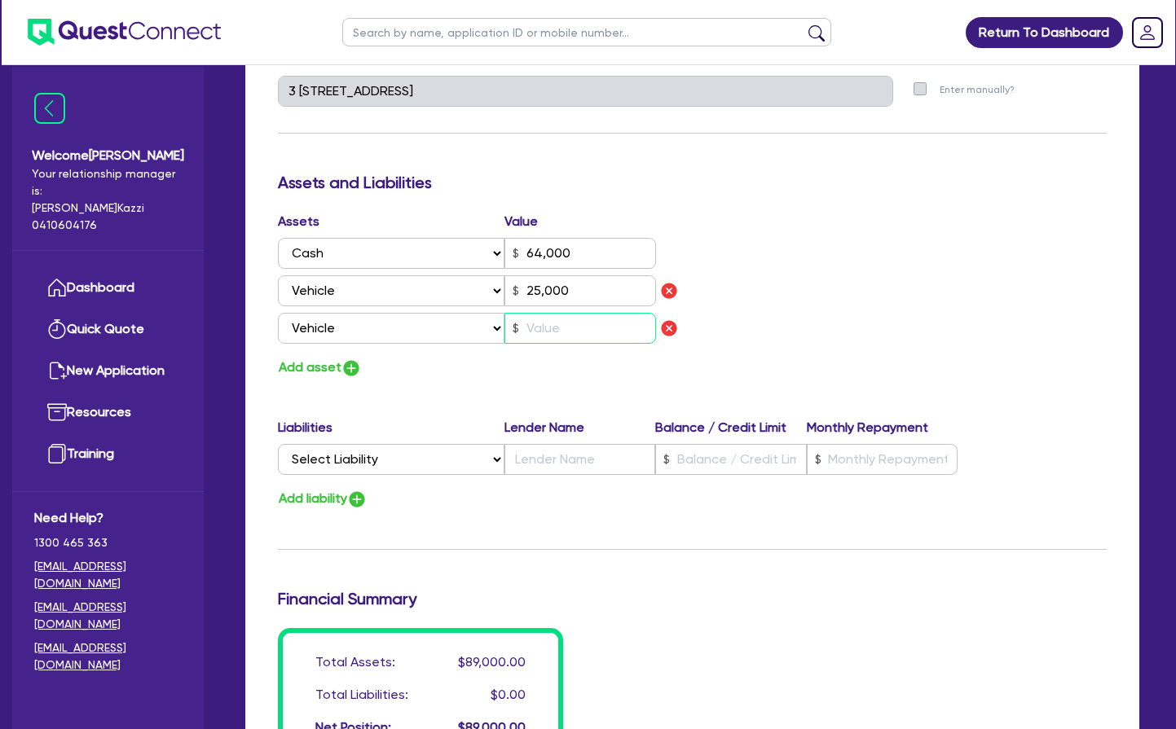
type input "2"
type input "0"
type input "0424 781 718"
type input "64,000"
type input "25,000"
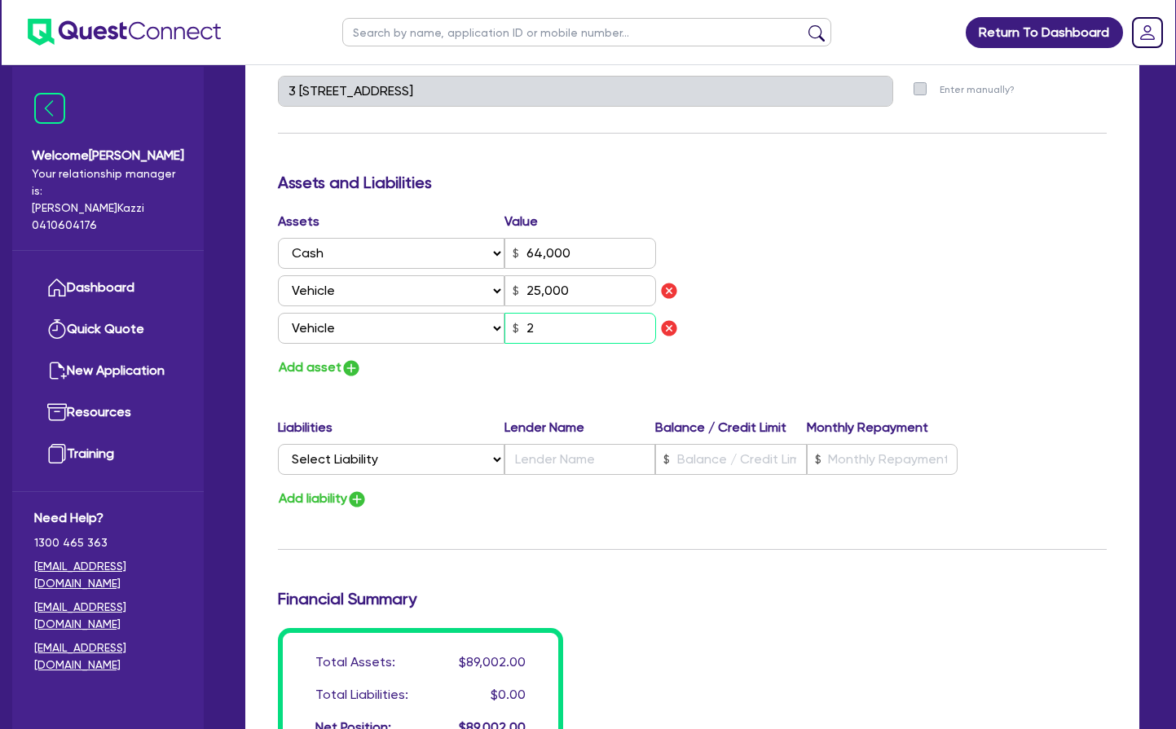
type input "25"
type input "0"
type input "0424 781 718"
type input "64,000"
type input "25,000"
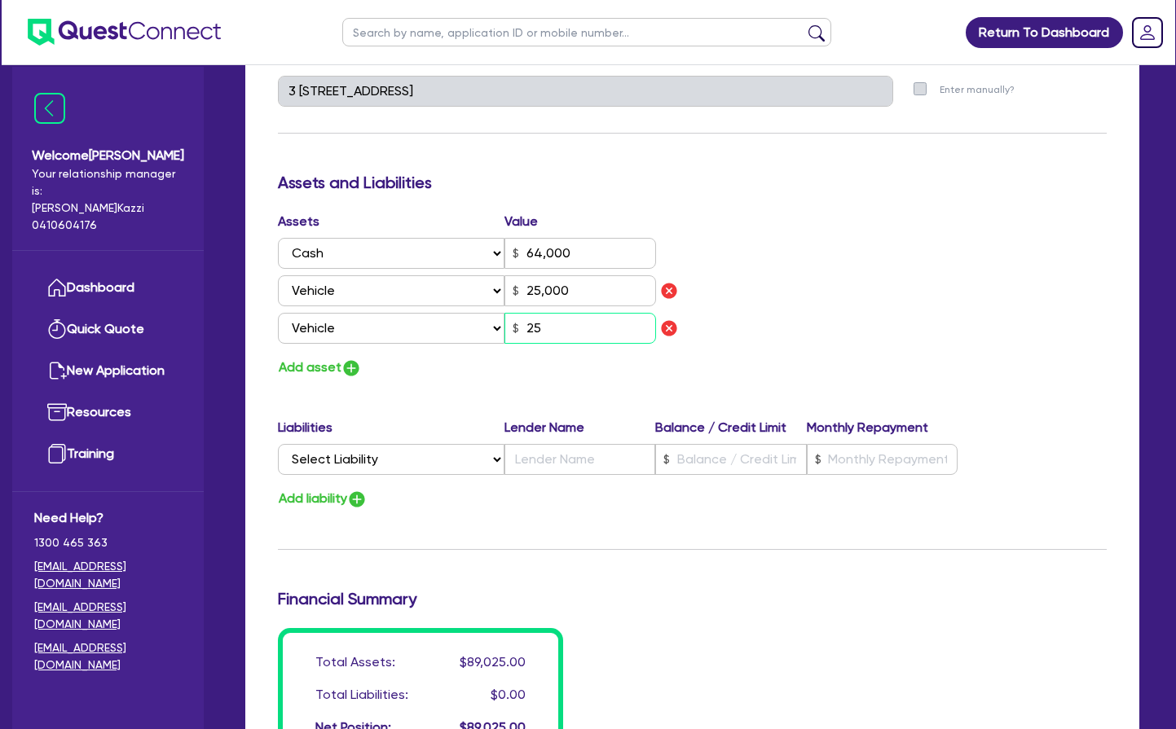
type input "250"
type input "0"
type input "0424 781 718"
type input "64,000"
type input "25,000"
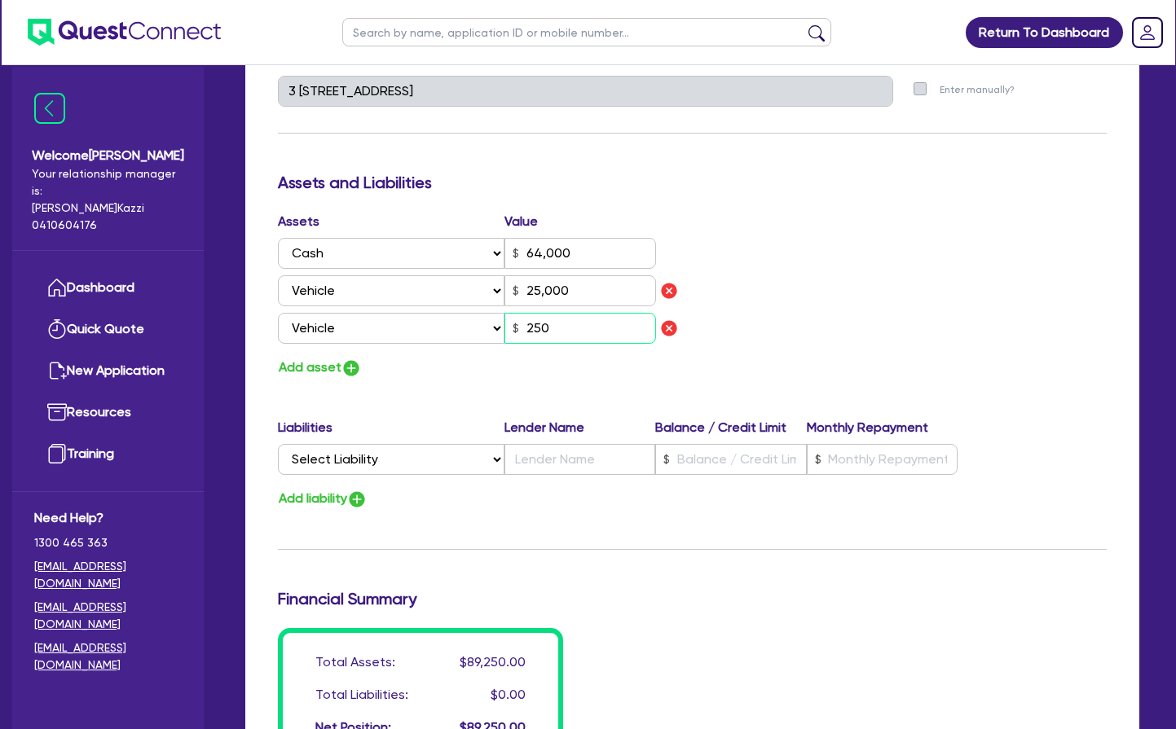
type input "2,500"
type input "0"
type input "0424 781 718"
type input "64,000"
type input "25,000"
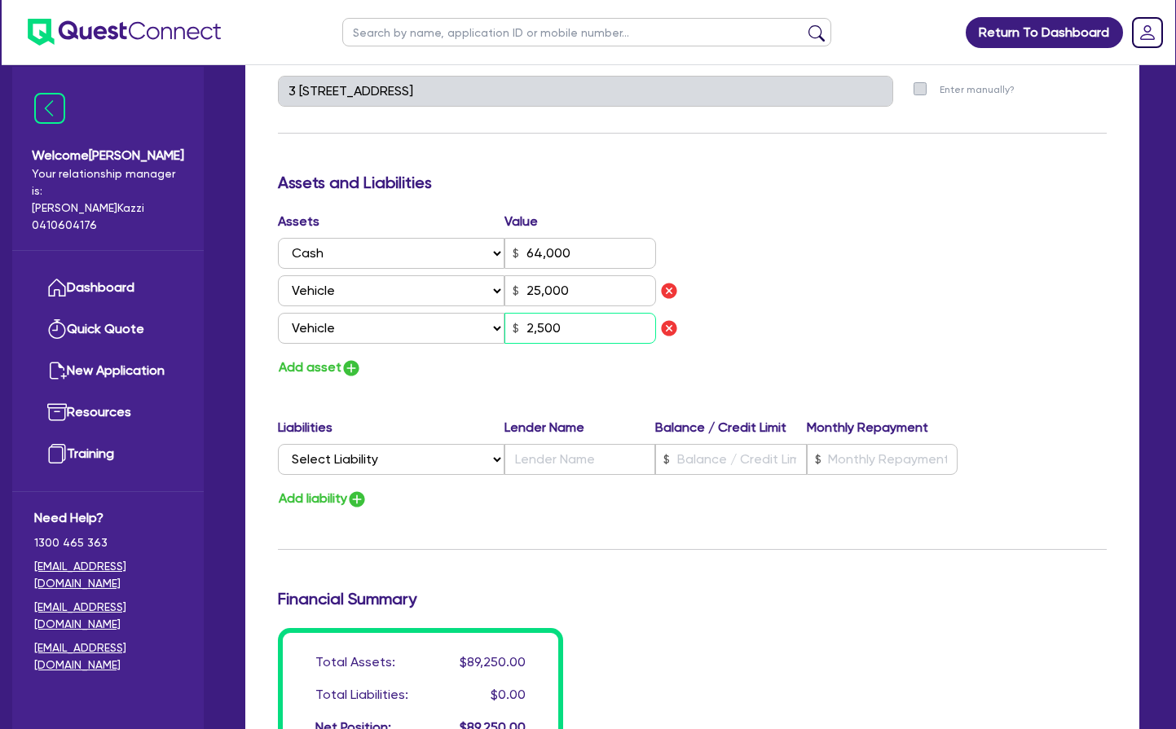
type input "25,000"
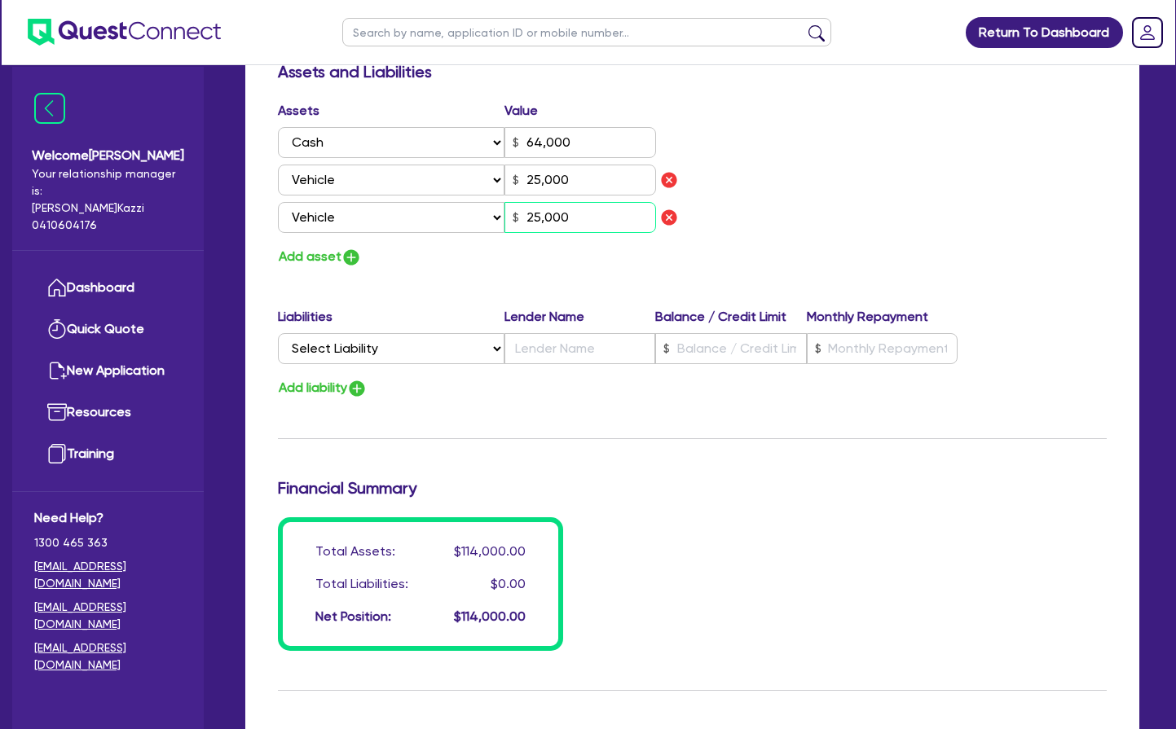
scroll to position [946, 0]
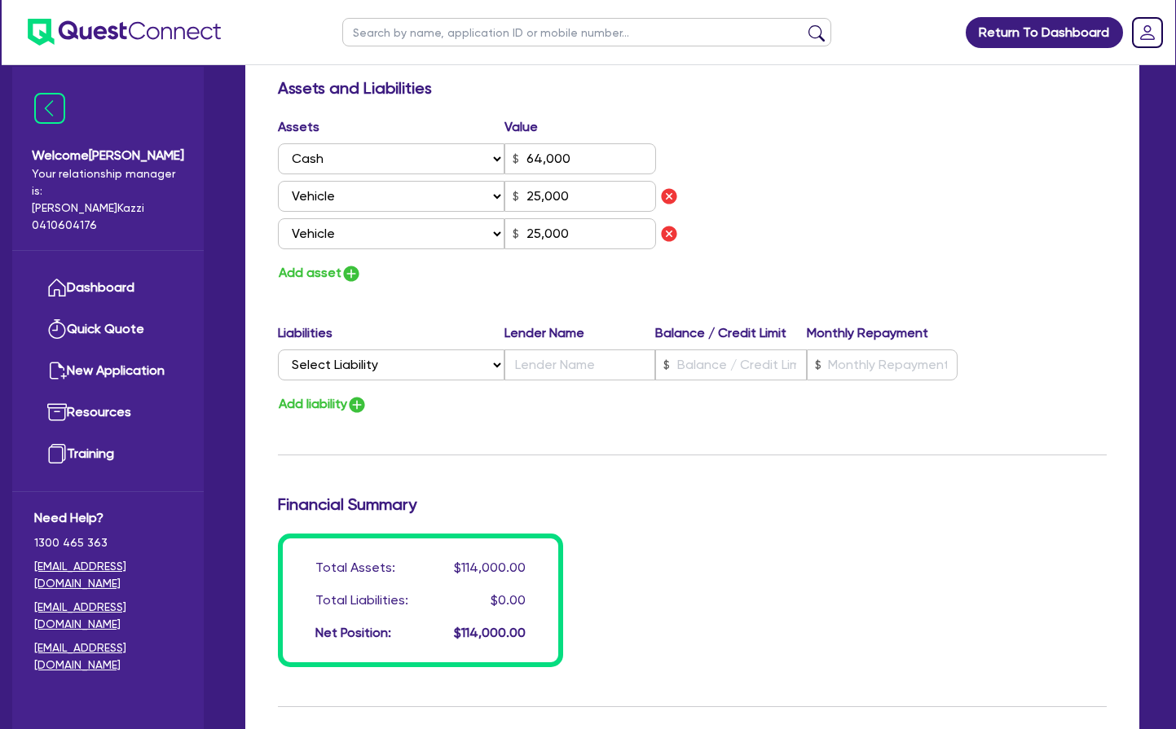
click at [319, 271] on button "Add asset" at bounding box center [320, 273] width 84 height 22
type input "0"
type input "0424 781 718"
type input "64,000"
type input "25,000"
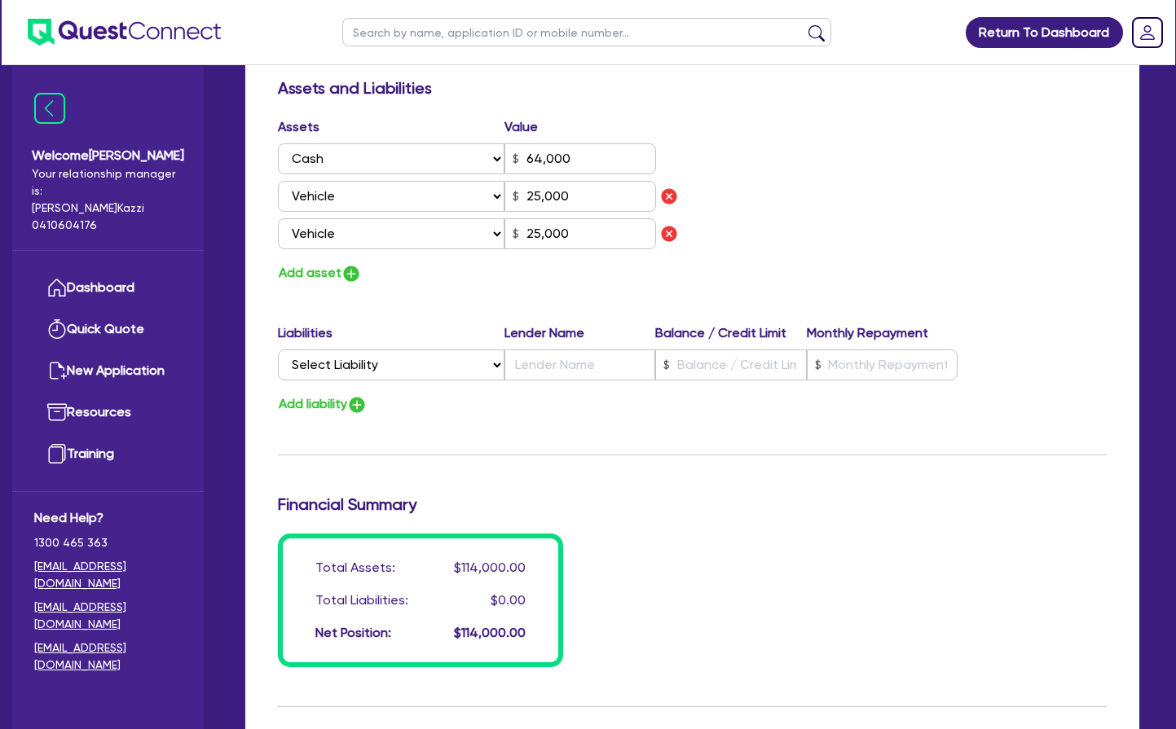
type input "25,000"
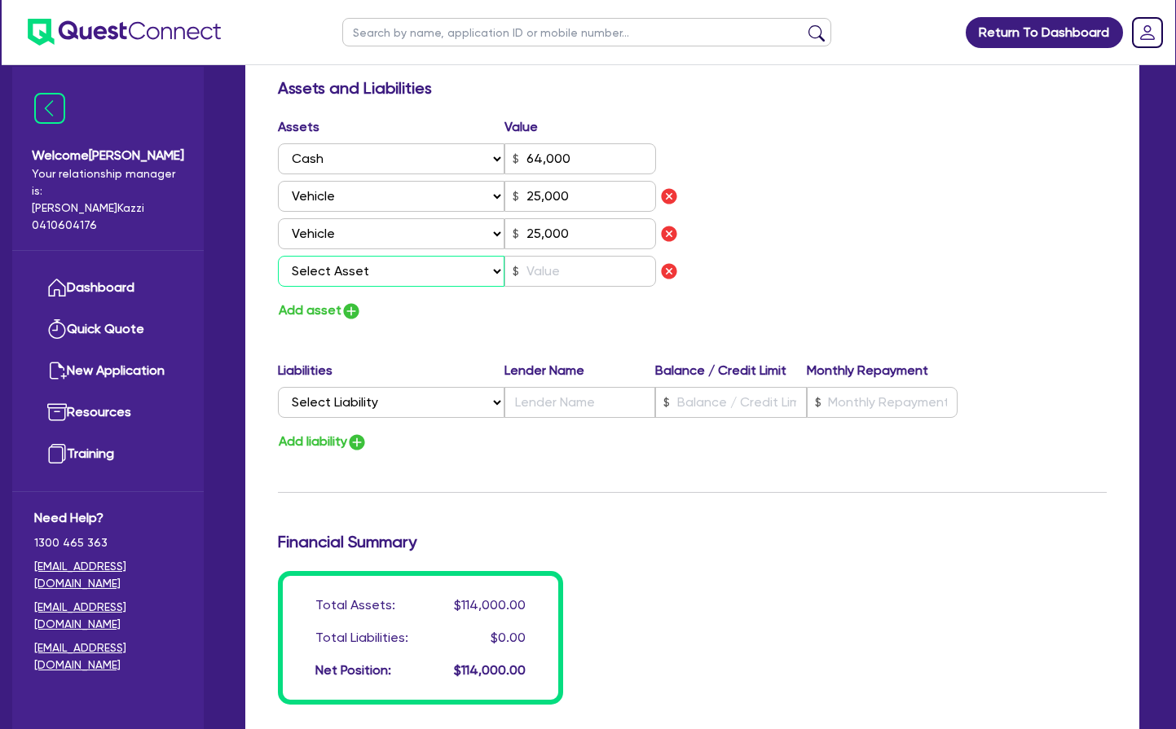
select select "OTHER"
type input "0"
type input "0424 781 718"
type input "64,000"
type input "25,000"
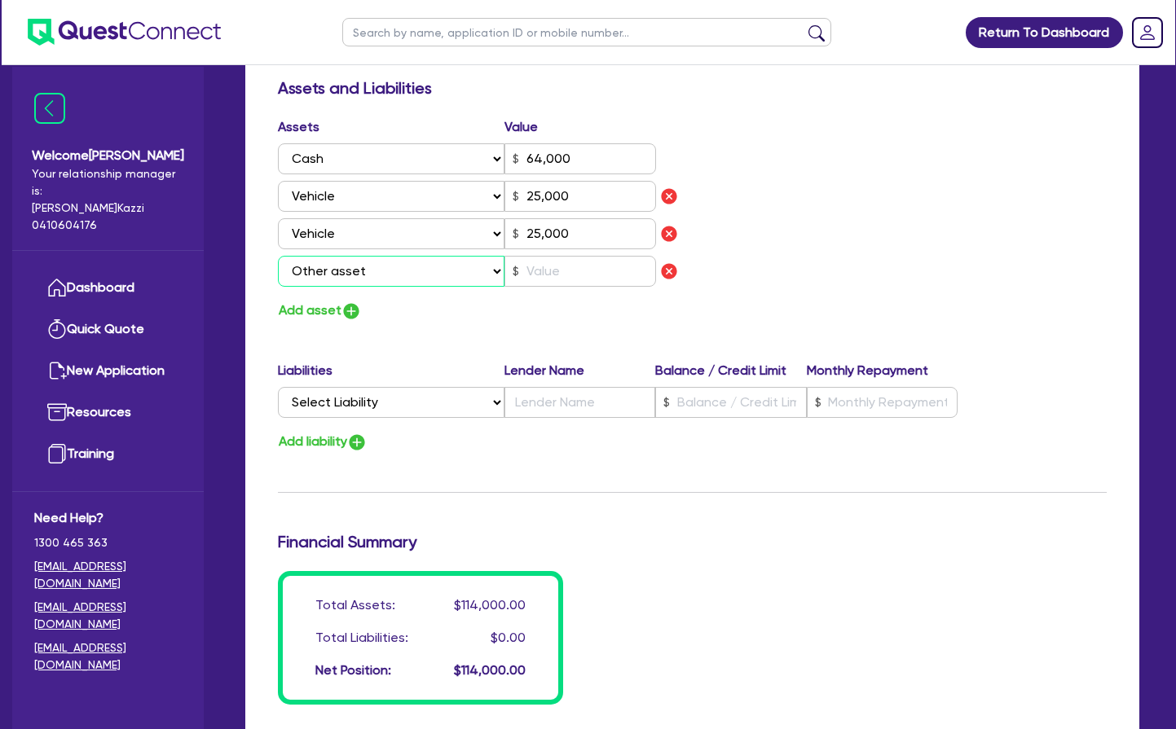
type input "25,000"
click at [572, 270] on input "text" at bounding box center [580, 271] width 152 height 31
type input "0"
type input "0424 781 718"
type input "64,000"
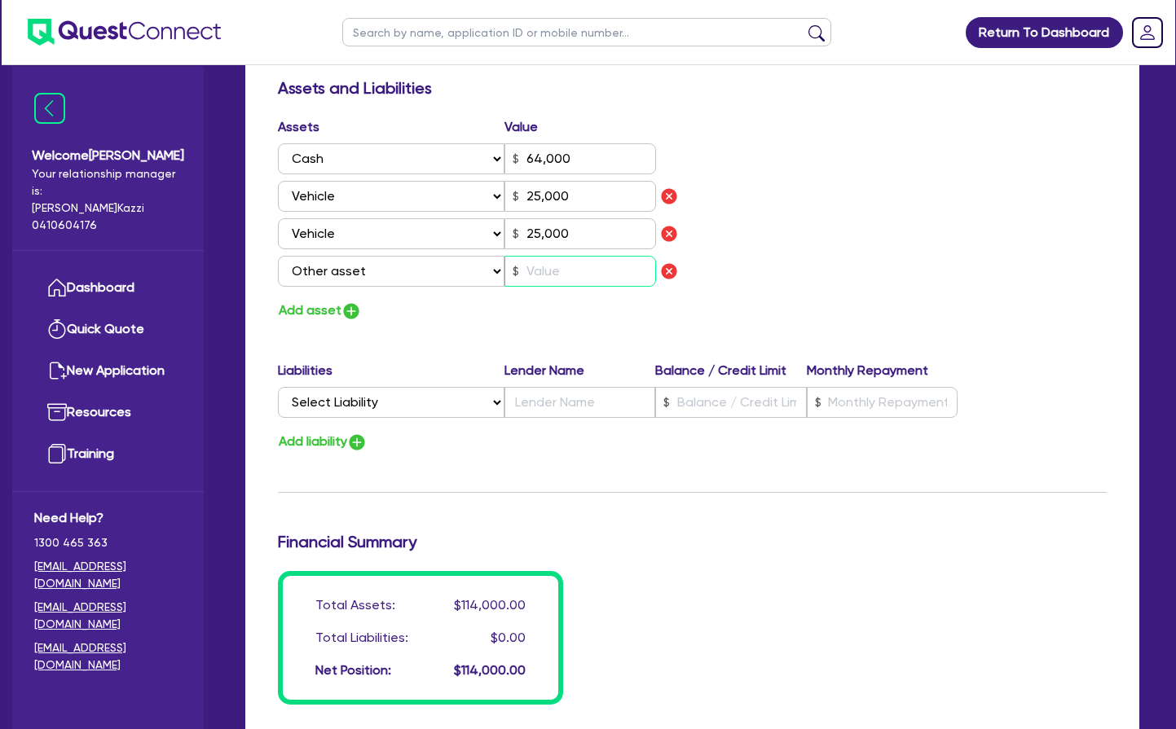
type input "25,000"
type input "4"
type input "0"
type input "0424 781 718"
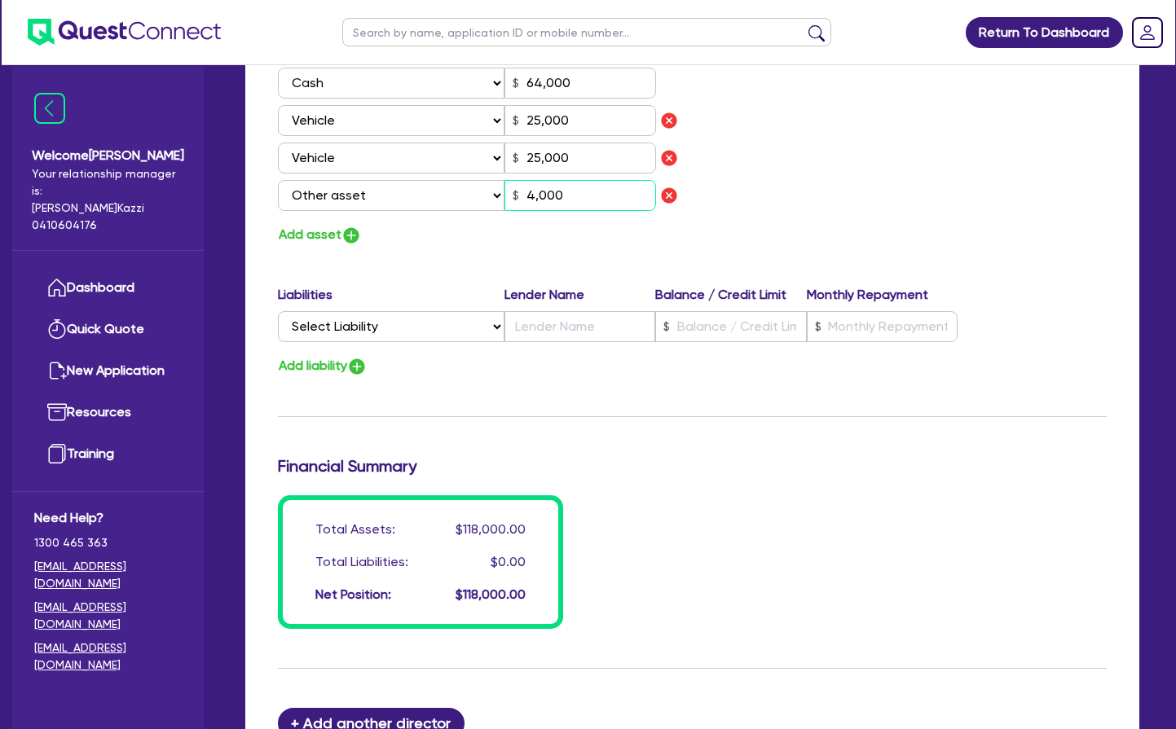
scroll to position [1025, 0]
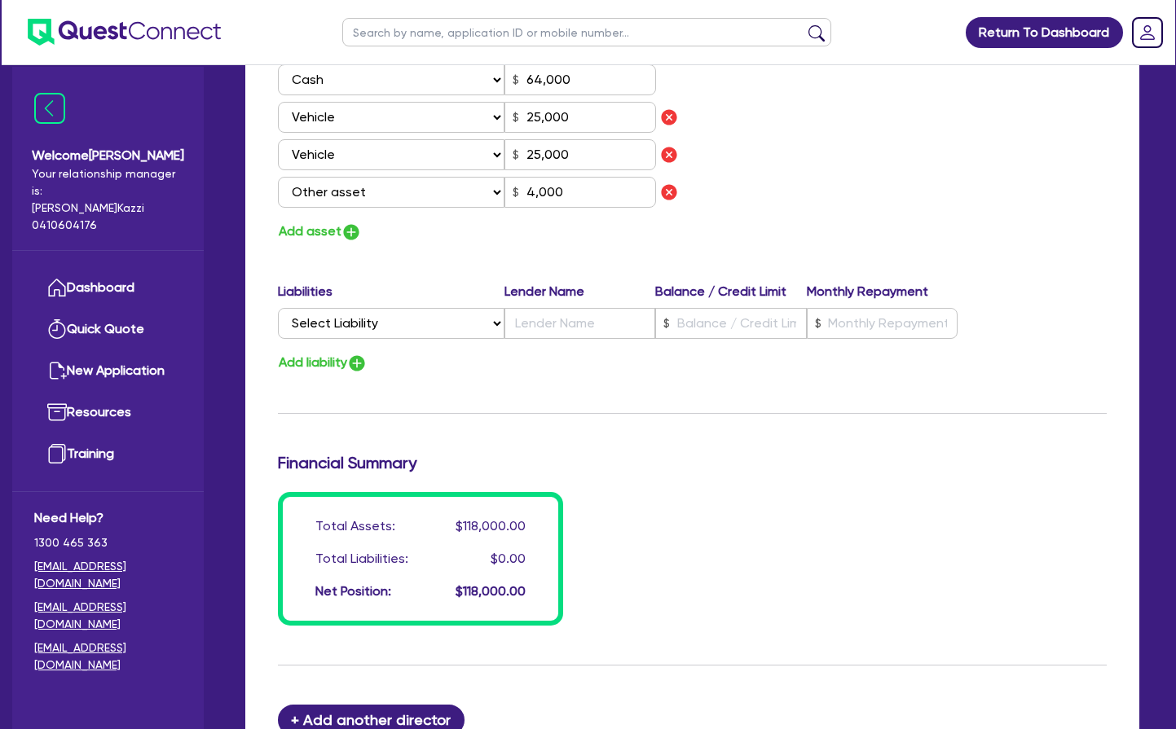
click at [682, 472] on div "Financial Summary" at bounding box center [692, 466] width 853 height 26
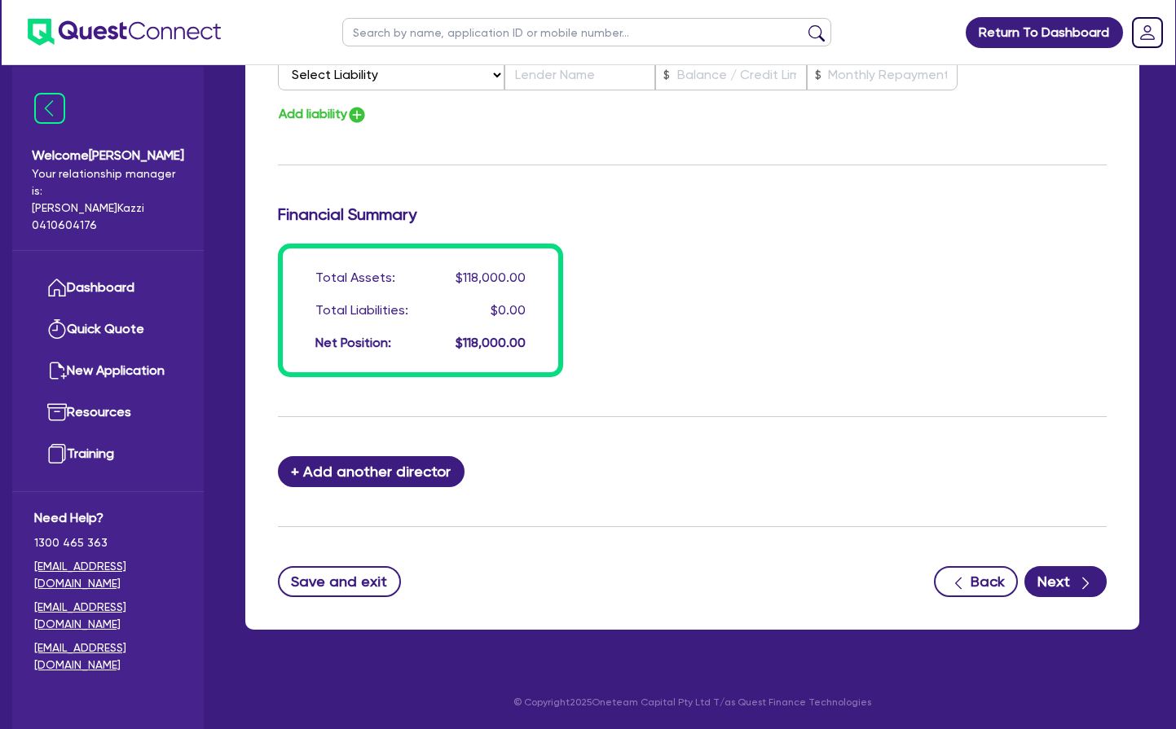
scroll to position [1273, 0]
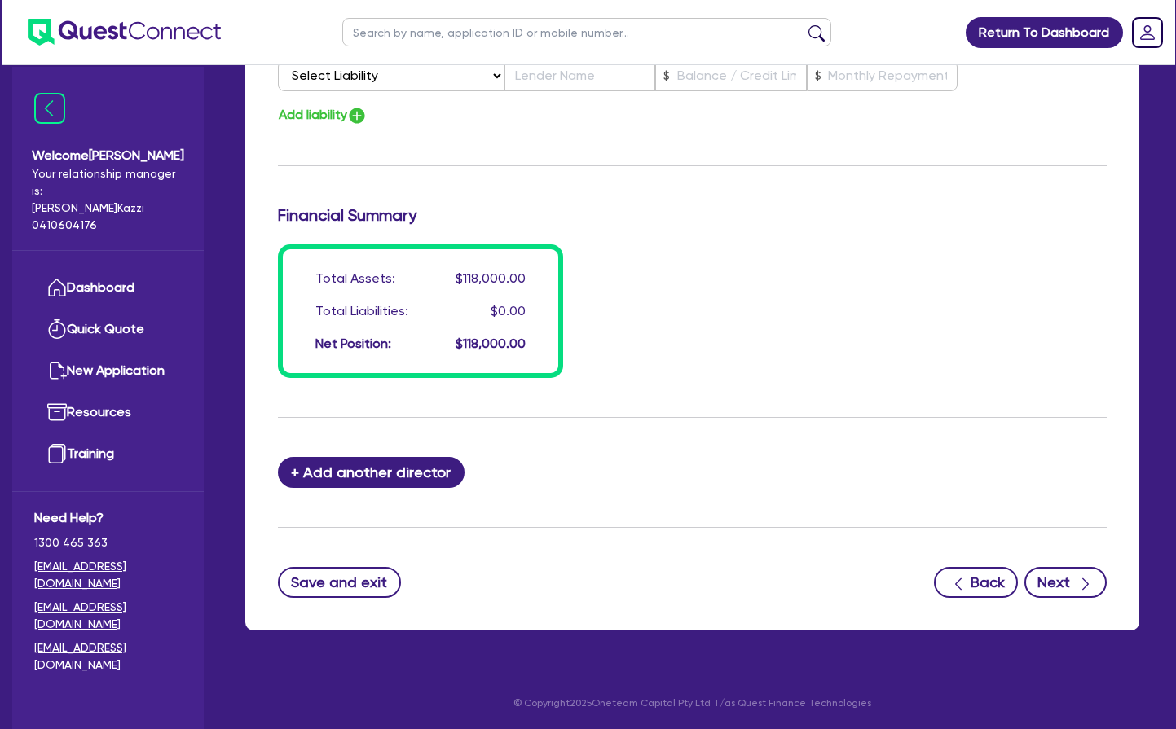
click at [1060, 581] on button "Next" at bounding box center [1065, 582] width 82 height 31
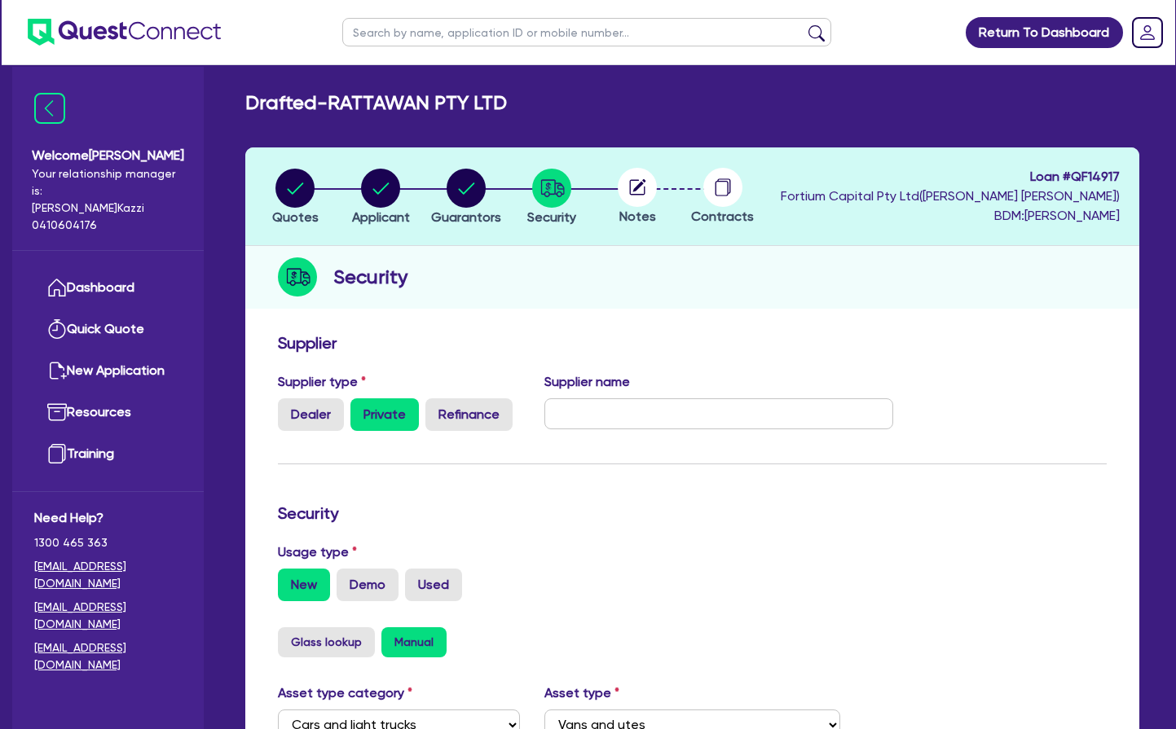
click at [389, 411] on label "Private" at bounding box center [384, 414] width 68 height 33
click at [361, 409] on input "Private" at bounding box center [355, 403] width 11 height 11
click at [590, 415] on input "text" at bounding box center [718, 413] width 349 height 31
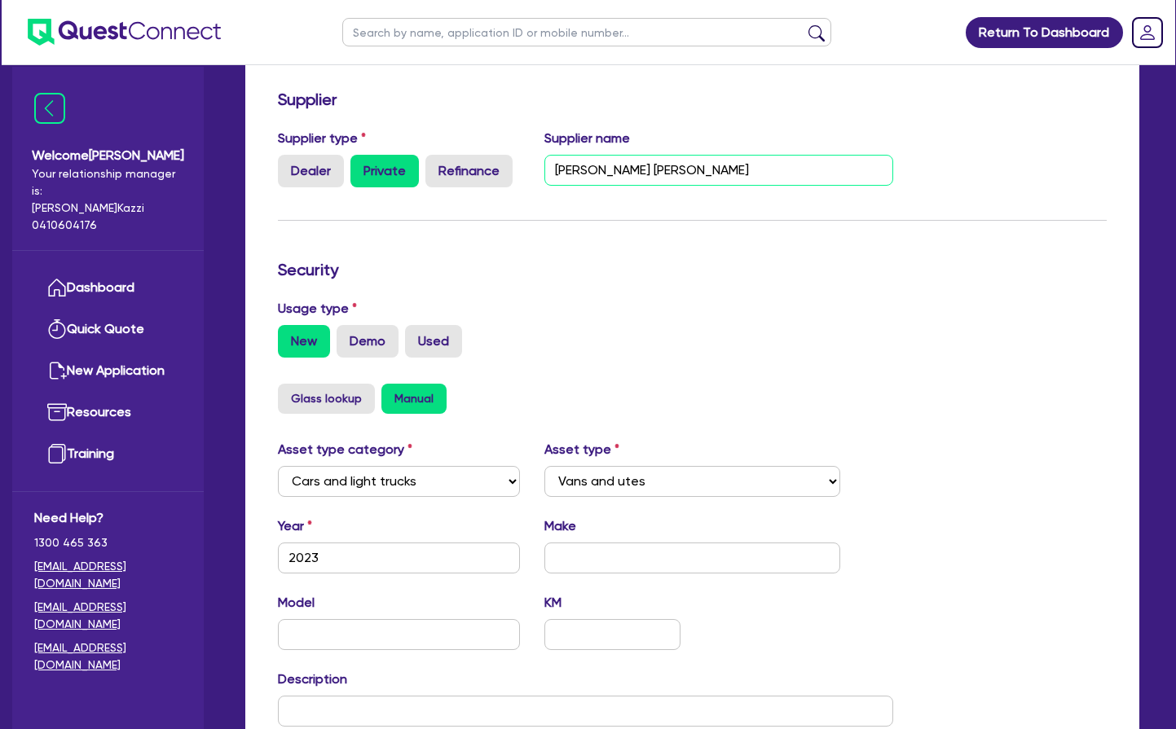
scroll to position [246, 0]
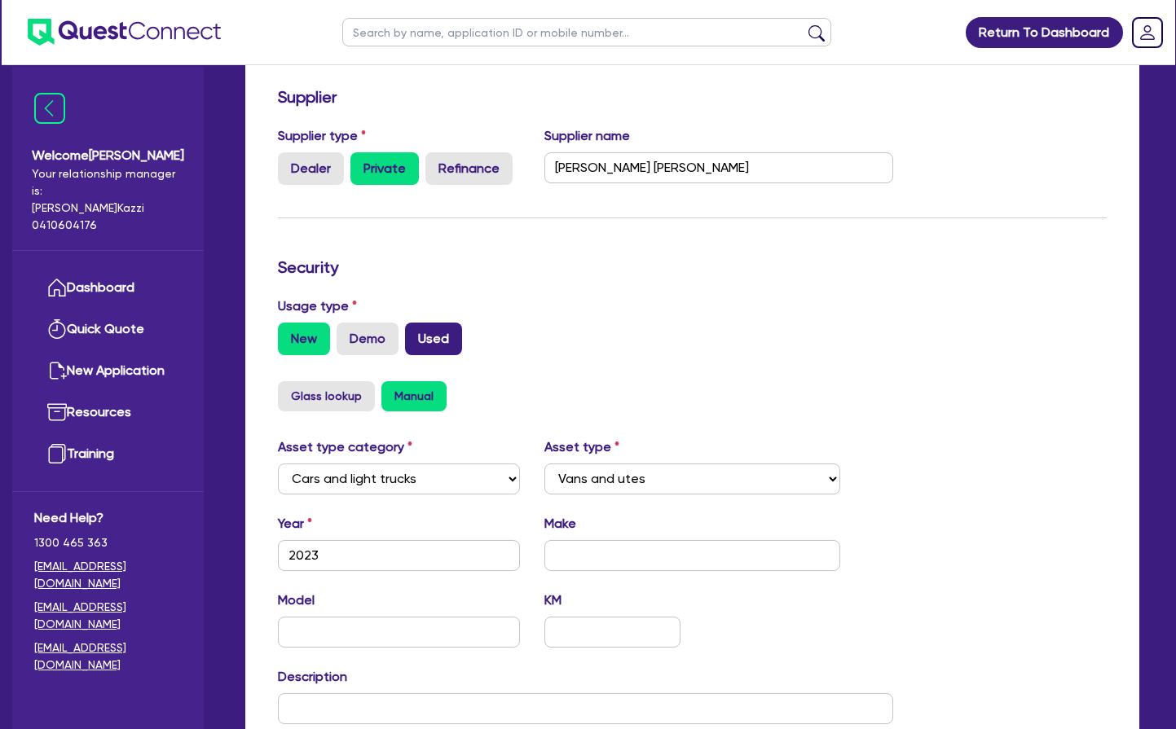
click at [452, 355] on label "Used" at bounding box center [433, 339] width 57 height 33
click at [416, 333] on input "Used" at bounding box center [410, 328] width 11 height 11
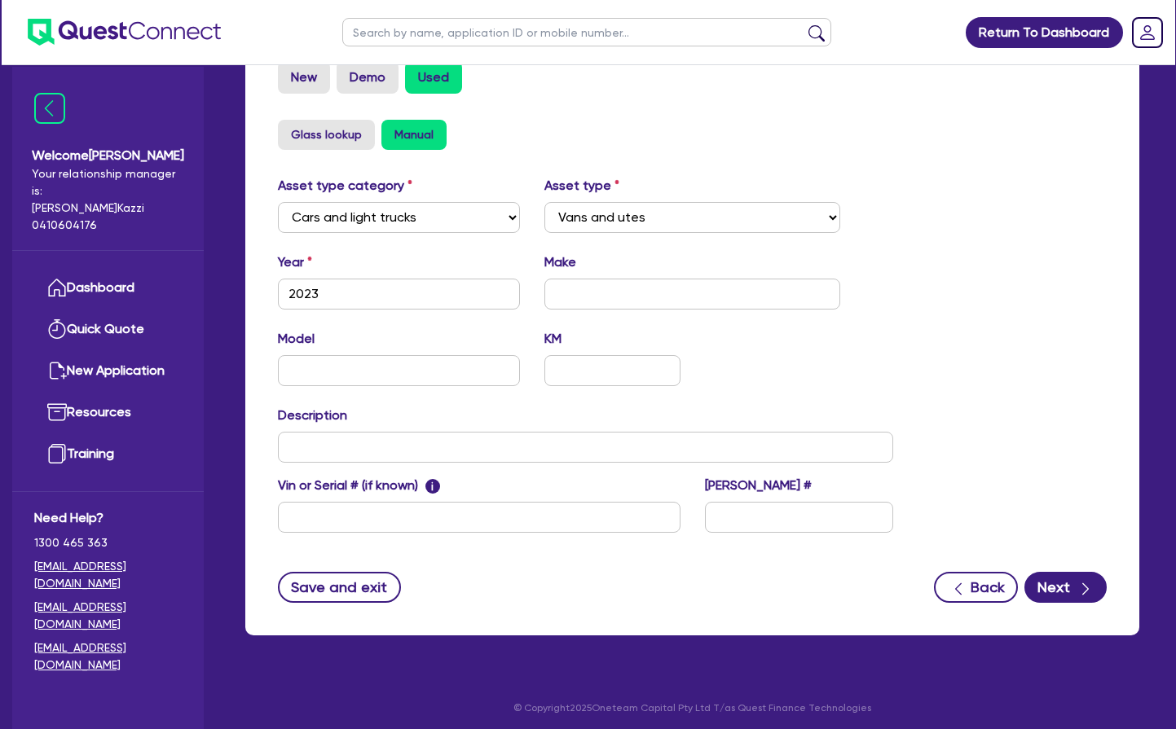
scroll to position [509, 0]
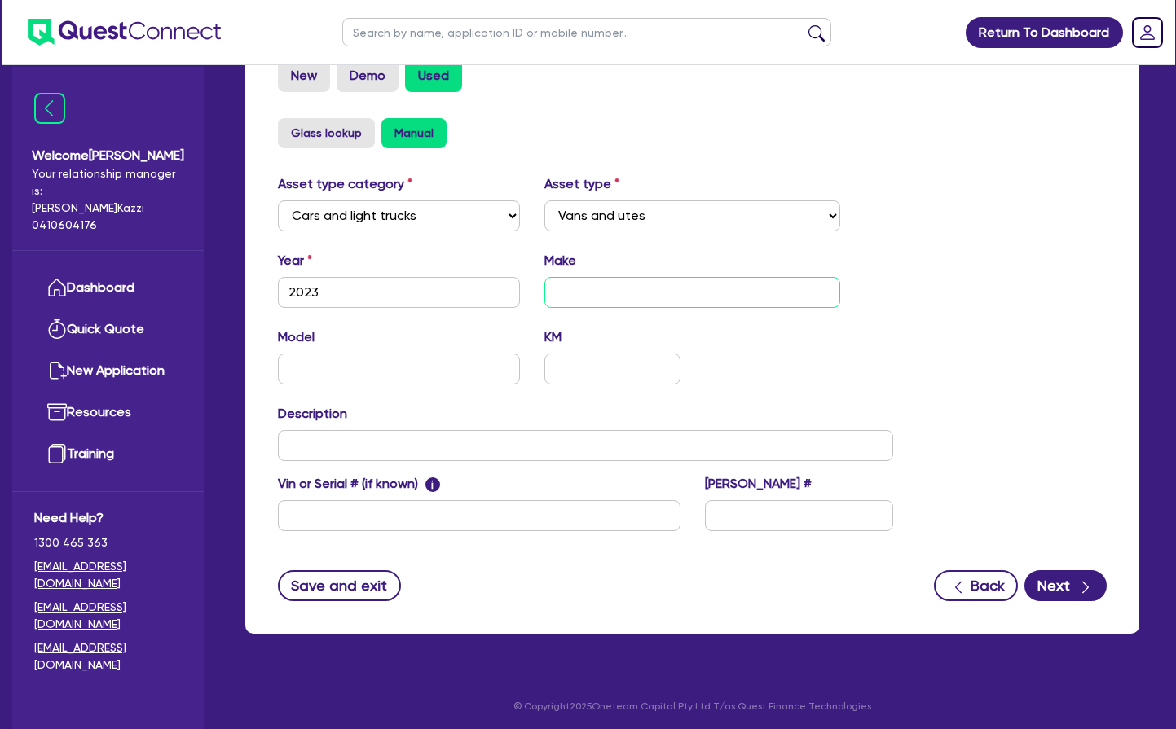
click at [586, 308] on input "text" at bounding box center [692, 292] width 296 height 31
click at [321, 385] on input "text" at bounding box center [399, 369] width 242 height 31
click at [575, 385] on input "text" at bounding box center [611, 369] width 135 height 31
click at [571, 385] on input "3,000" at bounding box center [611, 369] width 135 height 31
drag, startPoint x: 560, startPoint y: 396, endPoint x: 560, endPoint y: 429, distance: 33.4
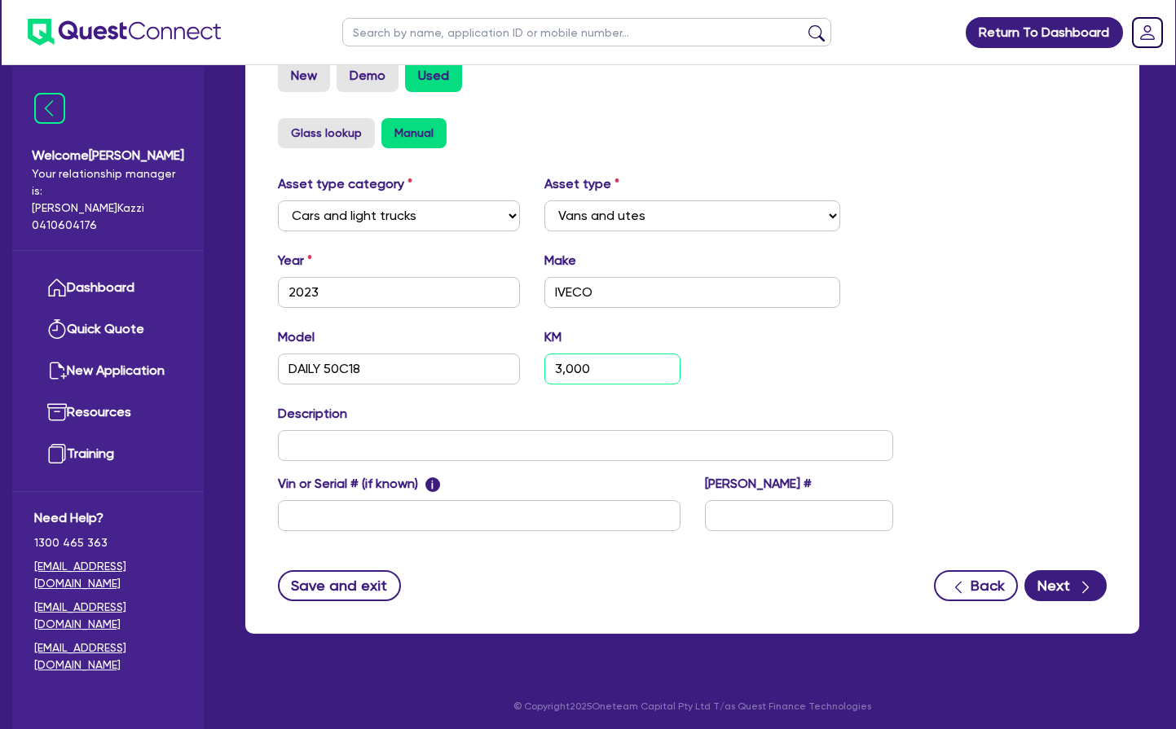
click at [560, 385] on input "3,000" at bounding box center [611, 369] width 135 height 31
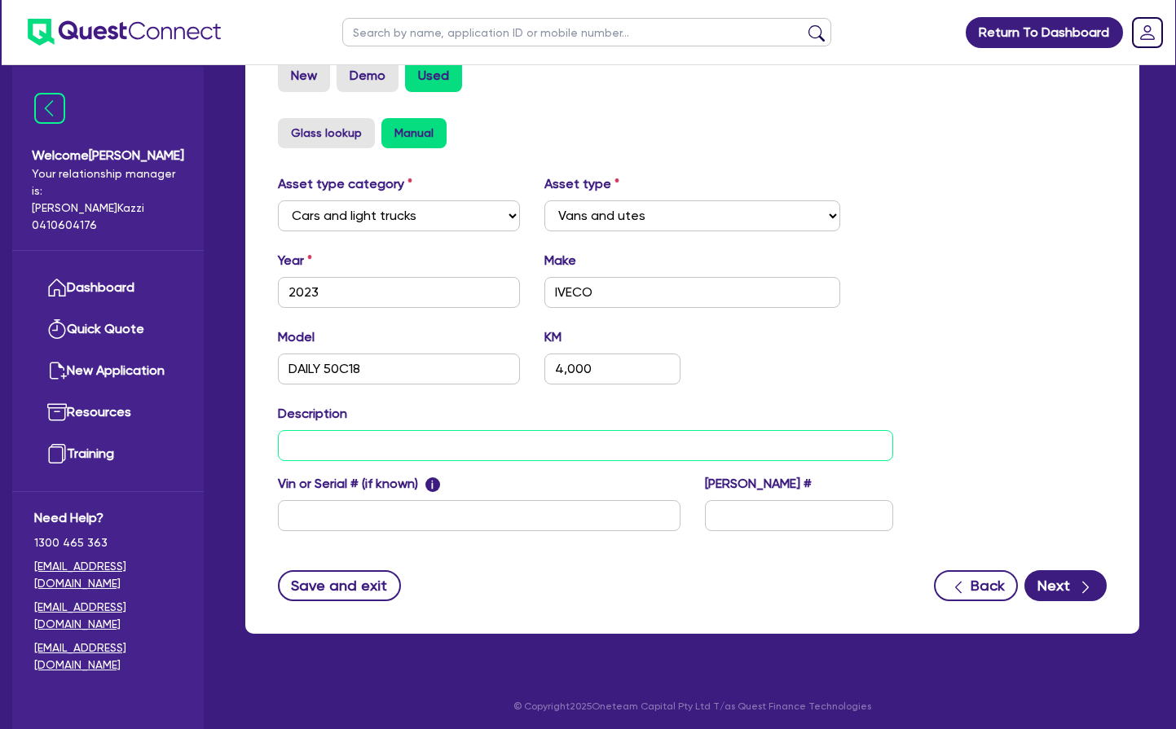
click at [324, 461] on input "text" at bounding box center [585, 445] width 615 height 31
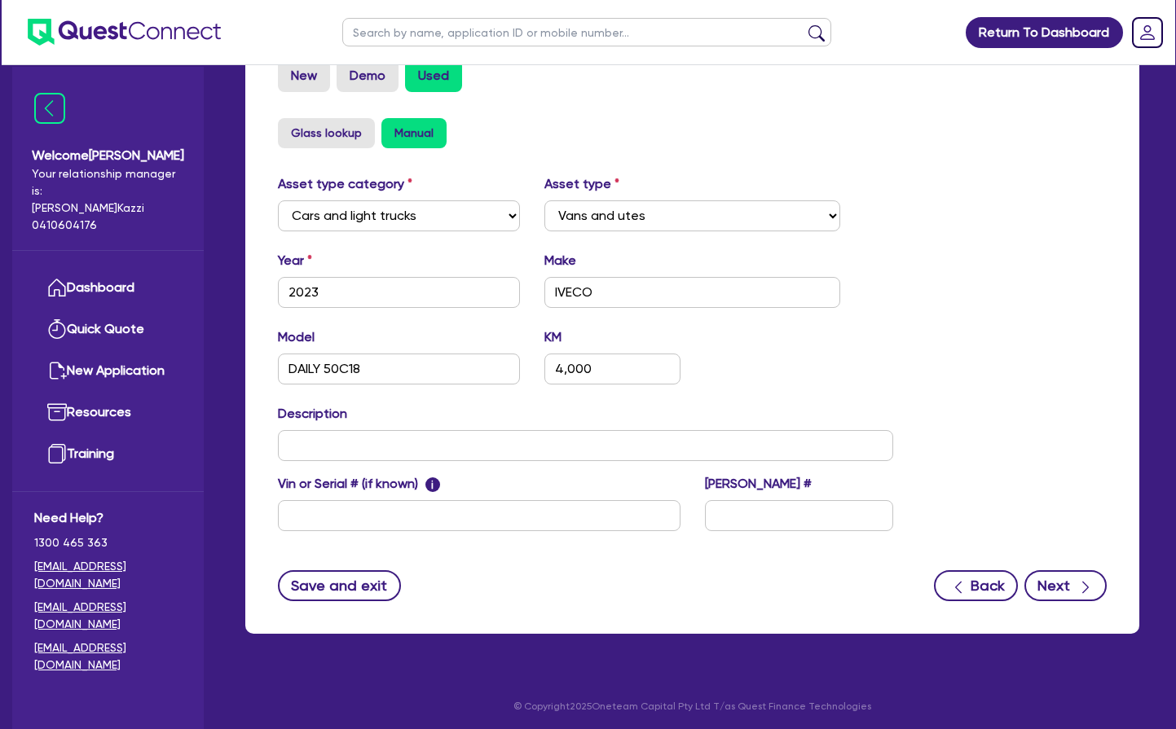
click at [1058, 601] on button "Next" at bounding box center [1065, 585] width 82 height 31
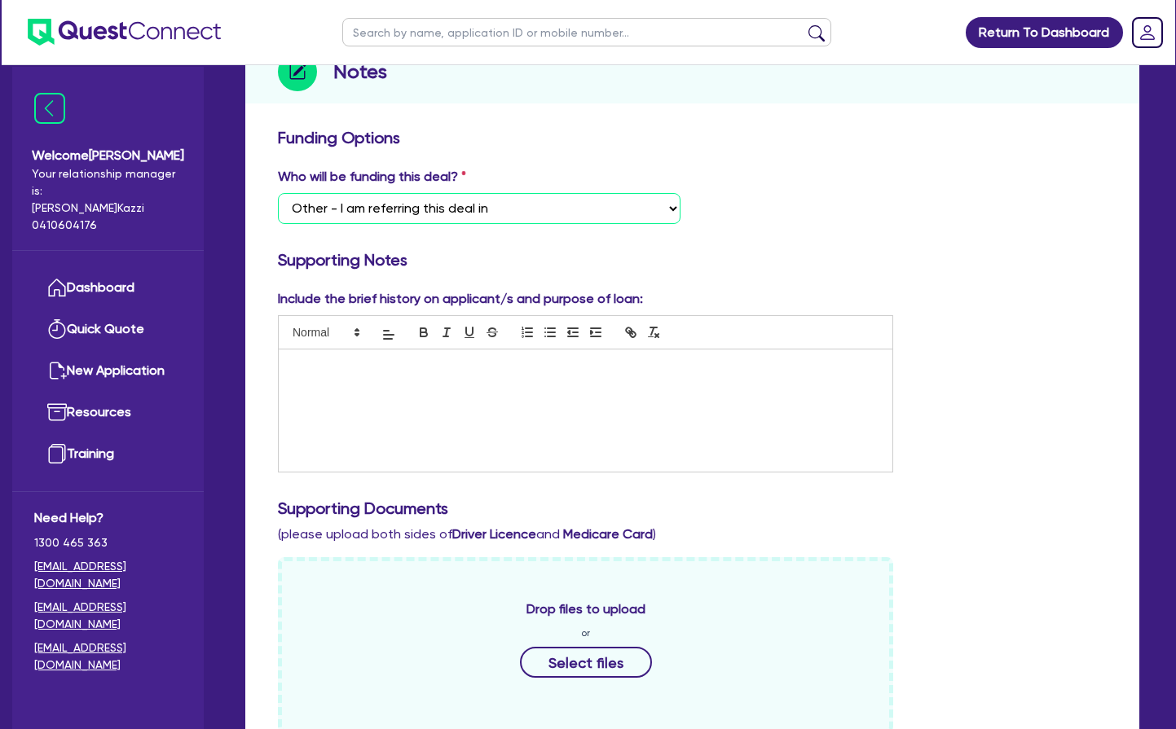
scroll to position [204, 0]
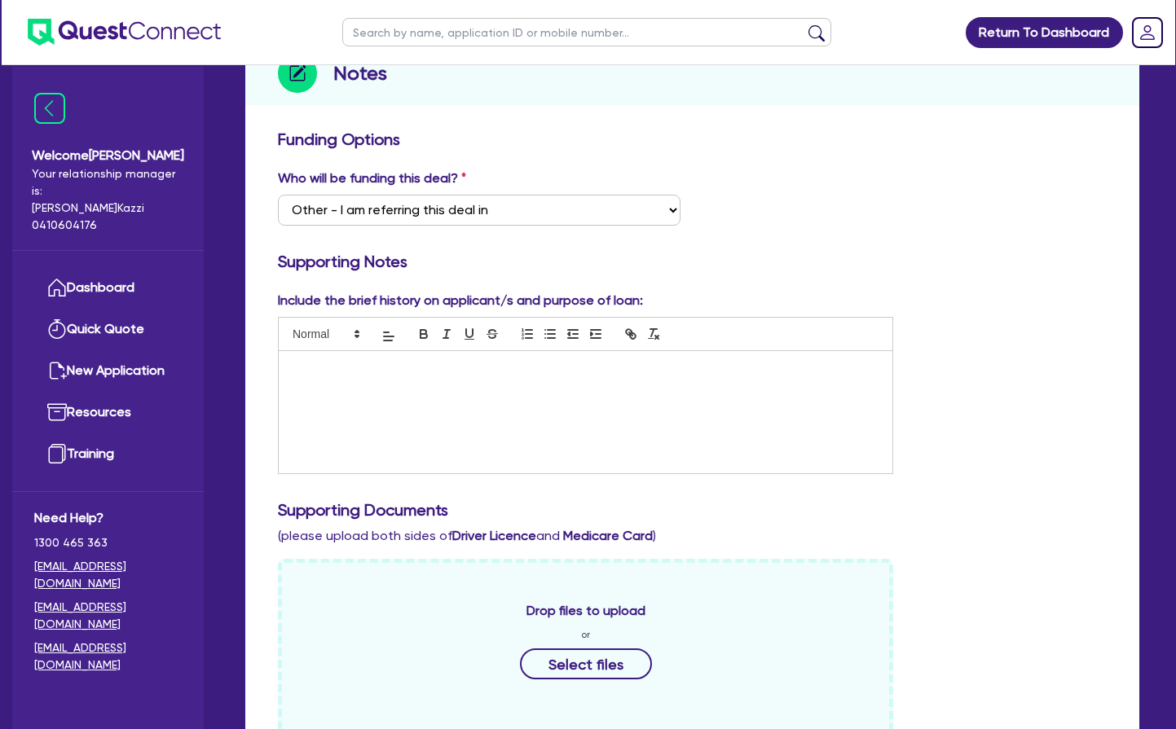
click at [302, 367] on p at bounding box center [585, 368] width 589 height 15
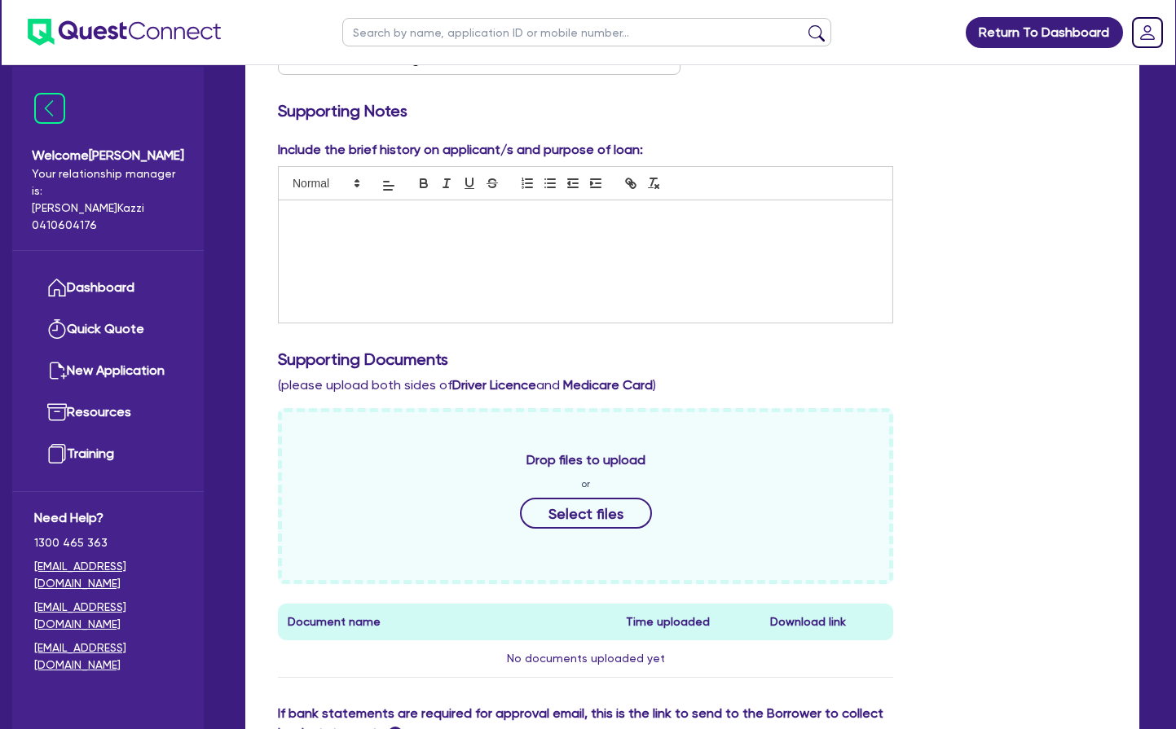
scroll to position [359, 0]
